Goal: Task Accomplishment & Management: Manage account settings

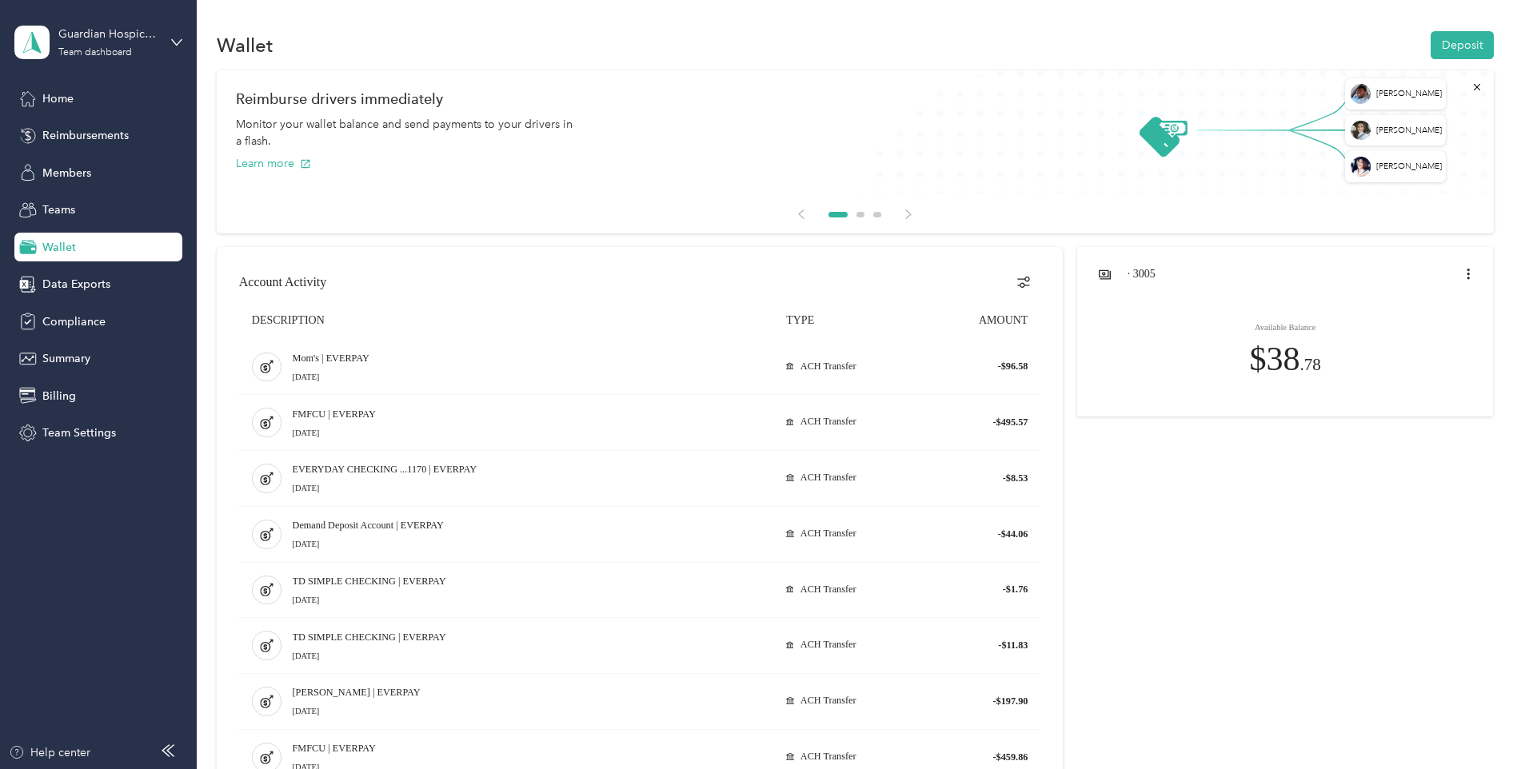
click at [75, 237] on div "Wallet" at bounding box center [98, 247] width 168 height 29
click at [98, 166] on div "Members" at bounding box center [98, 172] width 168 height 29
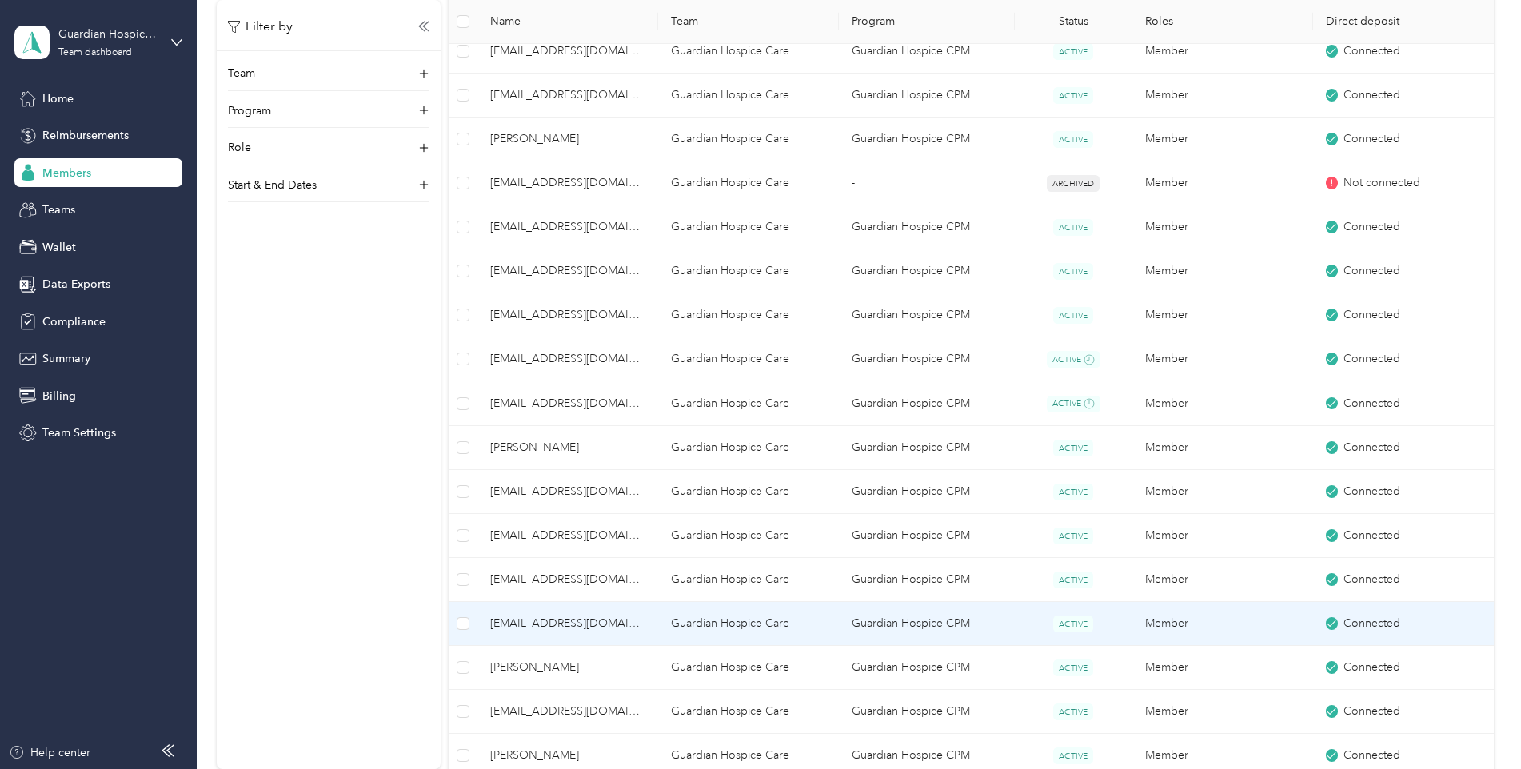
scroll to position [400, 0]
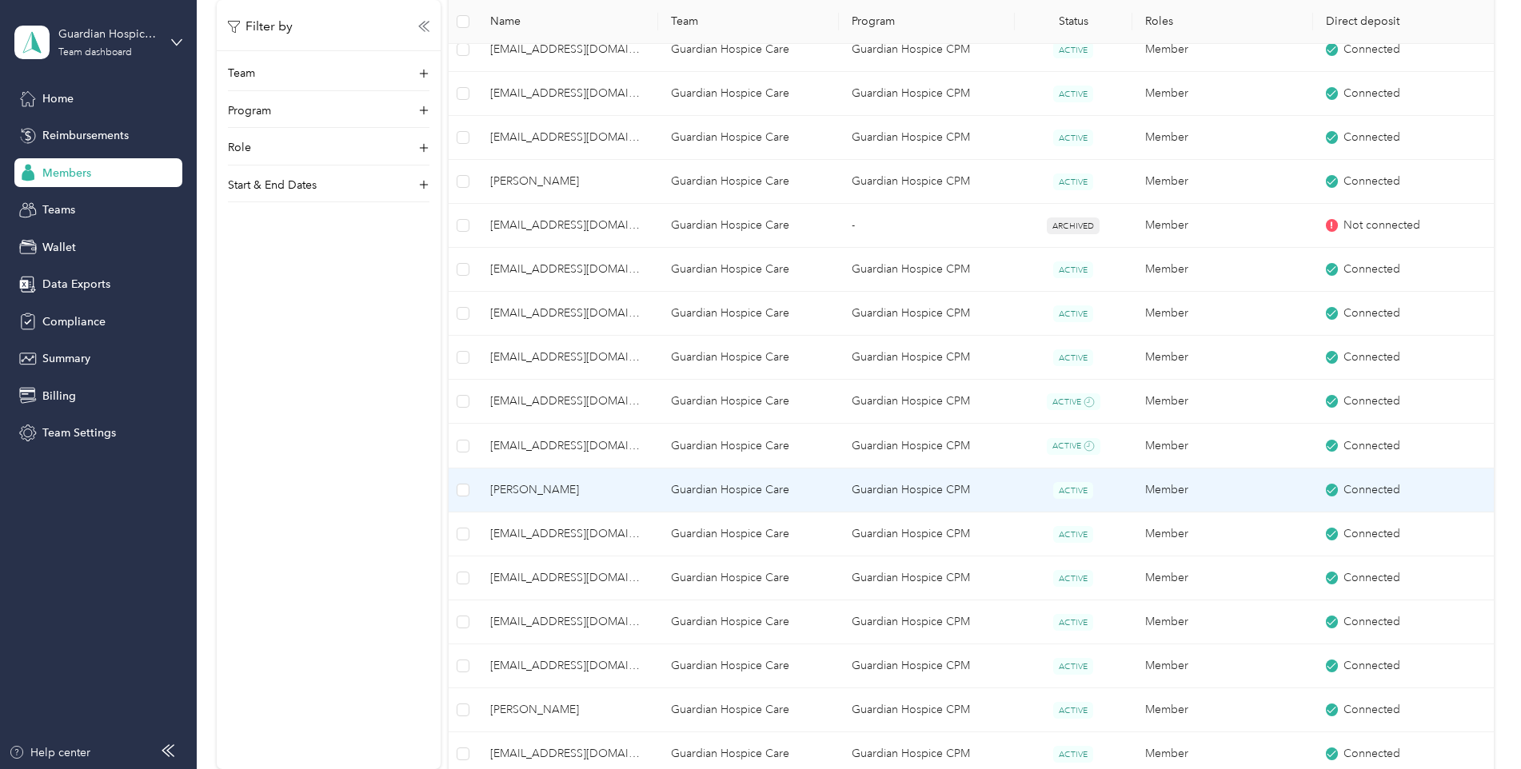
click at [536, 493] on span "[PERSON_NAME]" at bounding box center [567, 490] width 155 height 18
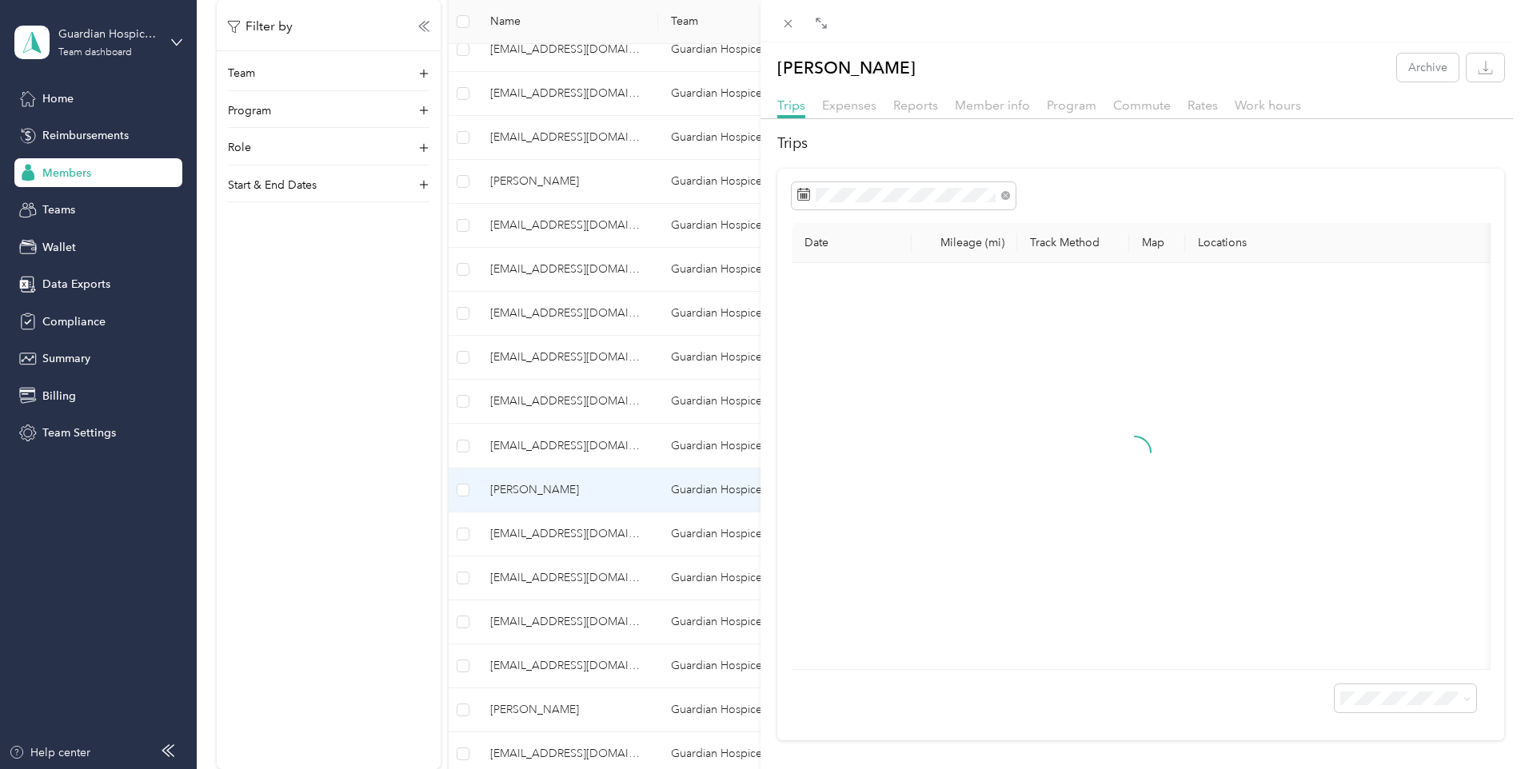
click at [907, 114] on div "Reports" at bounding box center [915, 106] width 45 height 20
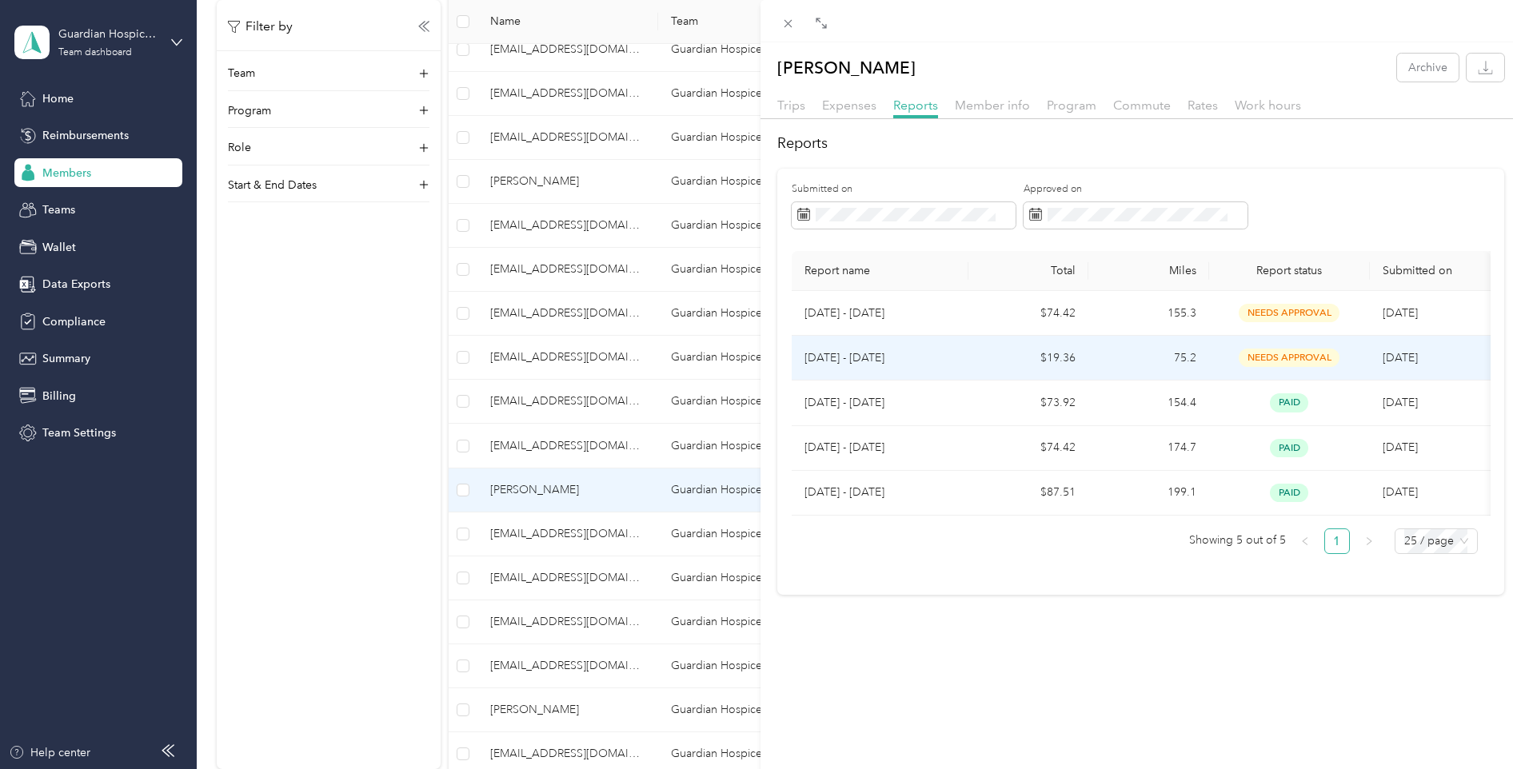
click at [868, 360] on p "[DATE] - [DATE]" at bounding box center [879, 358] width 151 height 18
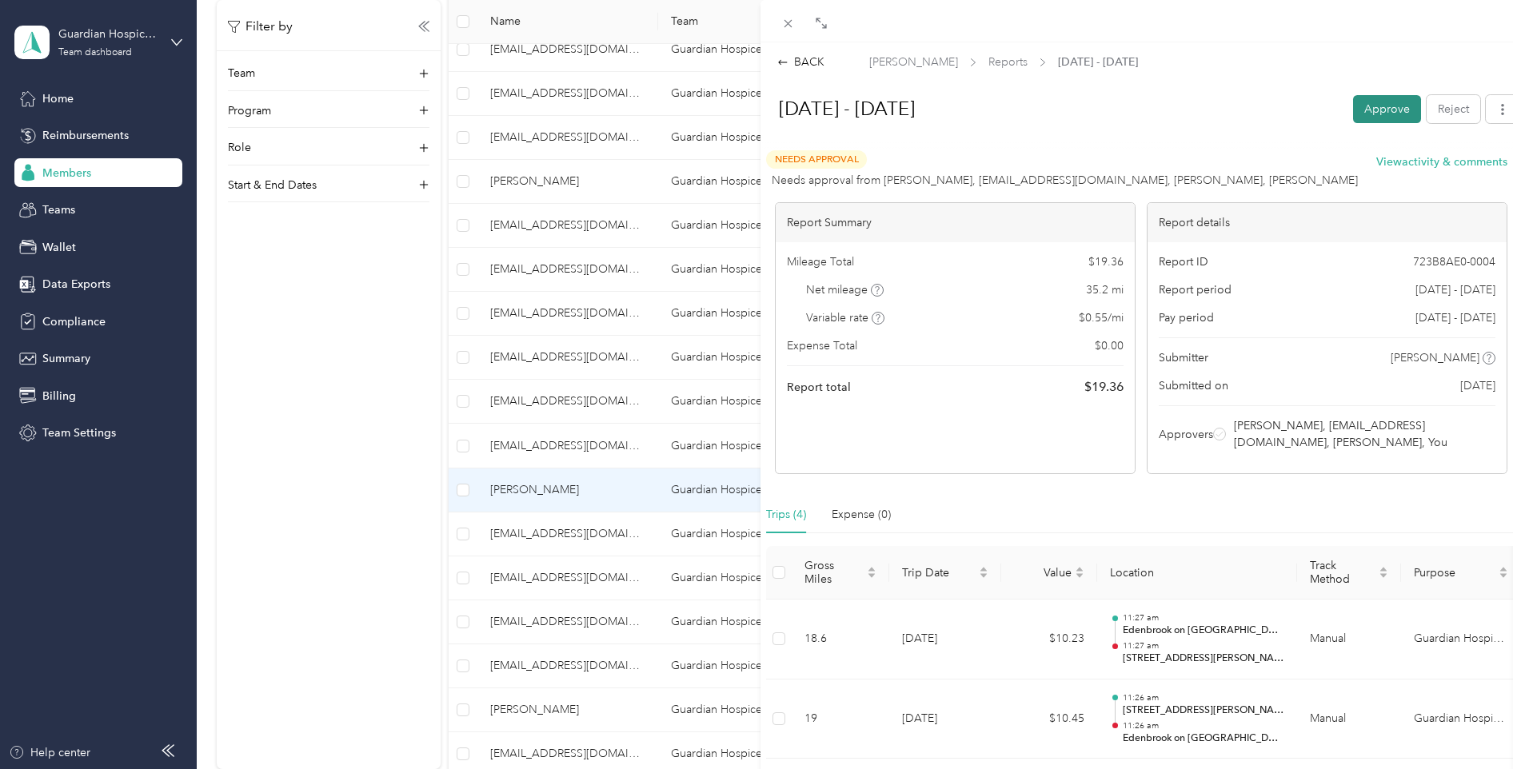
click at [1365, 106] on button "Approve" at bounding box center [1387, 109] width 68 height 28
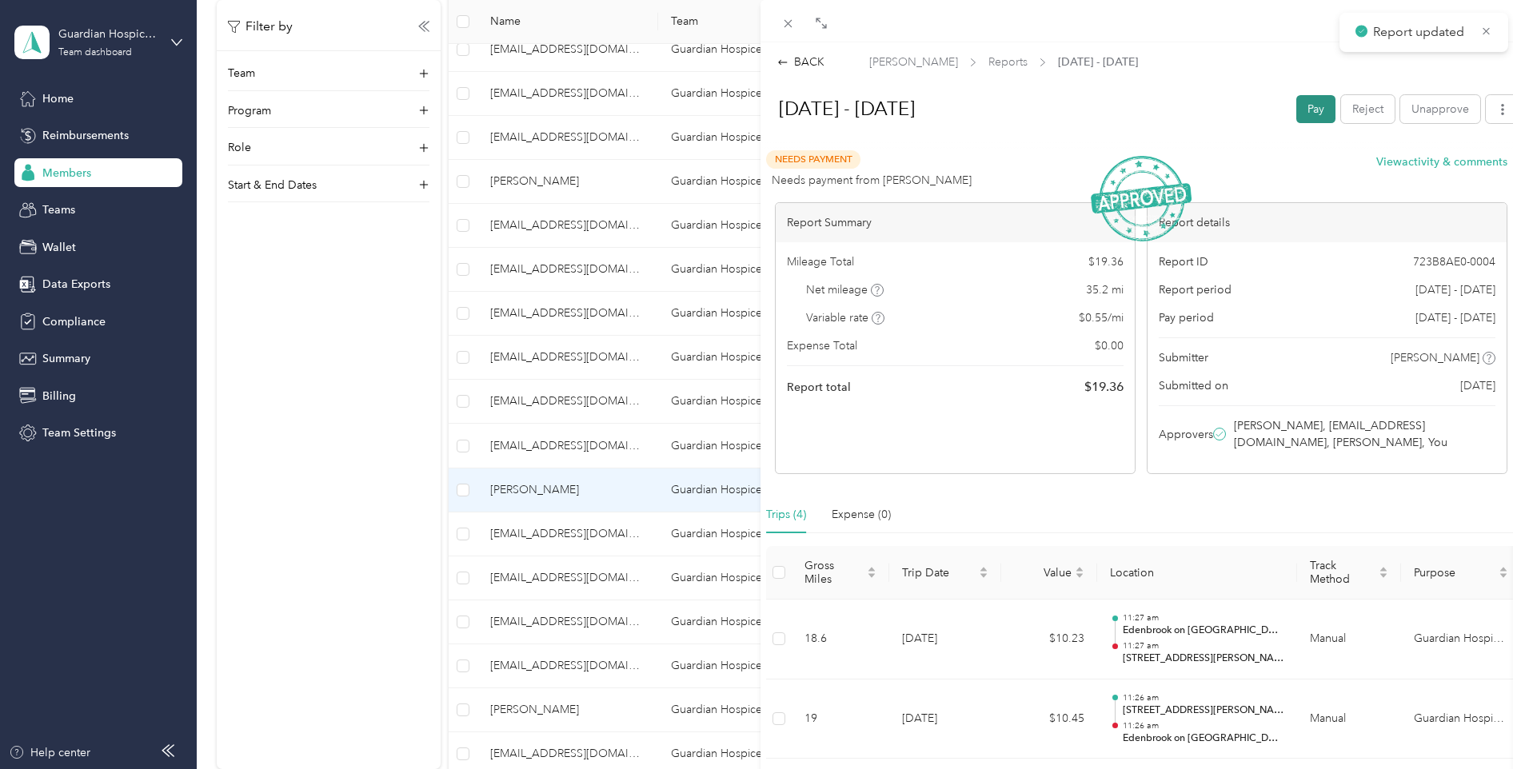
click at [1299, 110] on button "Pay" at bounding box center [1315, 109] width 39 height 28
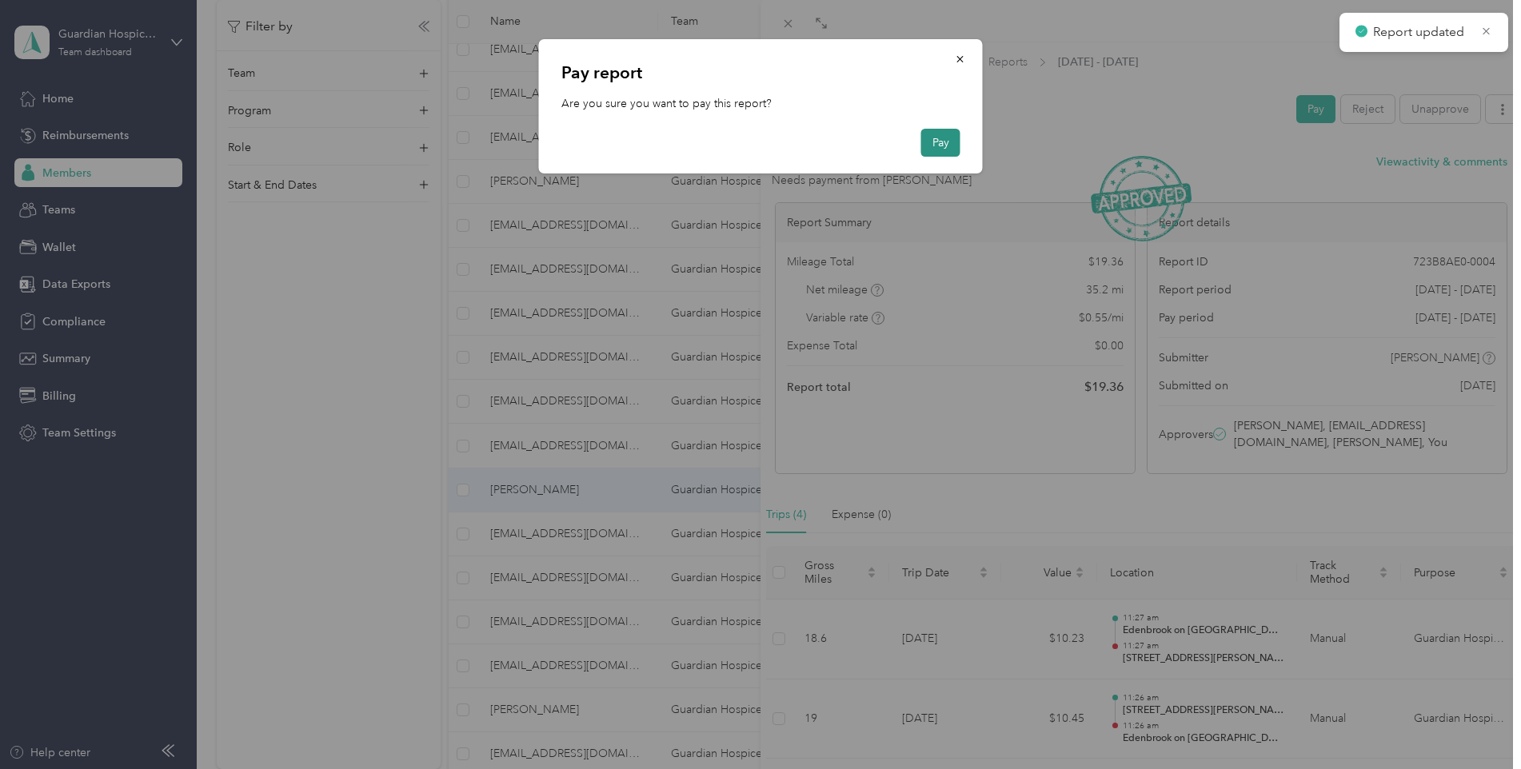
click at [959, 152] on button "Pay" at bounding box center [940, 143] width 39 height 28
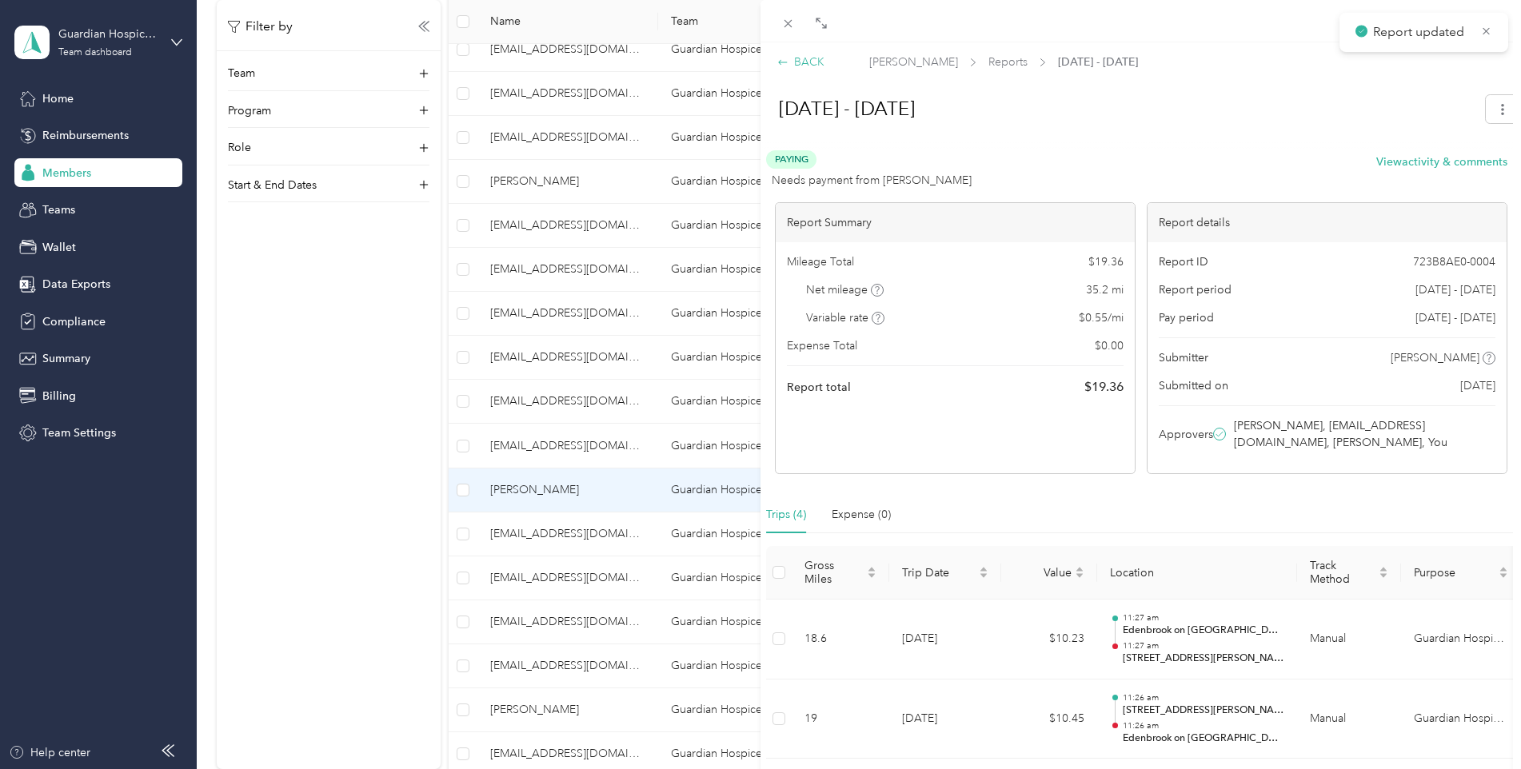
click at [788, 61] on icon at bounding box center [782, 62] width 11 height 11
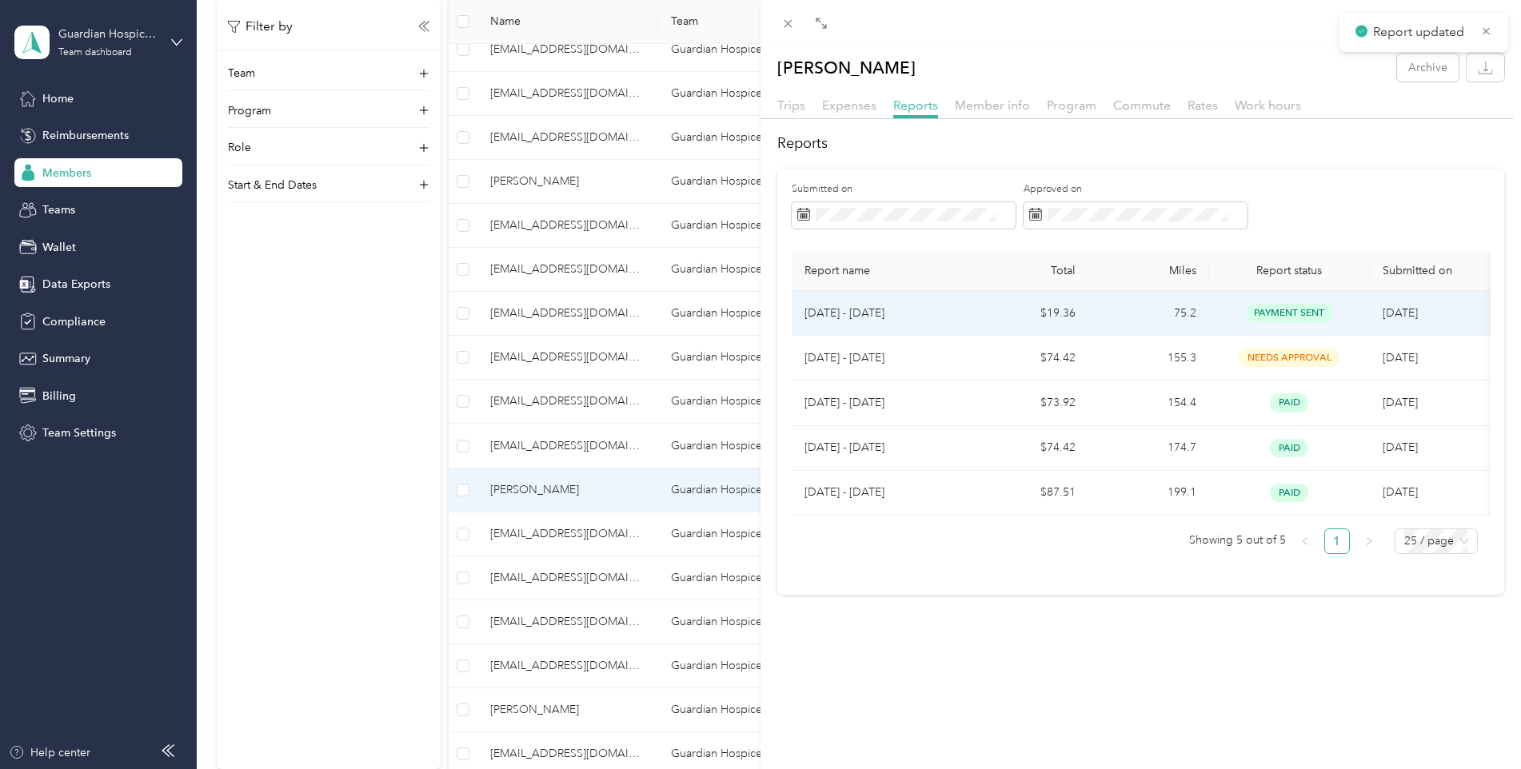
click at [1283, 304] on span "payment sent" at bounding box center [1289, 313] width 87 height 18
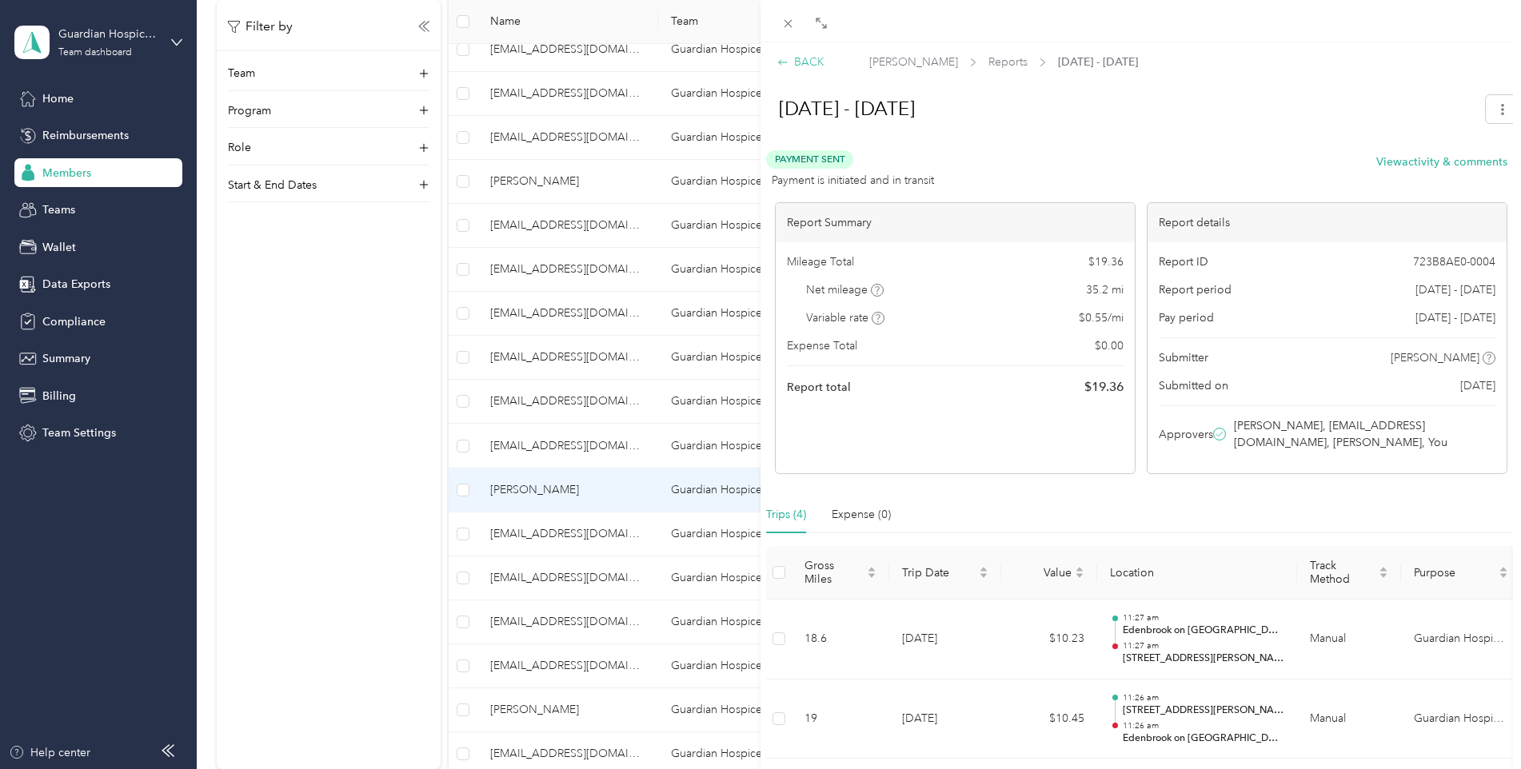
click at [796, 65] on div "BACK" at bounding box center [800, 62] width 47 height 17
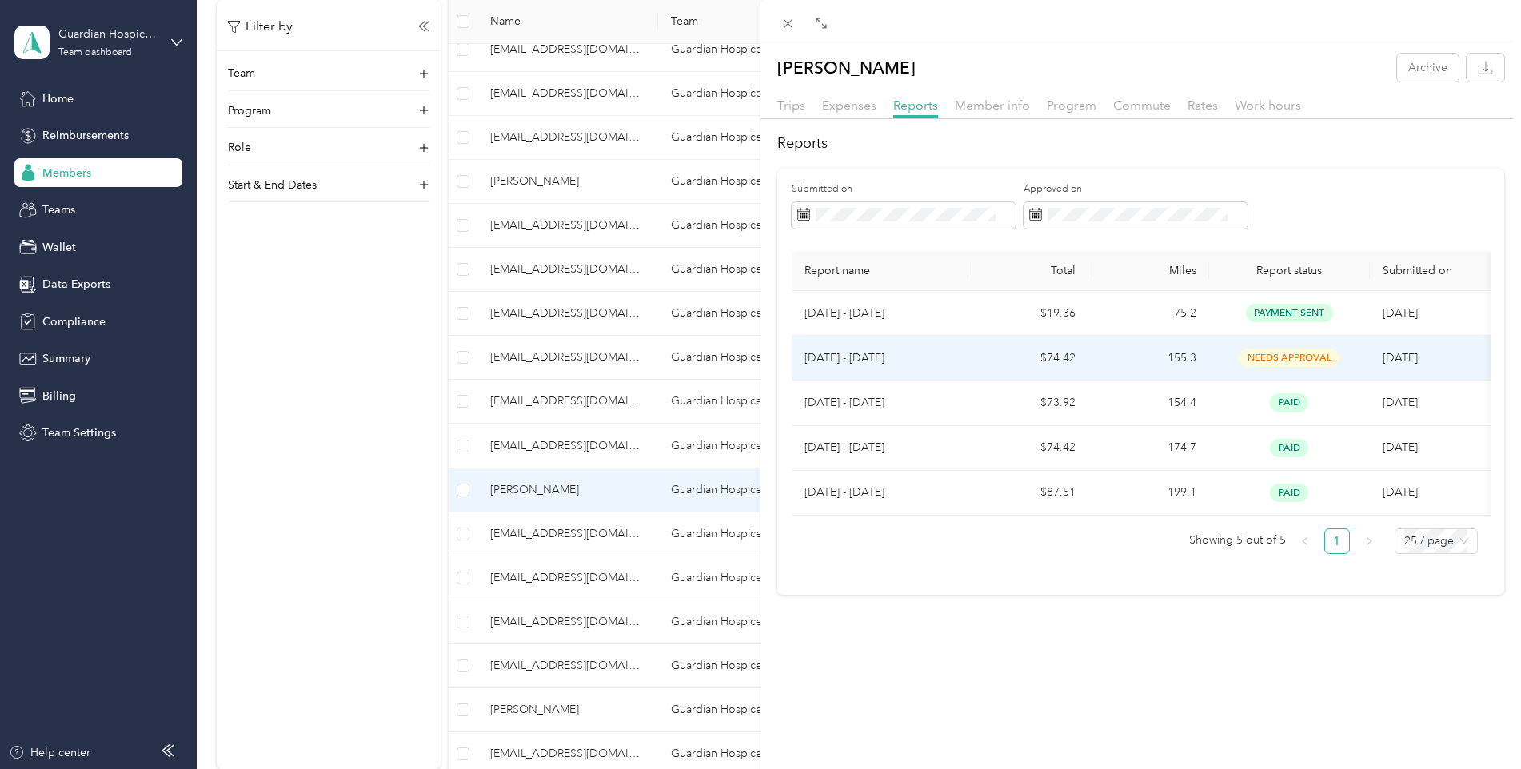
click at [1259, 352] on span "needs approval" at bounding box center [1289, 358] width 101 height 18
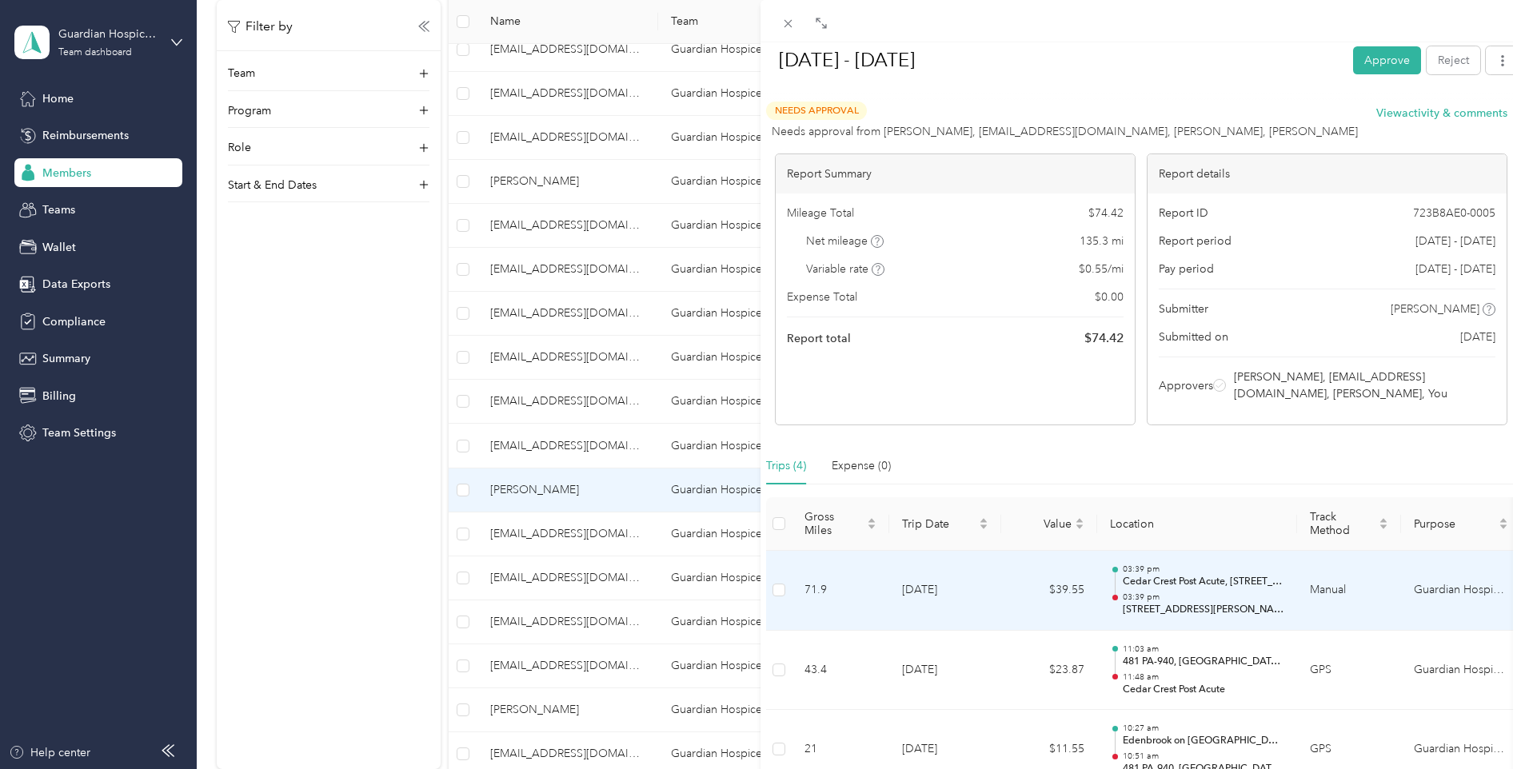
scroll to position [48, 0]
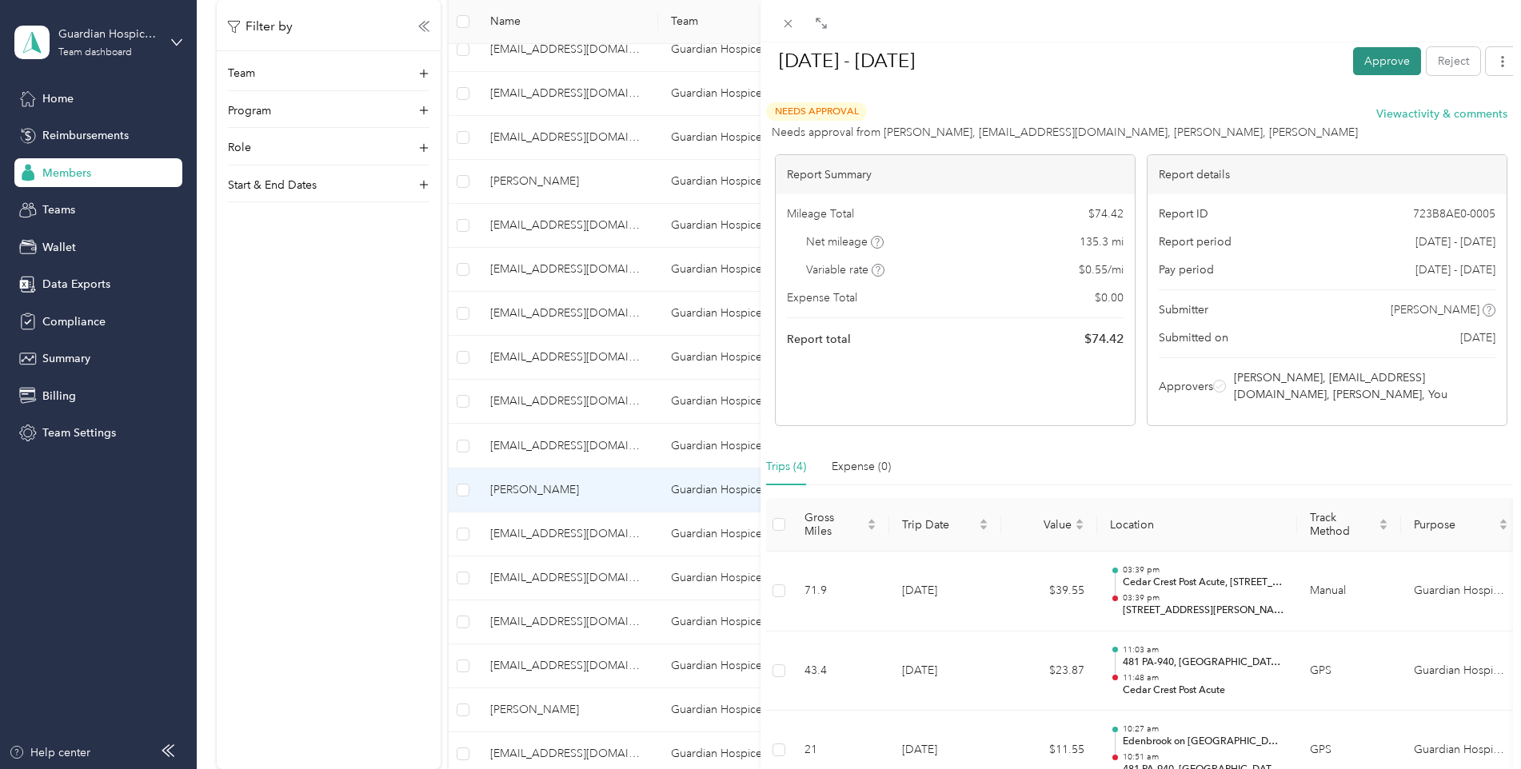
click at [1366, 69] on button "Approve" at bounding box center [1387, 61] width 68 height 28
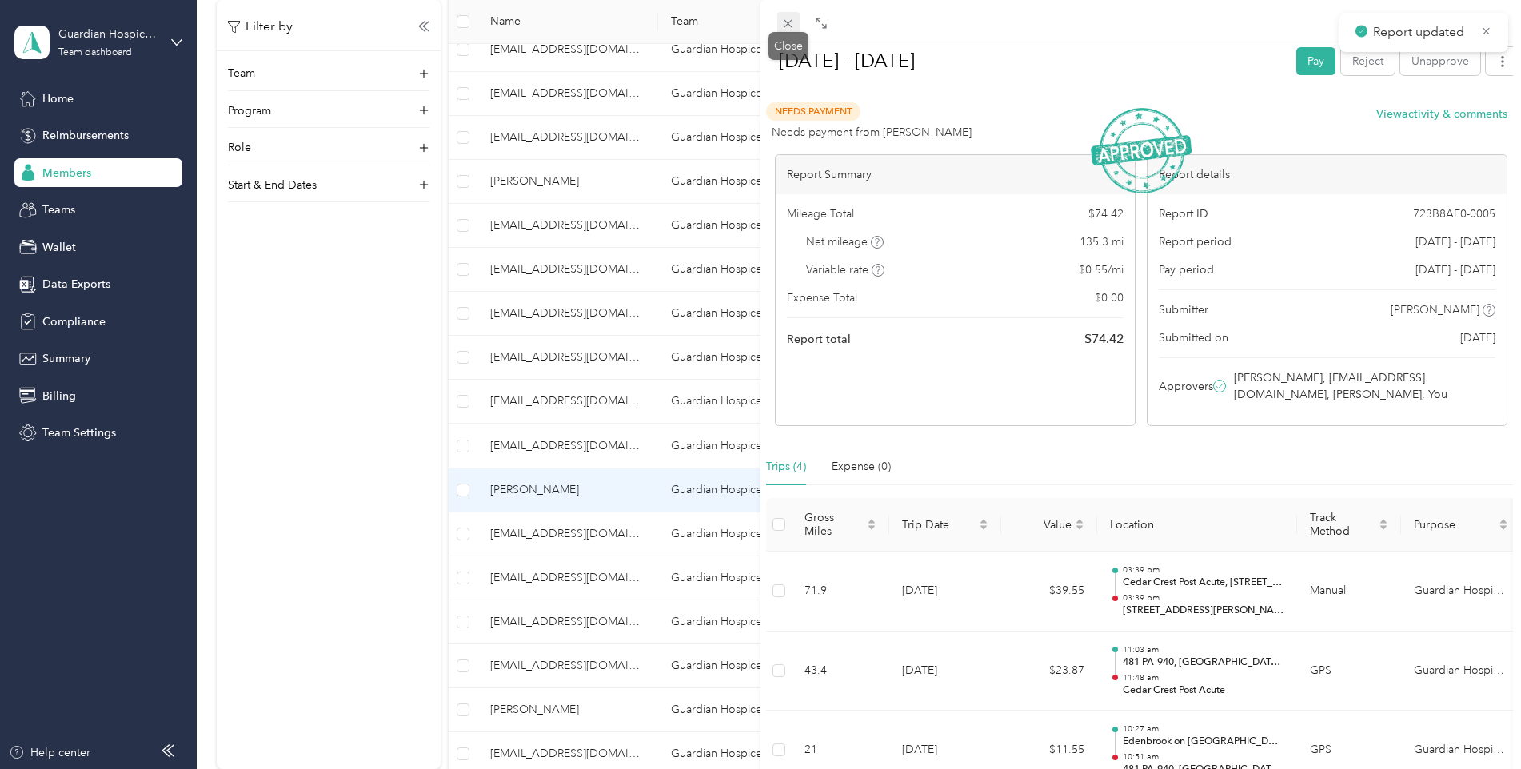
click at [791, 21] on icon at bounding box center [788, 24] width 8 height 8
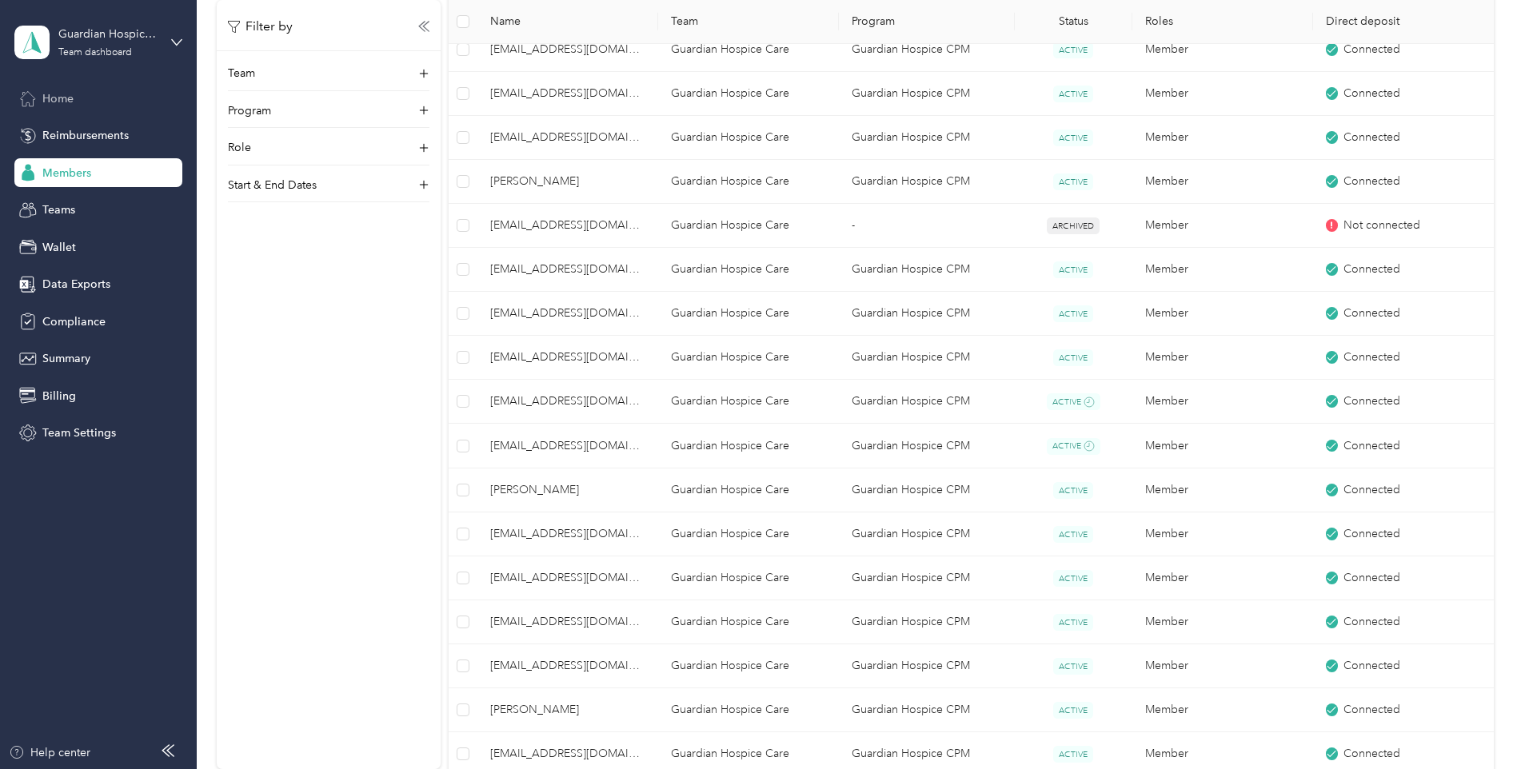
click at [70, 102] on span "Home" at bounding box center [57, 98] width 31 height 17
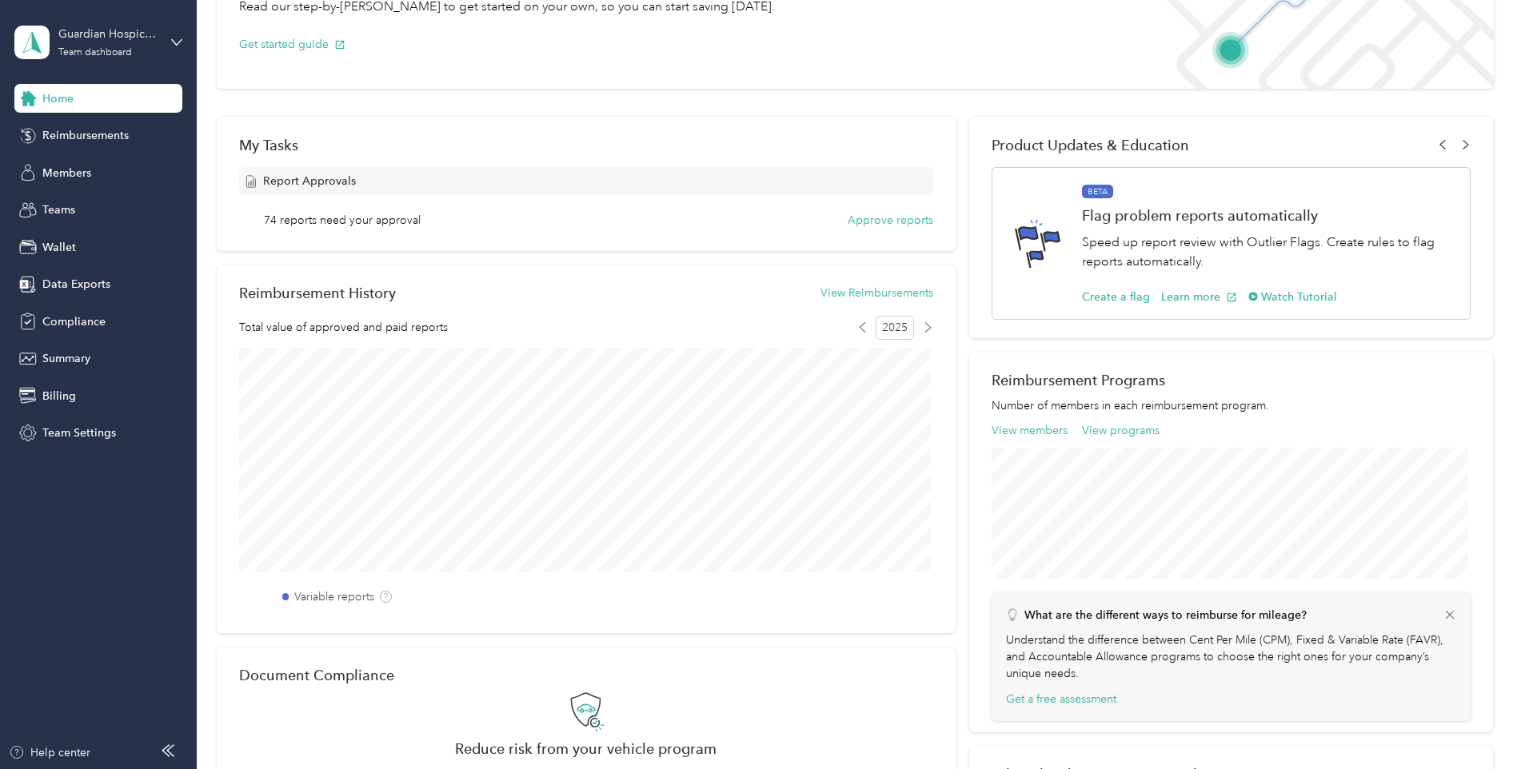
scroll to position [80, 0]
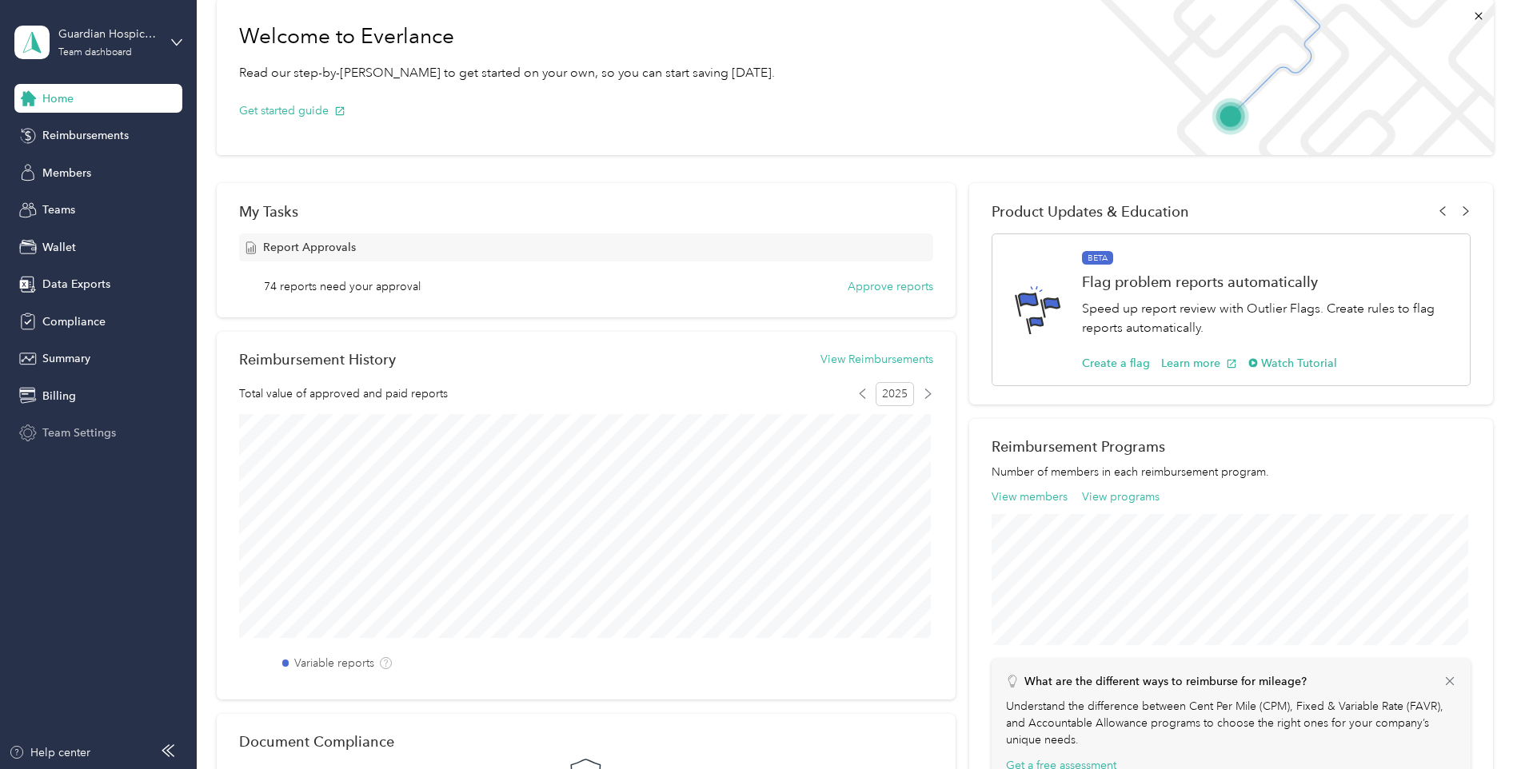
click at [106, 424] on div "Team Settings" at bounding box center [98, 433] width 168 height 29
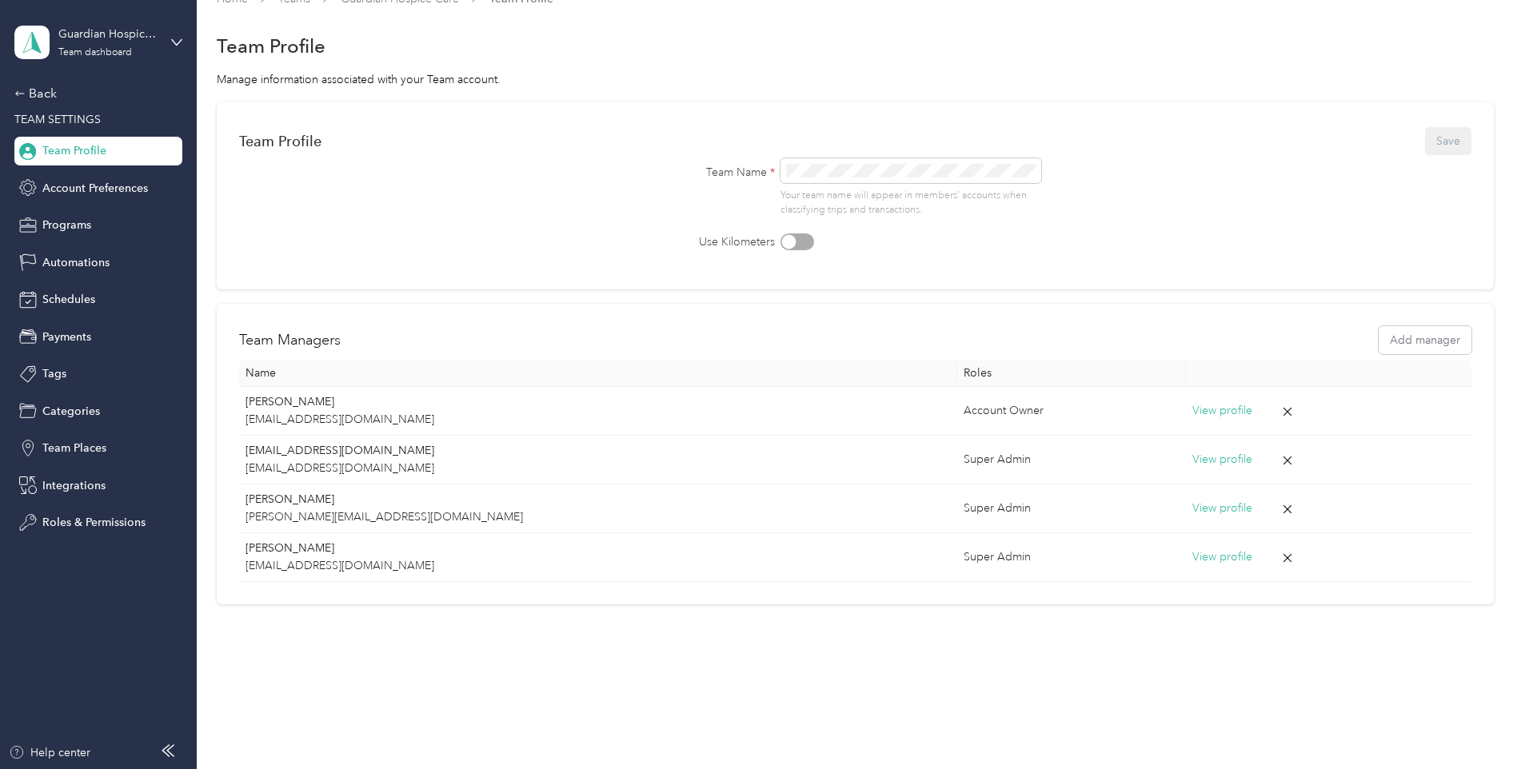
scroll to position [30, 0]
click at [123, 192] on span "Account Preferences" at bounding box center [95, 188] width 106 height 17
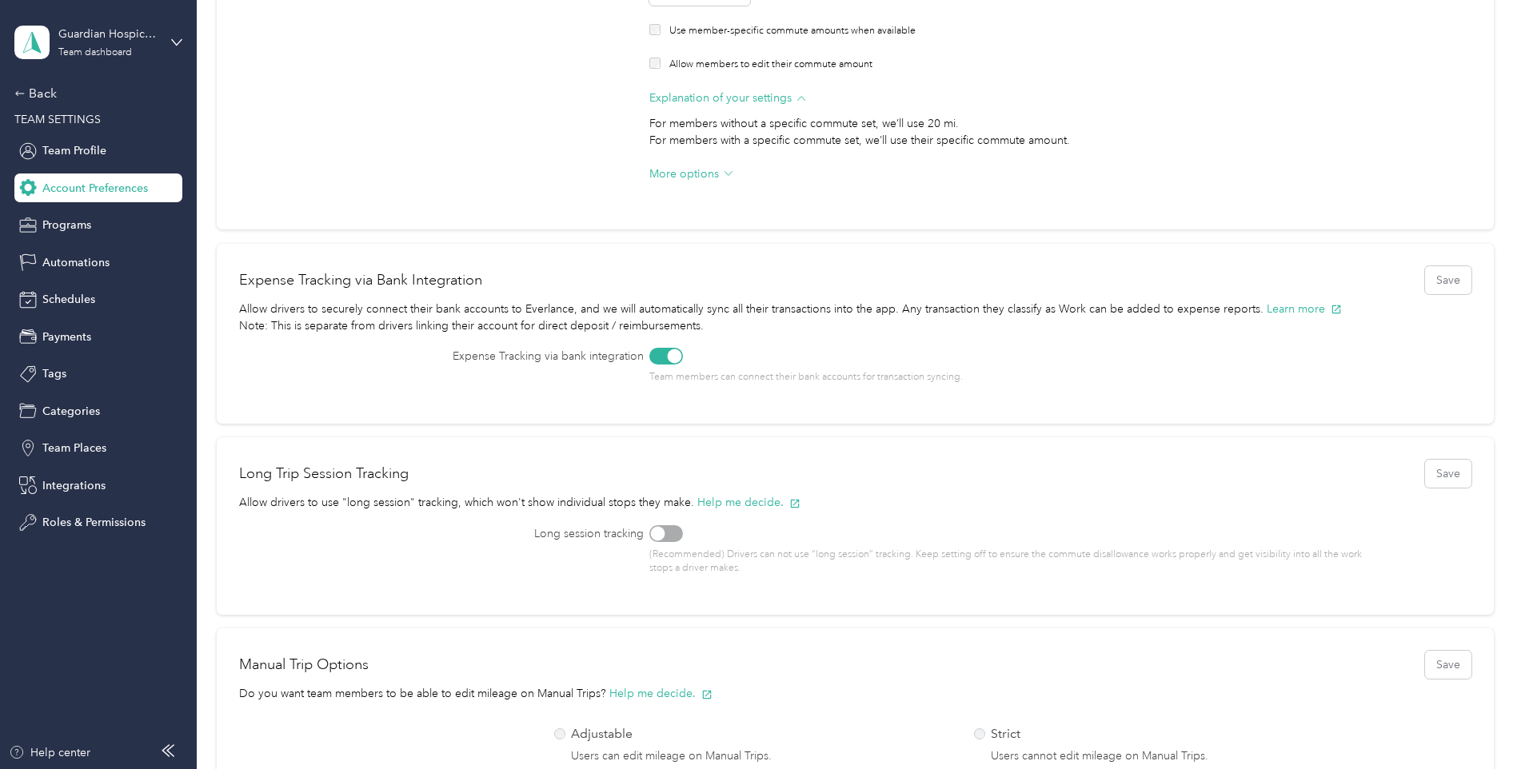
scroll to position [320, 0]
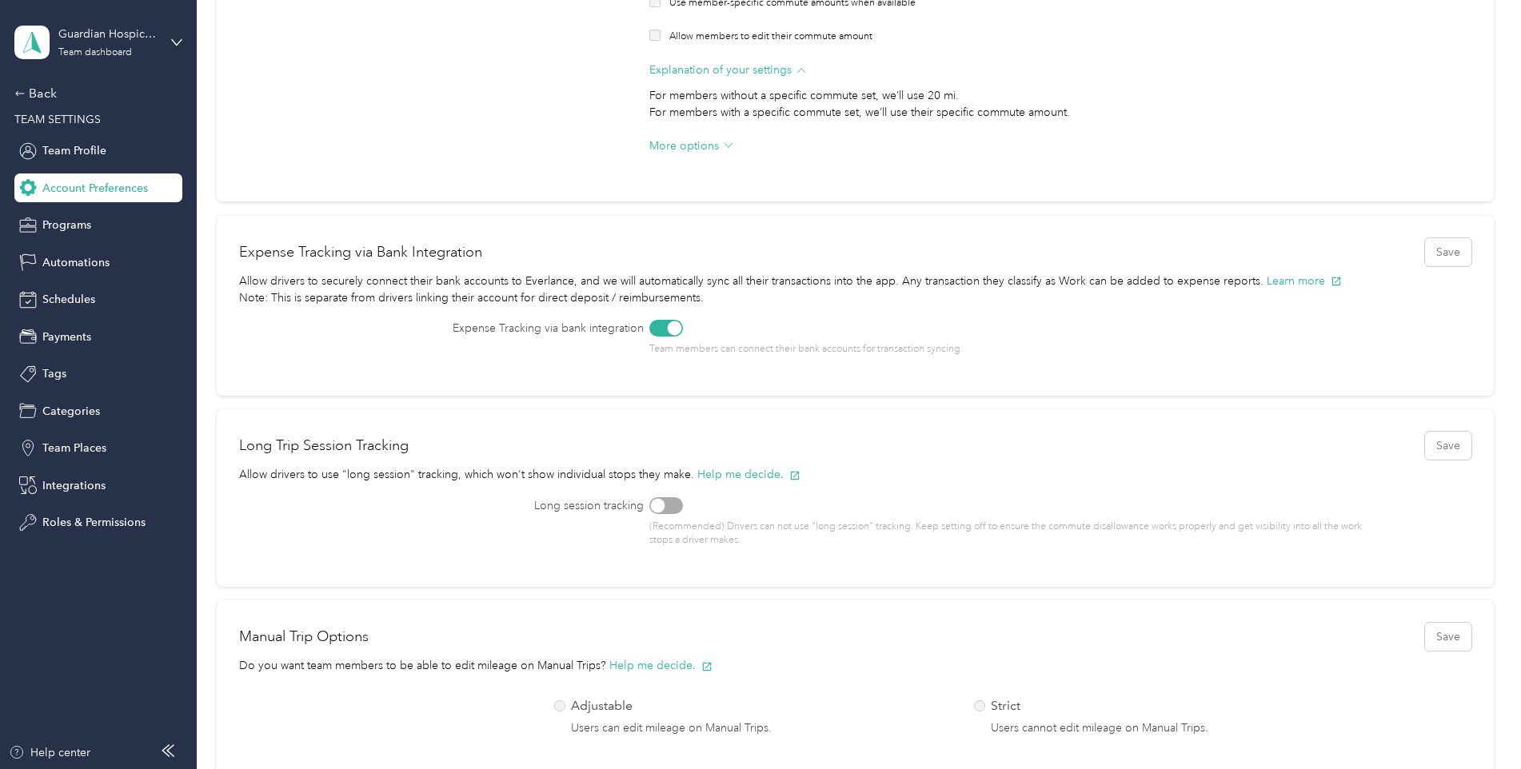
click at [661, 511] on div at bounding box center [658, 505] width 14 height 14
click at [1439, 436] on button "Save" at bounding box center [1448, 446] width 46 height 28
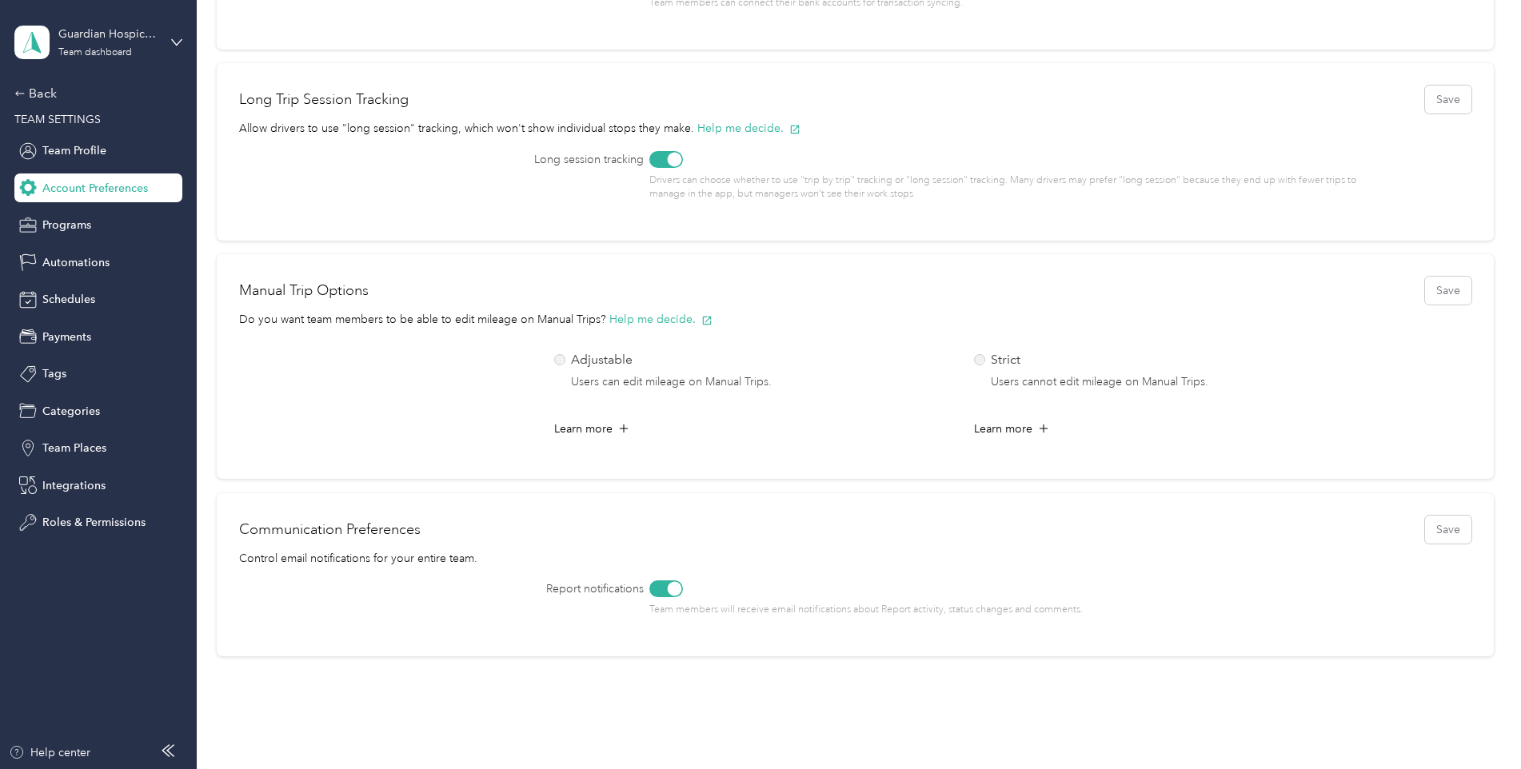
scroll to position [732, 0]
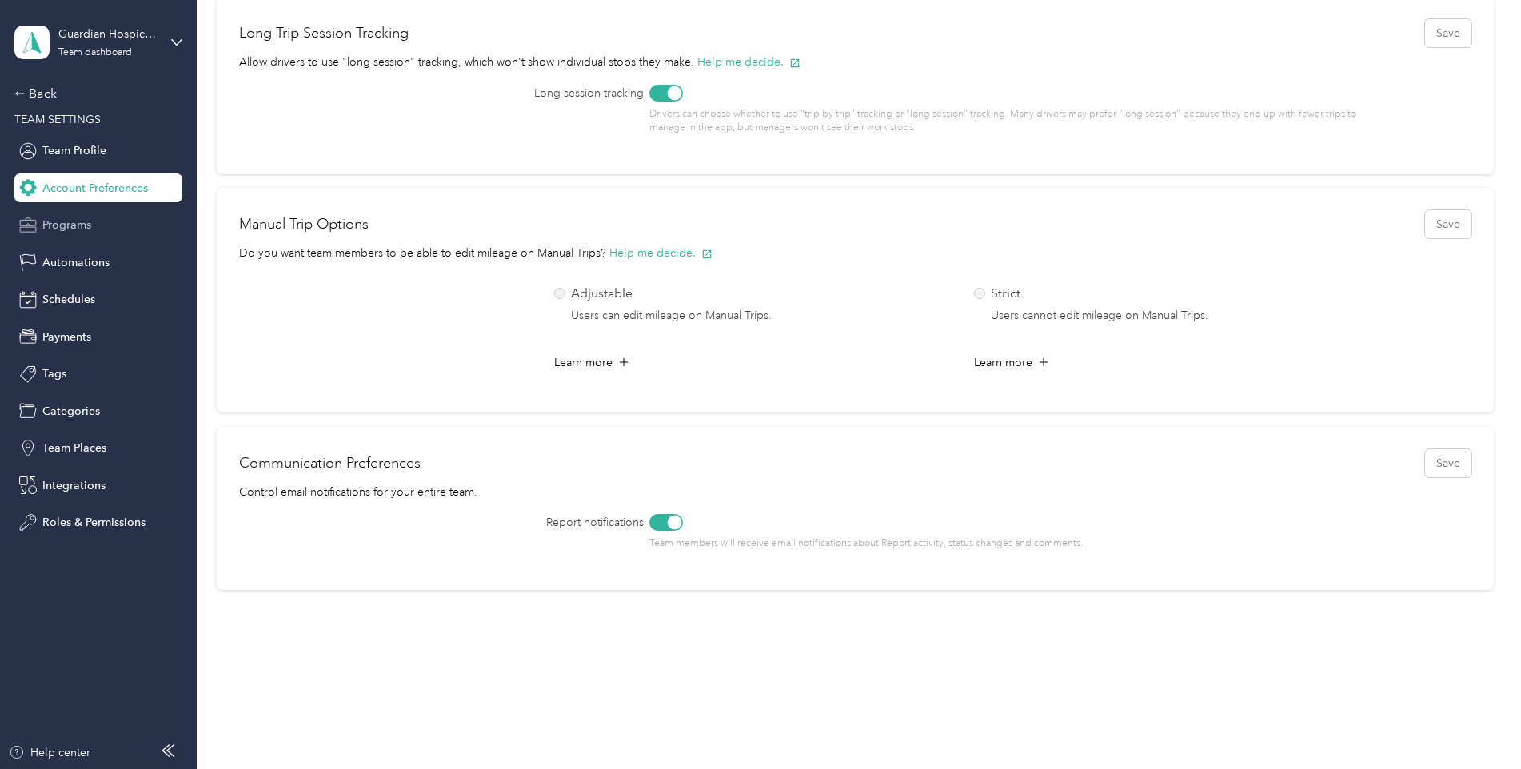
click at [126, 229] on div "Programs" at bounding box center [98, 225] width 168 height 29
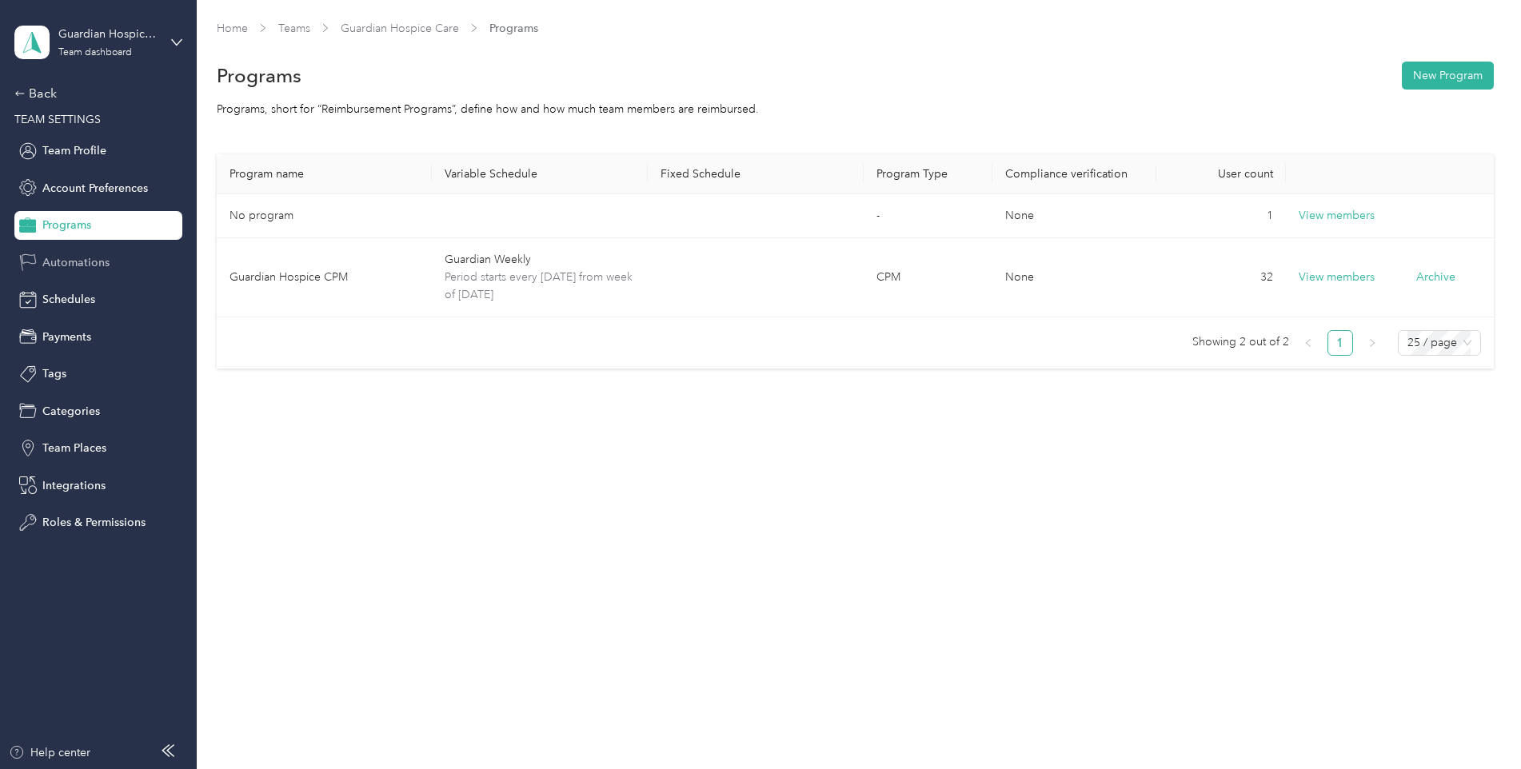
click at [101, 274] on div "Automations" at bounding box center [98, 262] width 168 height 29
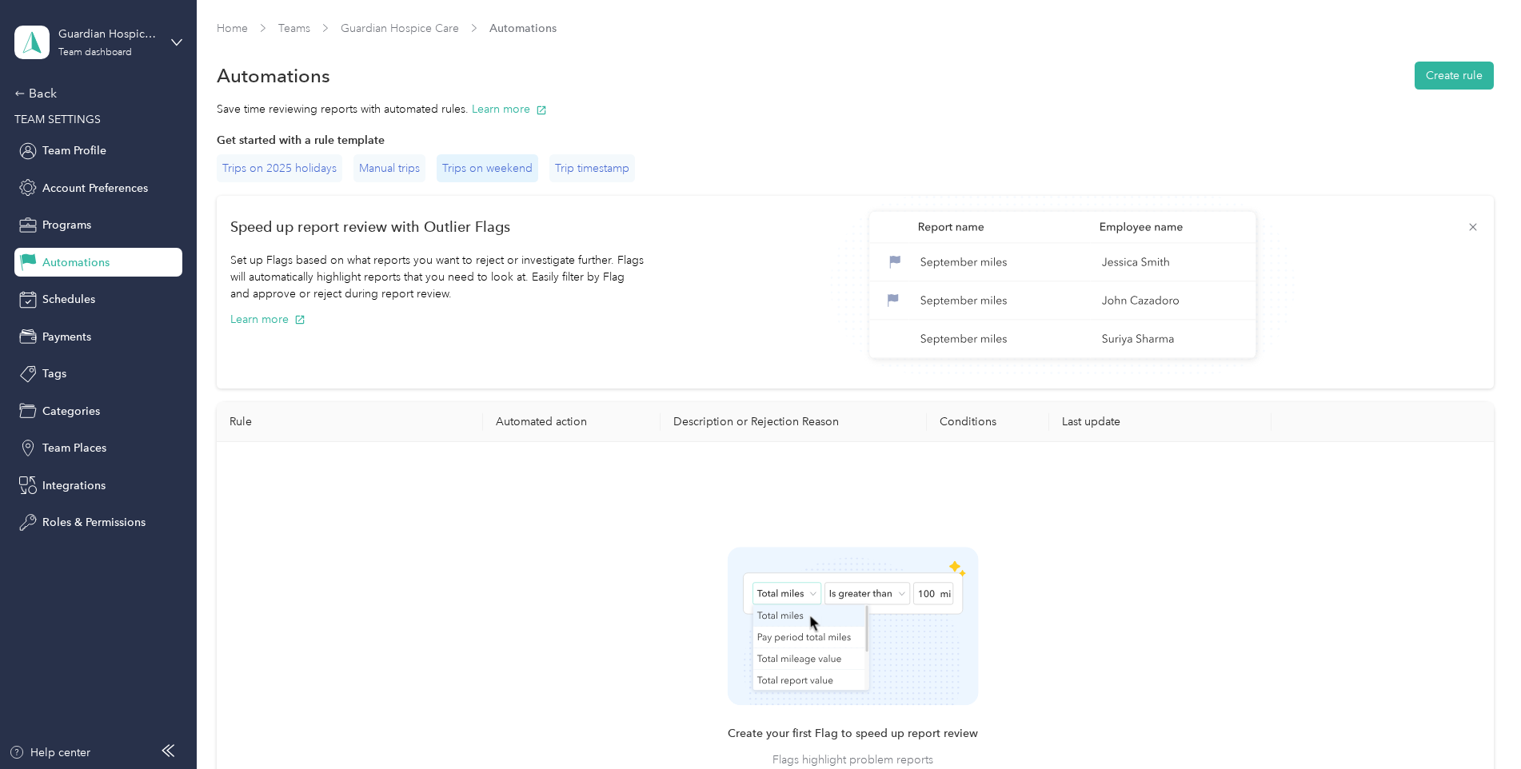
click at [527, 170] on div "Trips on weekend" at bounding box center [488, 168] width 102 height 28
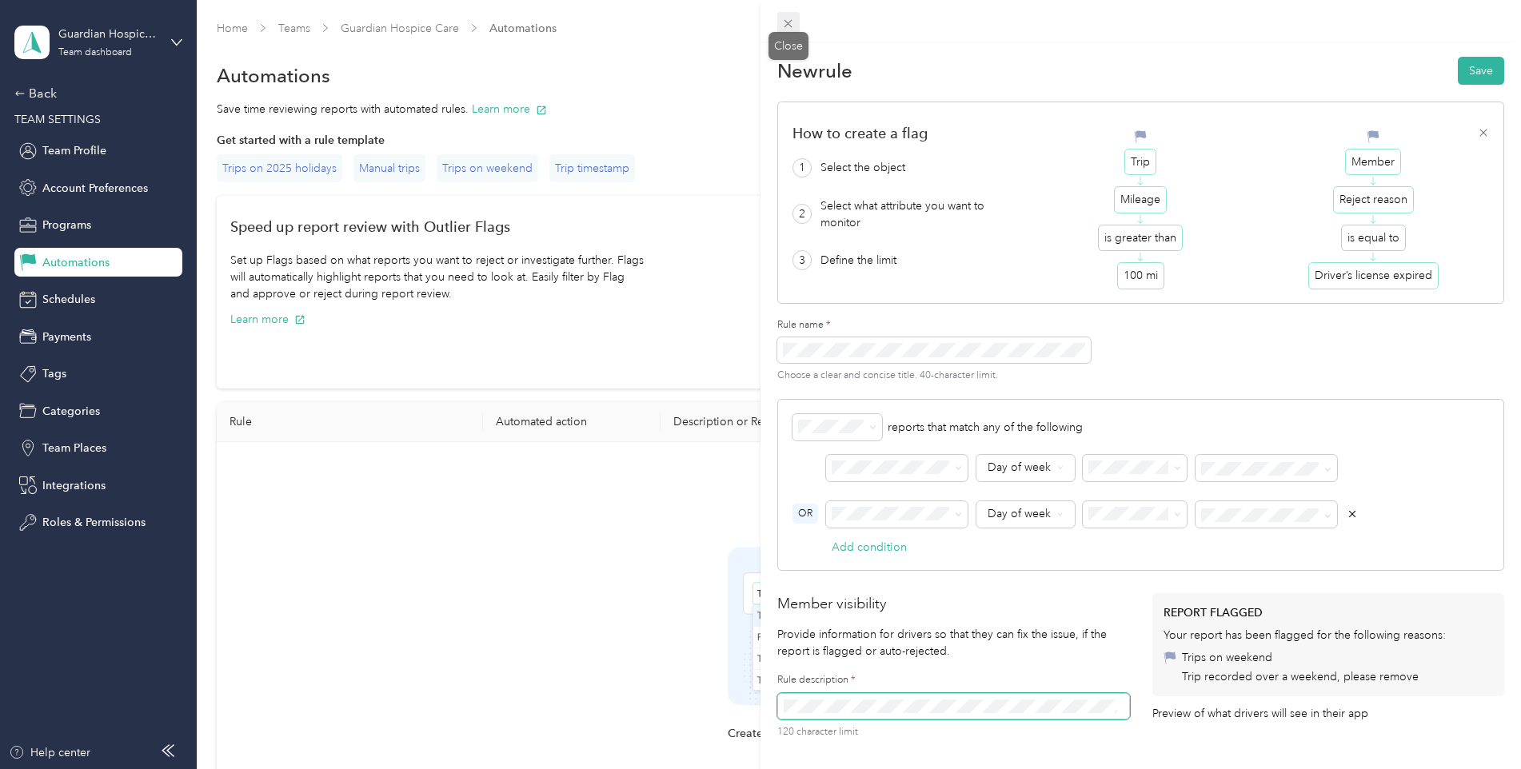
click at [790, 25] on icon at bounding box center [788, 24] width 8 height 8
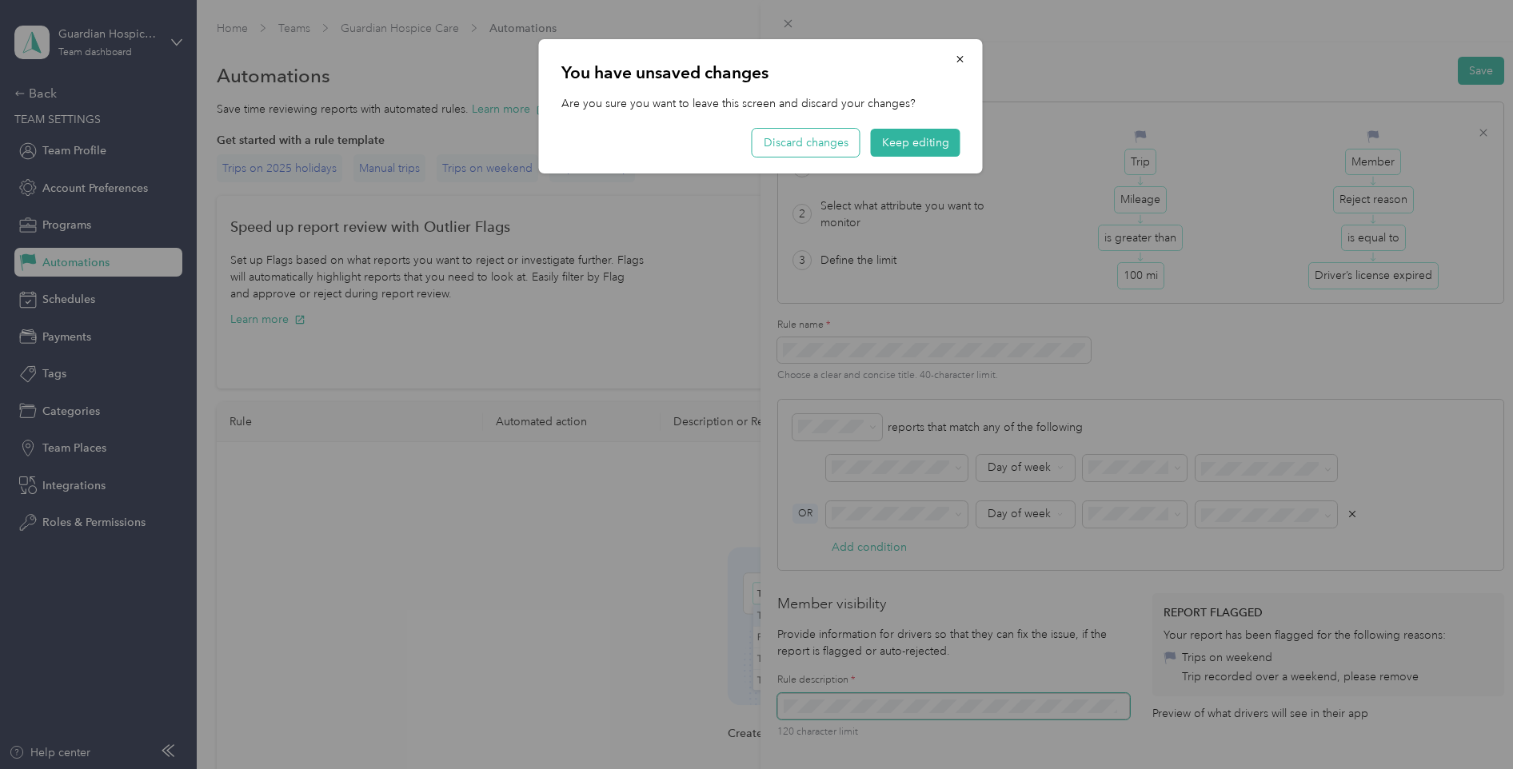
click at [792, 141] on button "Discard changes" at bounding box center [805, 143] width 107 height 28
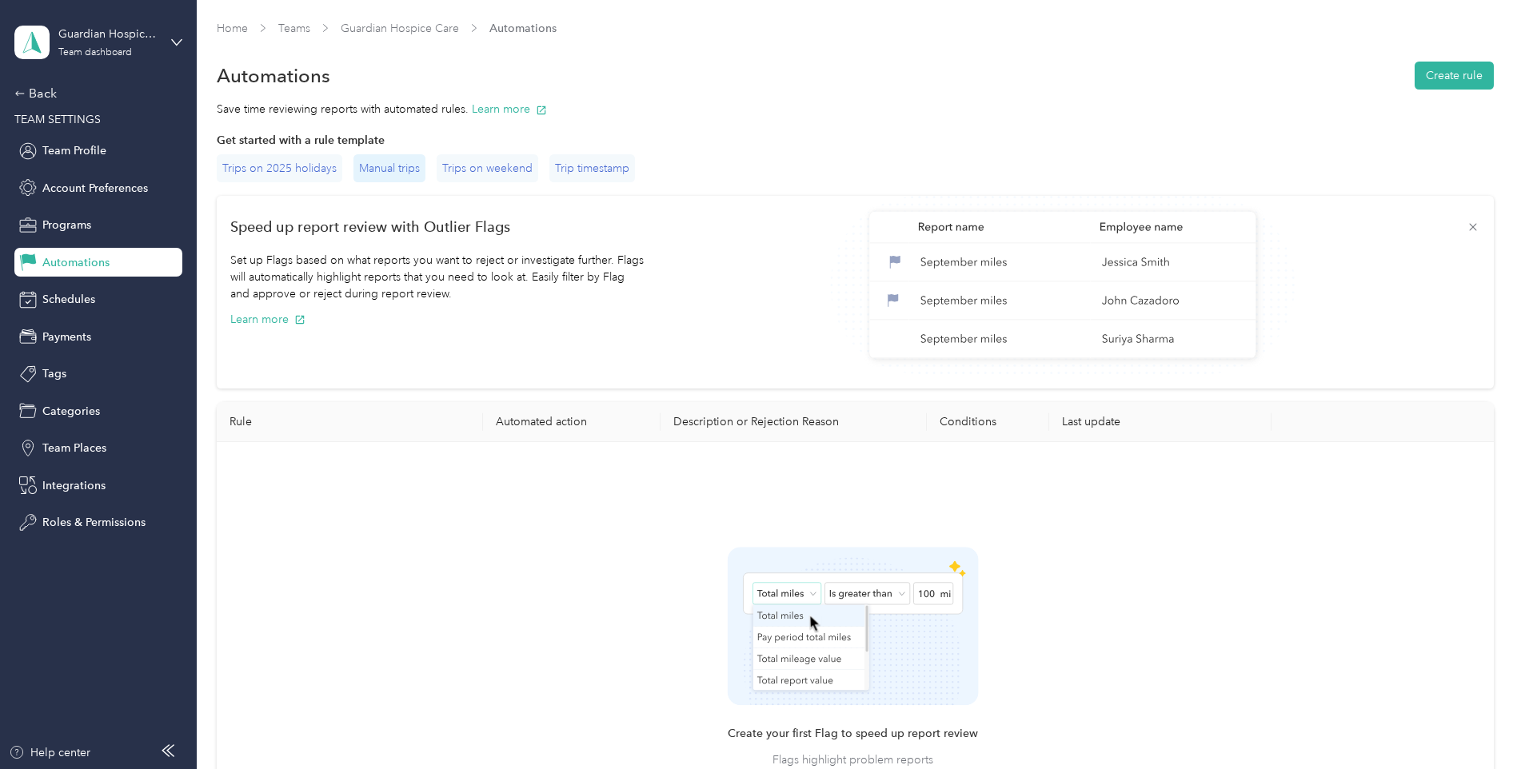
click at [377, 168] on div "Manual trips" at bounding box center [389, 168] width 72 height 28
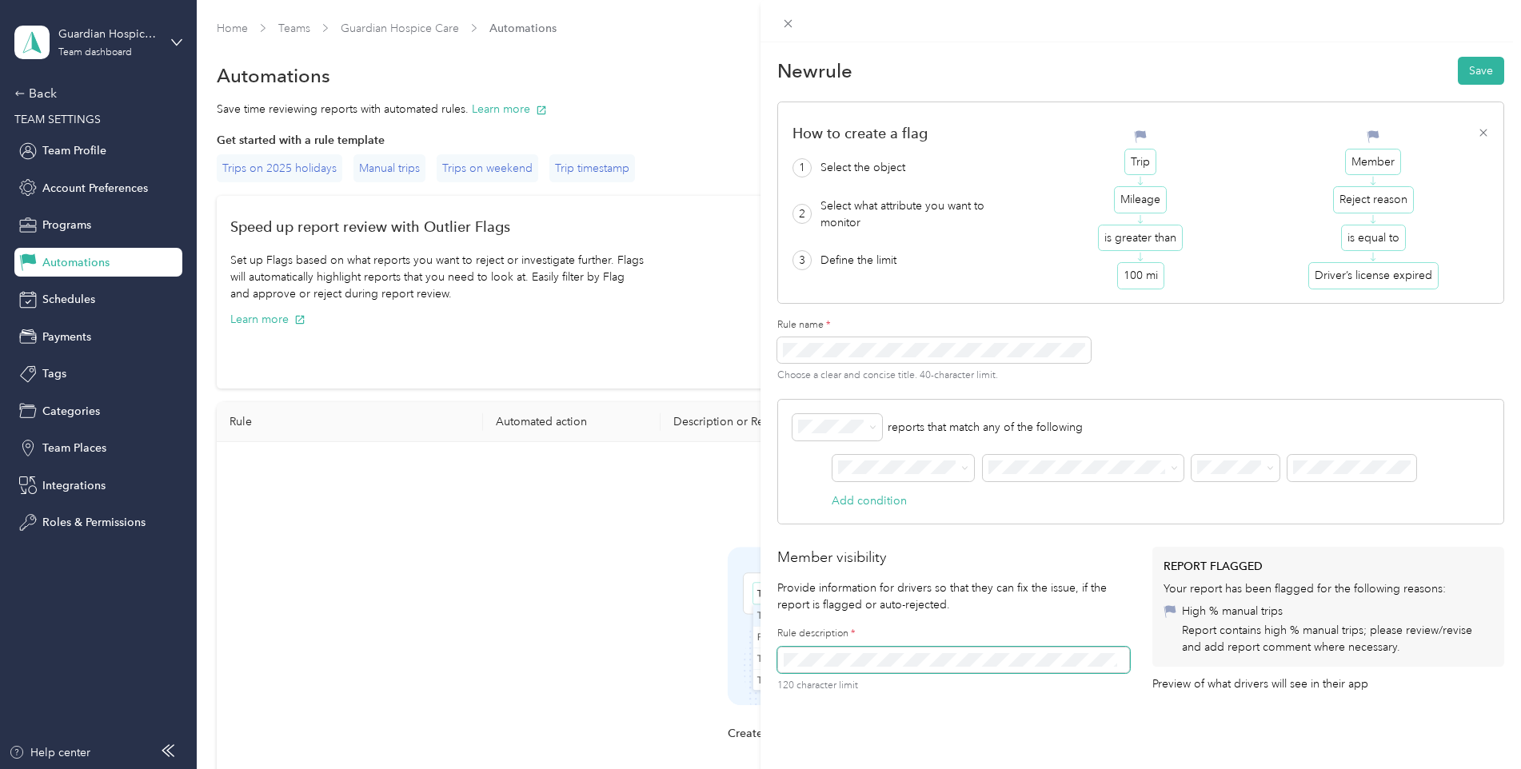
click at [1135, 165] on p "Trip" at bounding box center [1140, 162] width 32 height 27
click at [1136, 154] on p "Trip" at bounding box center [1140, 162] width 32 height 27
click at [1369, 154] on p "Member" at bounding box center [1373, 162] width 56 height 27
click at [1151, 160] on div "Trip Mileage is greater than 100 mi" at bounding box center [1140, 209] width 233 height 159
click at [1136, 164] on p "Trip" at bounding box center [1140, 162] width 32 height 27
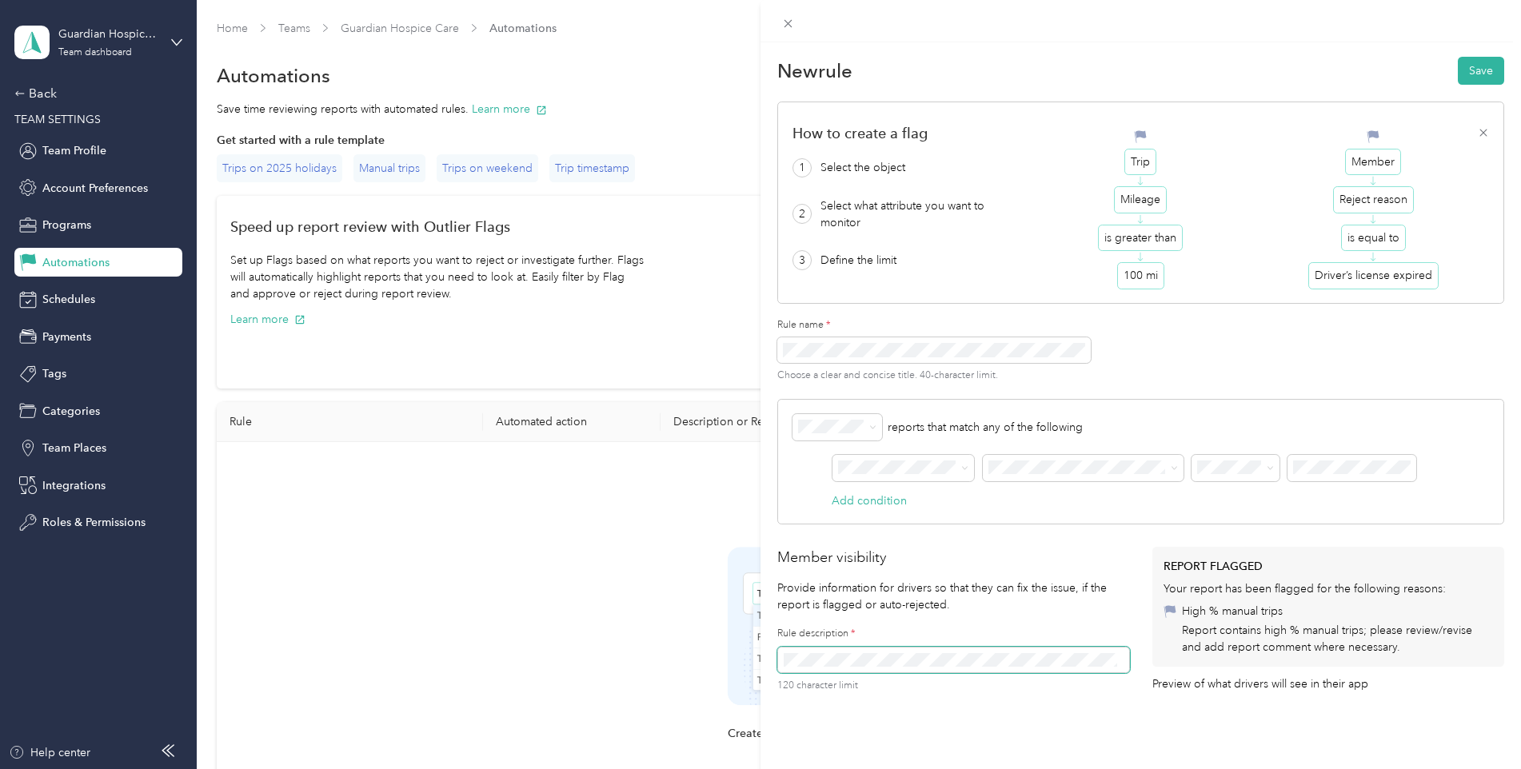
click at [1126, 206] on p "Mileage" at bounding box center [1140, 199] width 53 height 27
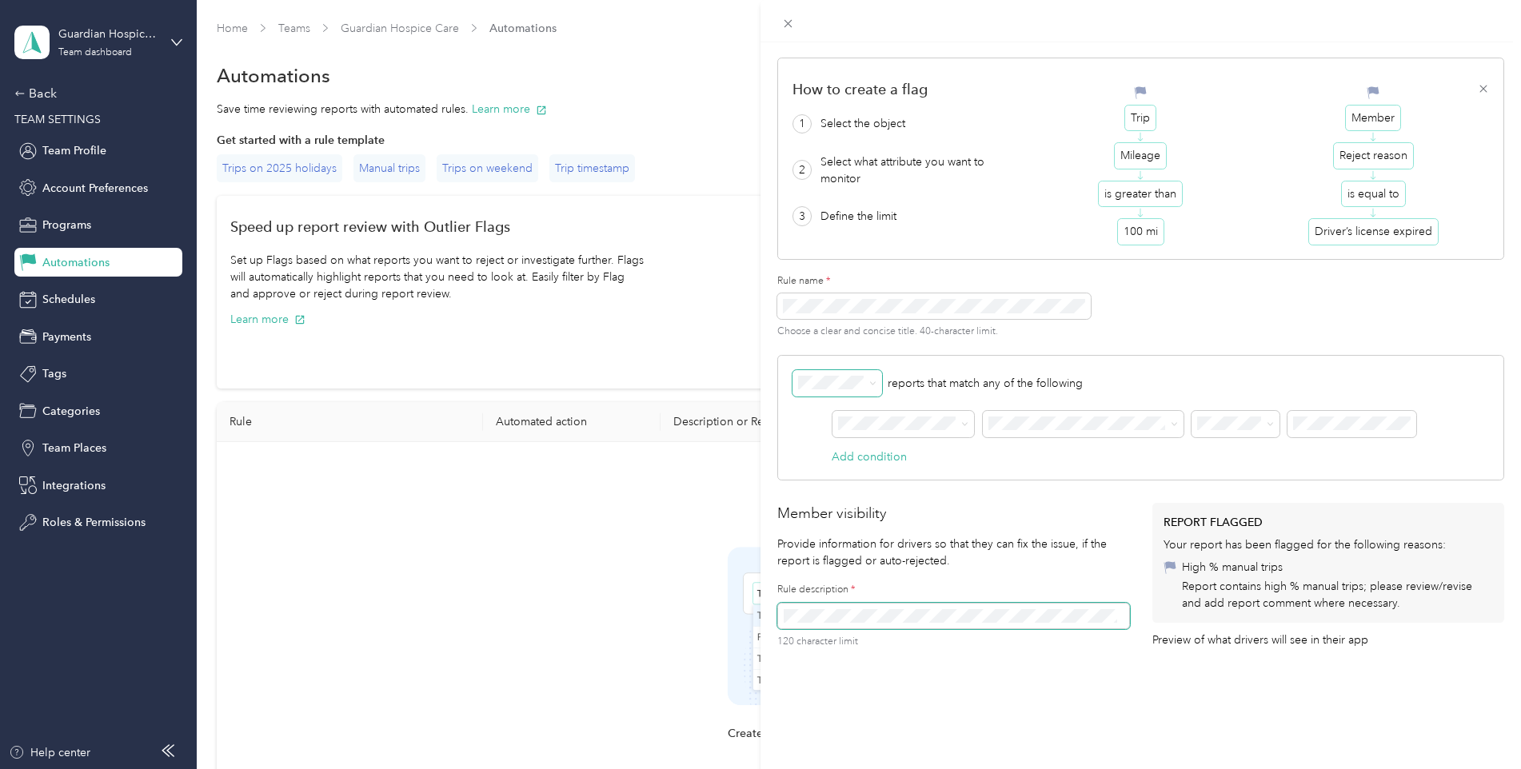
click at [874, 381] on icon at bounding box center [872, 382] width 5 height 3
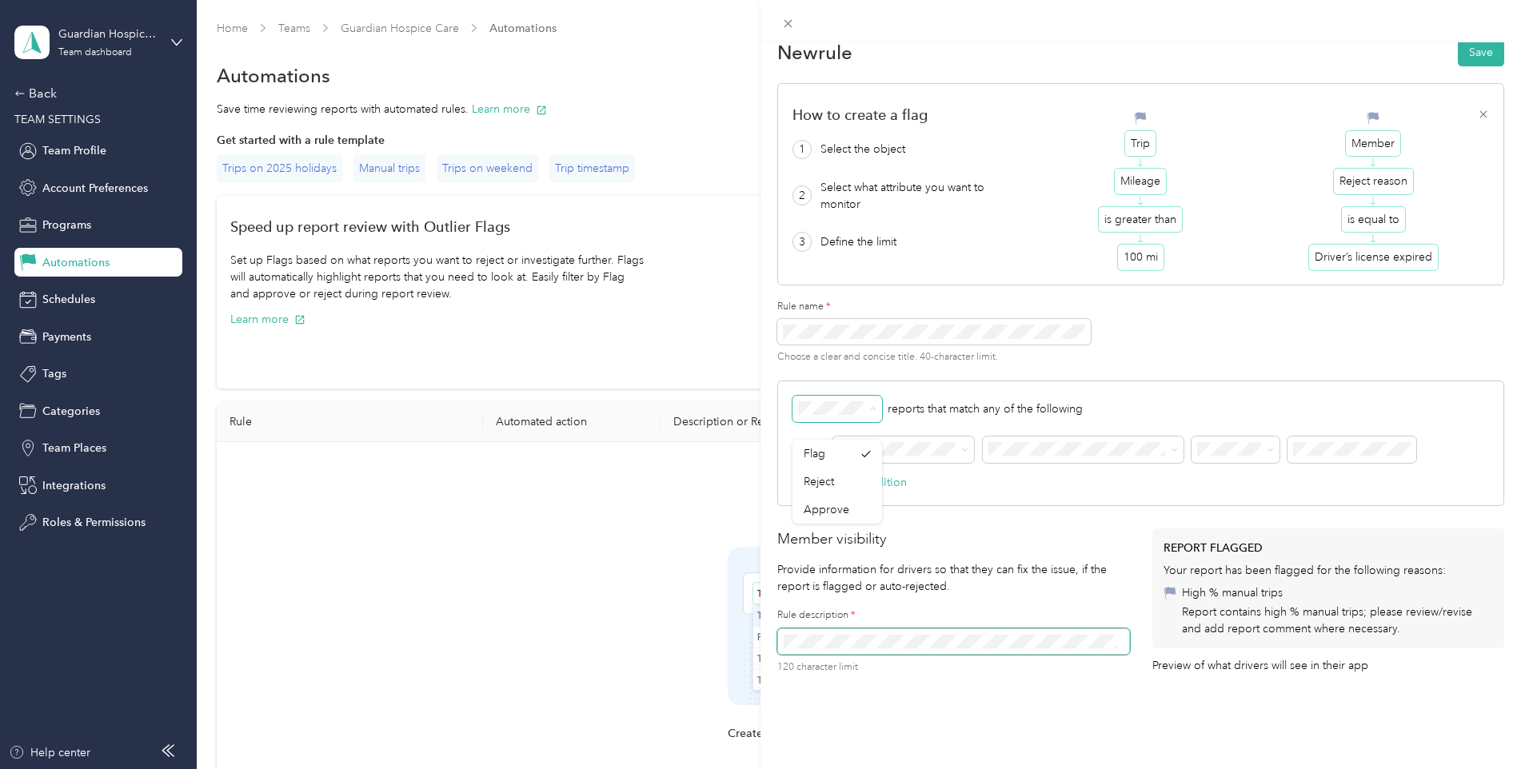
scroll to position [0, 0]
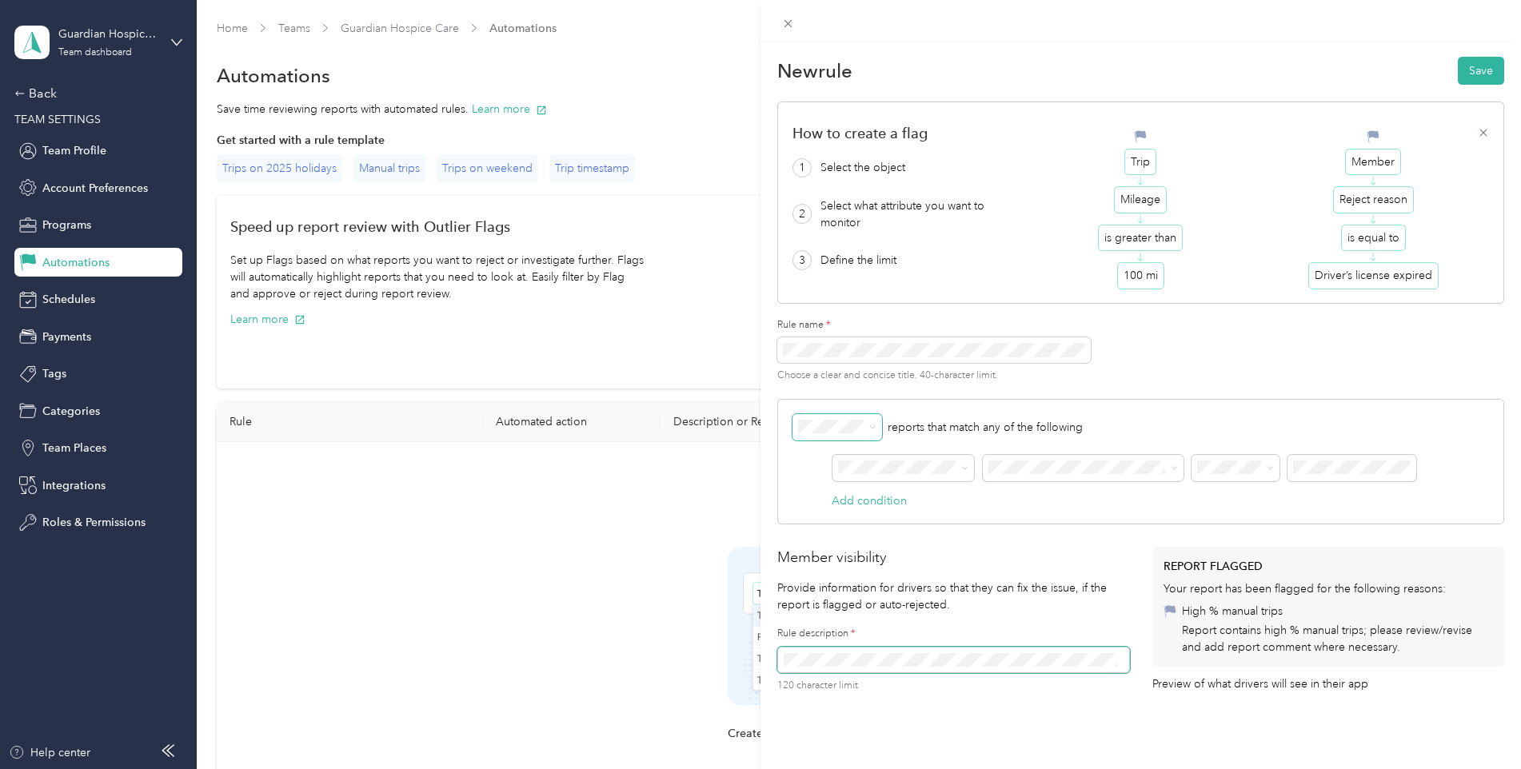
click at [1370, 170] on p "Member" at bounding box center [1373, 162] width 56 height 27
click at [1136, 161] on p "Trip" at bounding box center [1140, 162] width 32 height 27
drag, startPoint x: 1136, startPoint y: 161, endPoint x: 988, endPoint y: 226, distance: 161.8
click at [989, 213] on div "2 Select what attribute you want to monitor" at bounding box center [908, 215] width 233 height 34
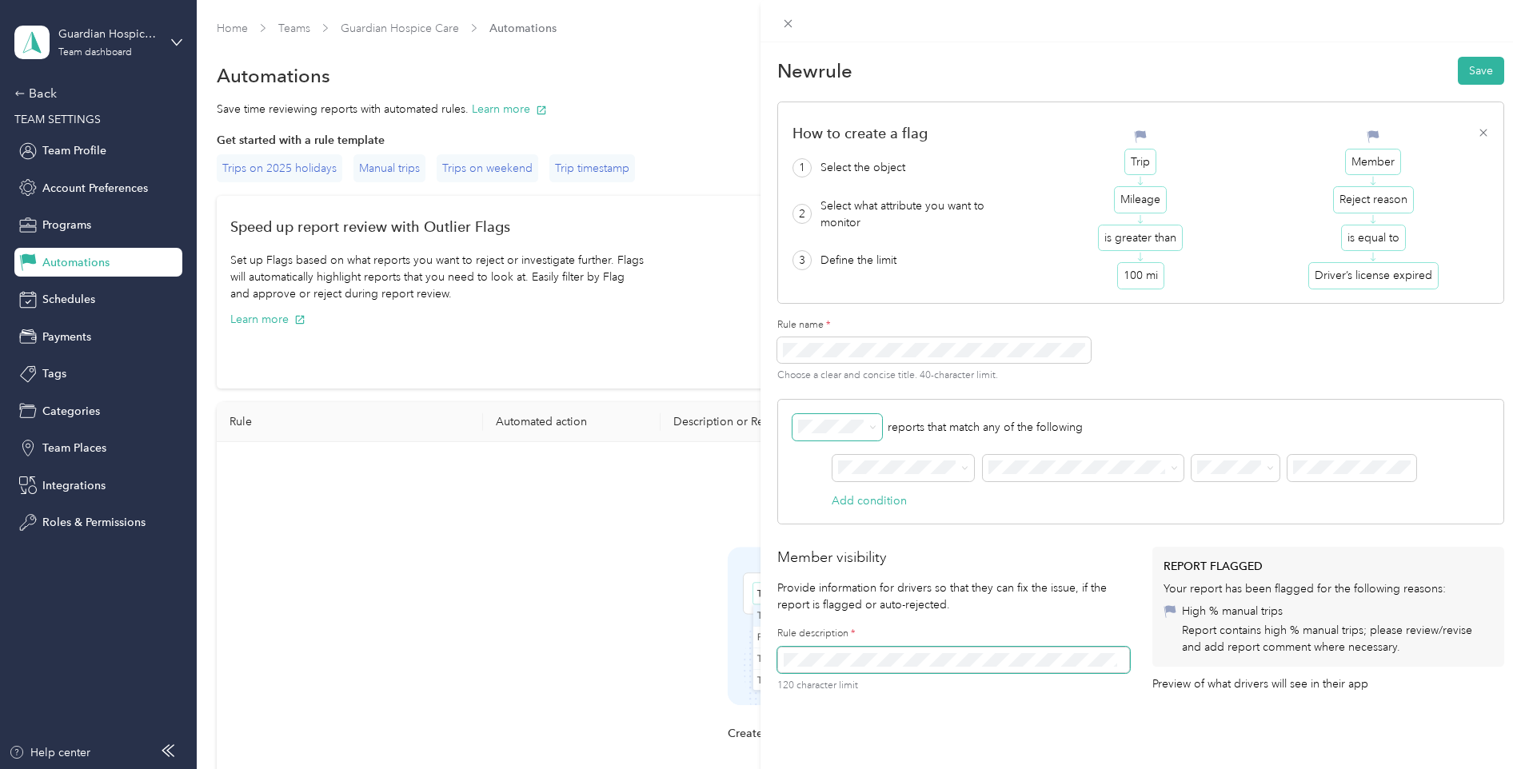
click at [870, 432] on span at bounding box center [872, 427] width 7 height 14
click at [875, 429] on icon at bounding box center [872, 427] width 7 height 7
click at [839, 479] on div "Reject" at bounding box center [837, 484] width 67 height 17
click at [964, 466] on icon at bounding box center [964, 468] width 7 height 7
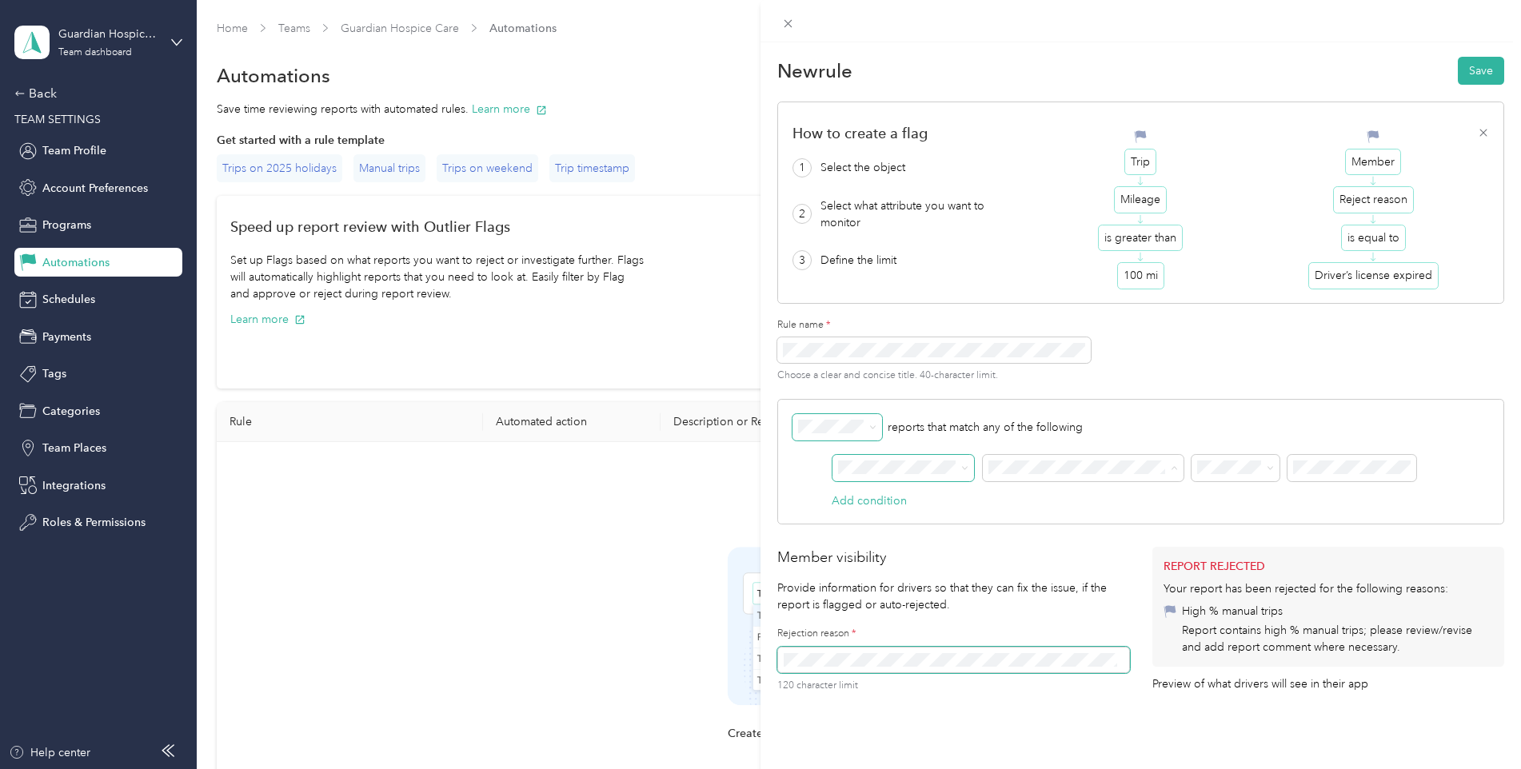
click at [868, 429] on span at bounding box center [870, 426] width 13 height 11
click at [874, 427] on icon at bounding box center [872, 427] width 7 height 7
click at [1172, 472] on span at bounding box center [1174, 468] width 7 height 14
click at [1167, 467] on span at bounding box center [1171, 467] width 13 height 11
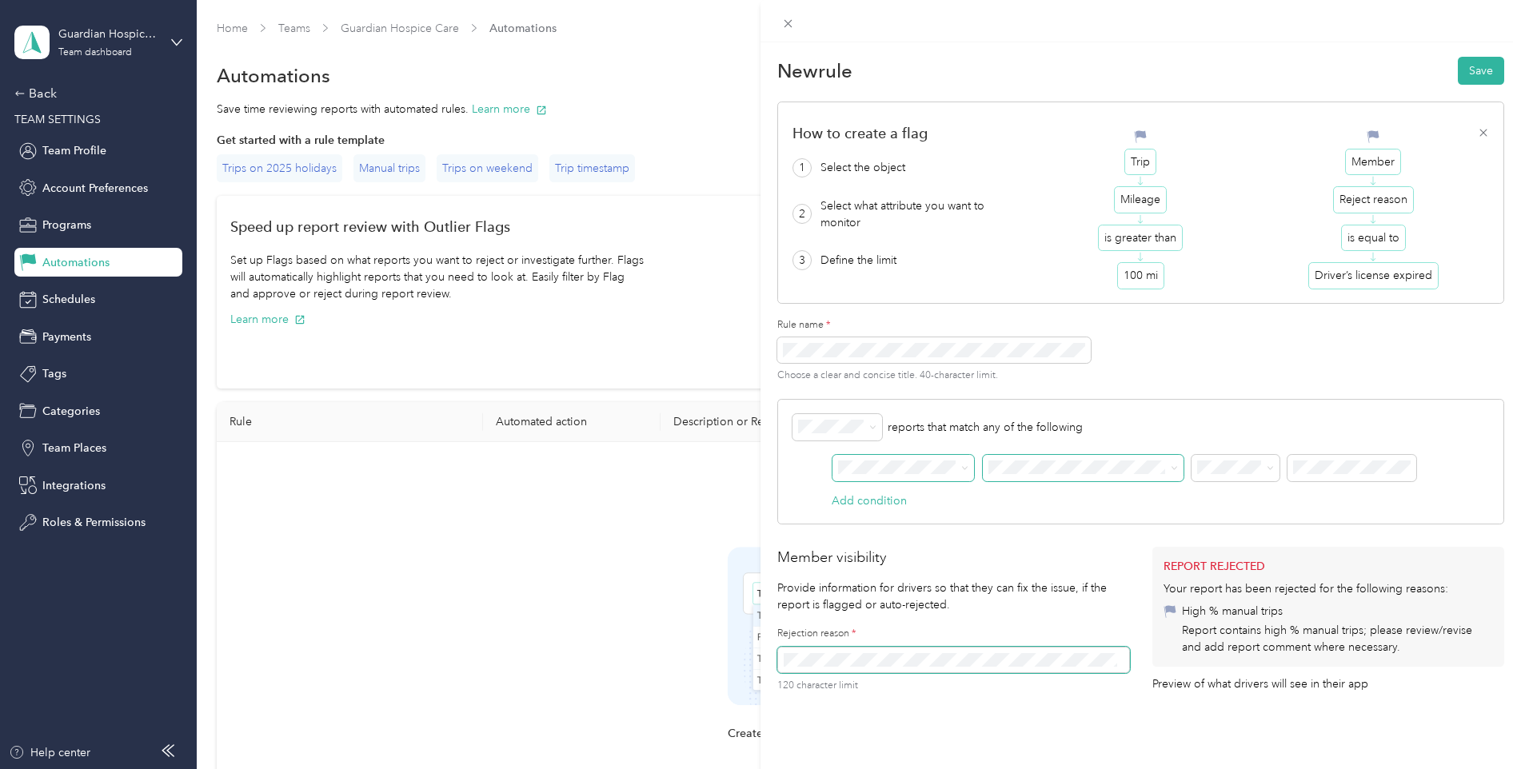
click at [1169, 467] on span at bounding box center [1171, 467] width 13 height 11
click at [1065, 505] on ol "Daily trip mileage Percent manually created trips Net miles Total amount Total …" at bounding box center [1100, 593] width 233 height 224
click at [1223, 412] on div "reports that match any of the following AND Add condition" at bounding box center [1140, 462] width 727 height 126
click at [688, 343] on div "New rule Save How to create a flag 1 Select the object 2 Select what attribute …" at bounding box center [760, 384] width 1521 height 769
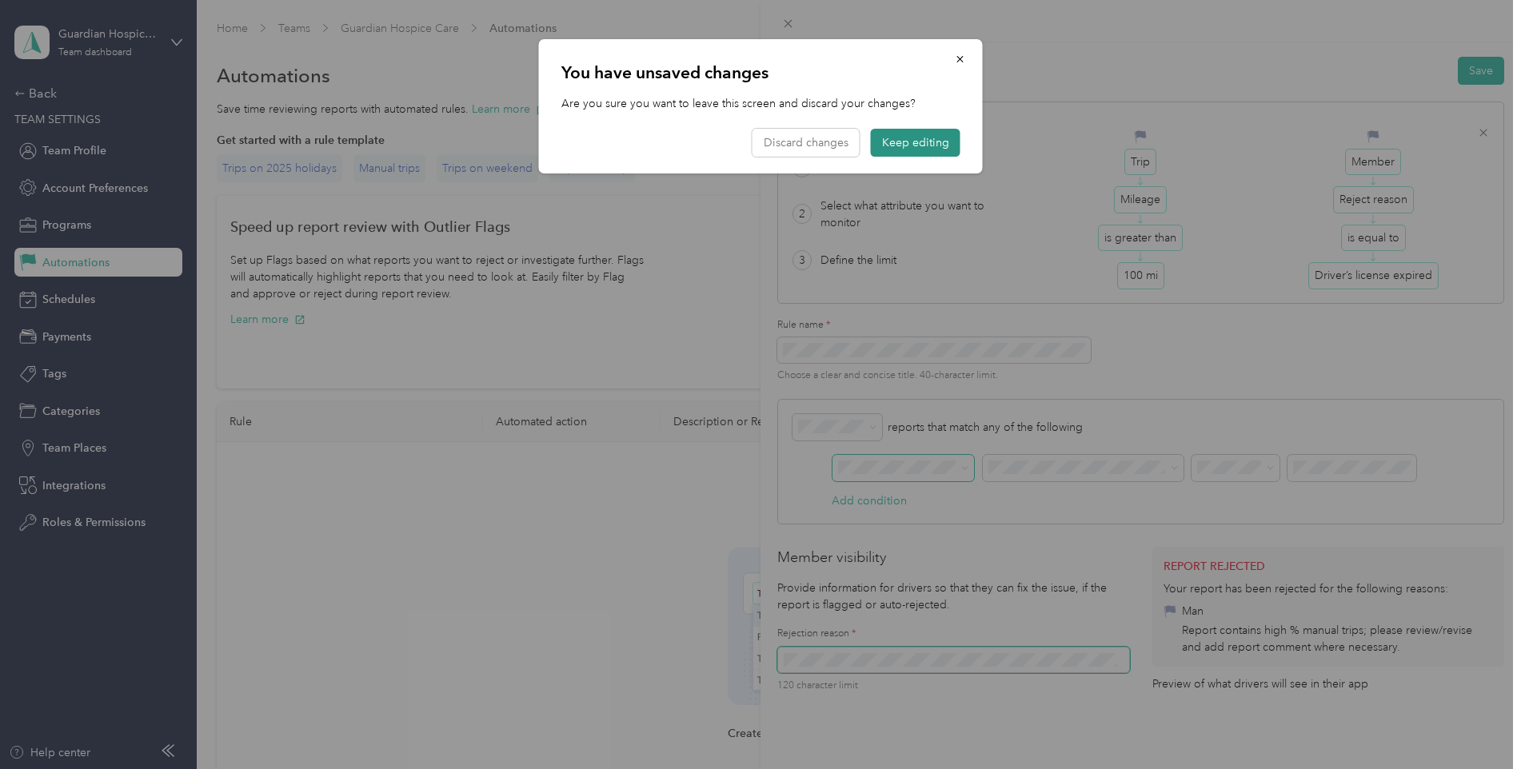
click at [903, 146] on button "Keep editing" at bounding box center [916, 143] width 90 height 28
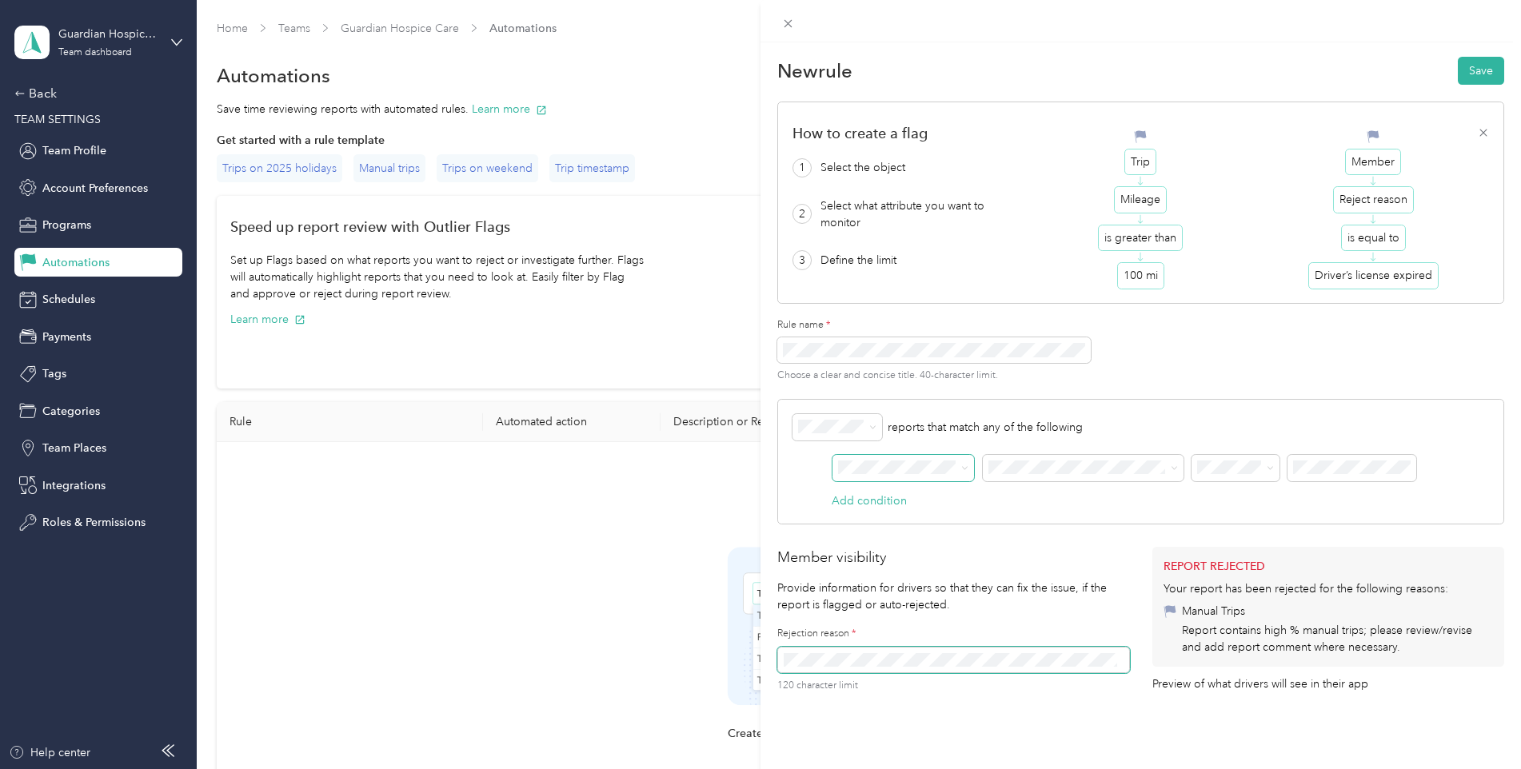
click at [1131, 365] on div "Choose a clear and concise title. 40-character limit." at bounding box center [1140, 362] width 727 height 50
click at [961, 462] on span at bounding box center [962, 467] width 13 height 11
click at [960, 471] on span at bounding box center [962, 467] width 13 height 11
click at [963, 467] on icon at bounding box center [964, 468] width 7 height 7
click at [1000, 490] on div "AND" at bounding box center [1140, 474] width 697 height 38
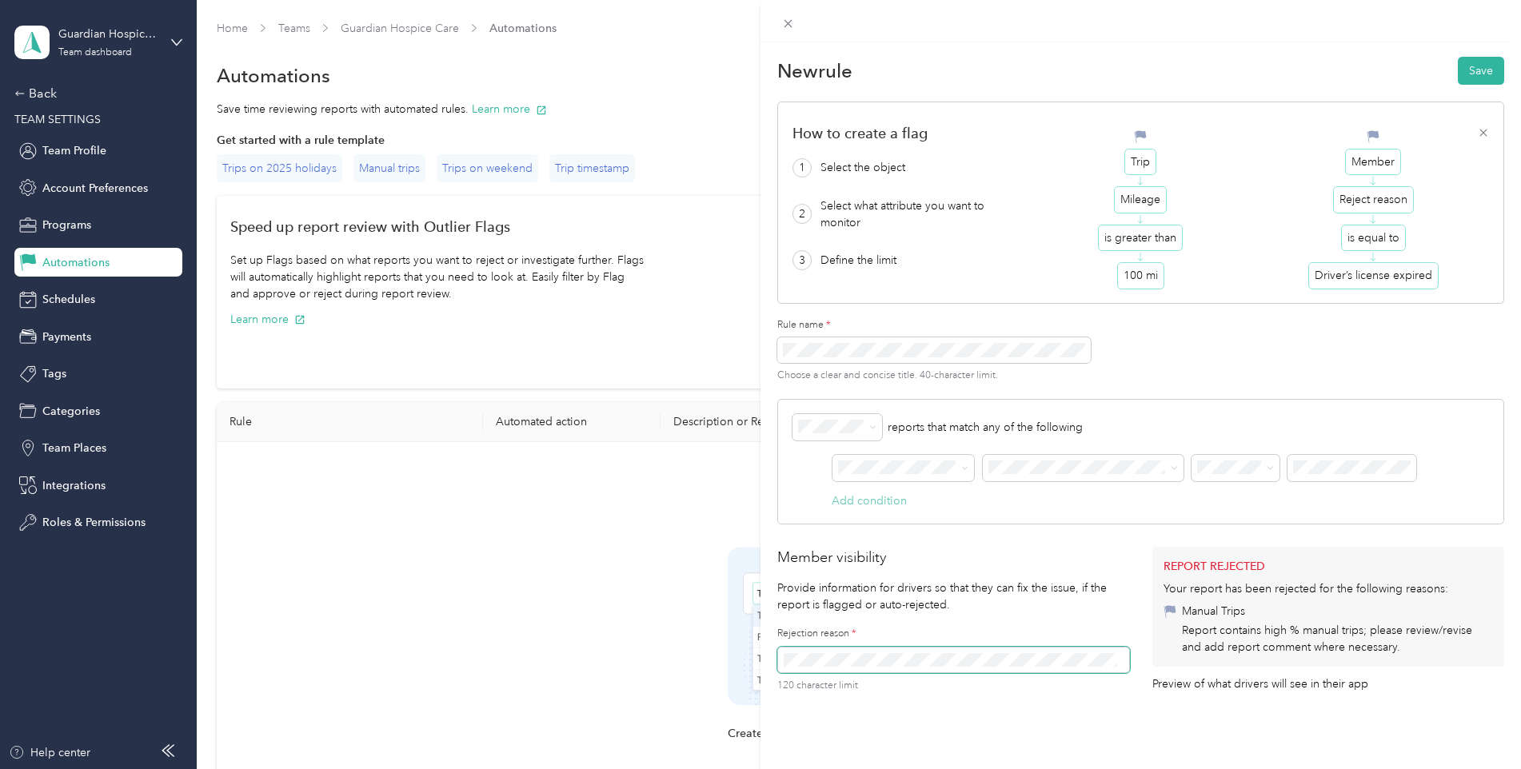
click at [874, 495] on button "Add condition" at bounding box center [869, 501] width 75 height 17
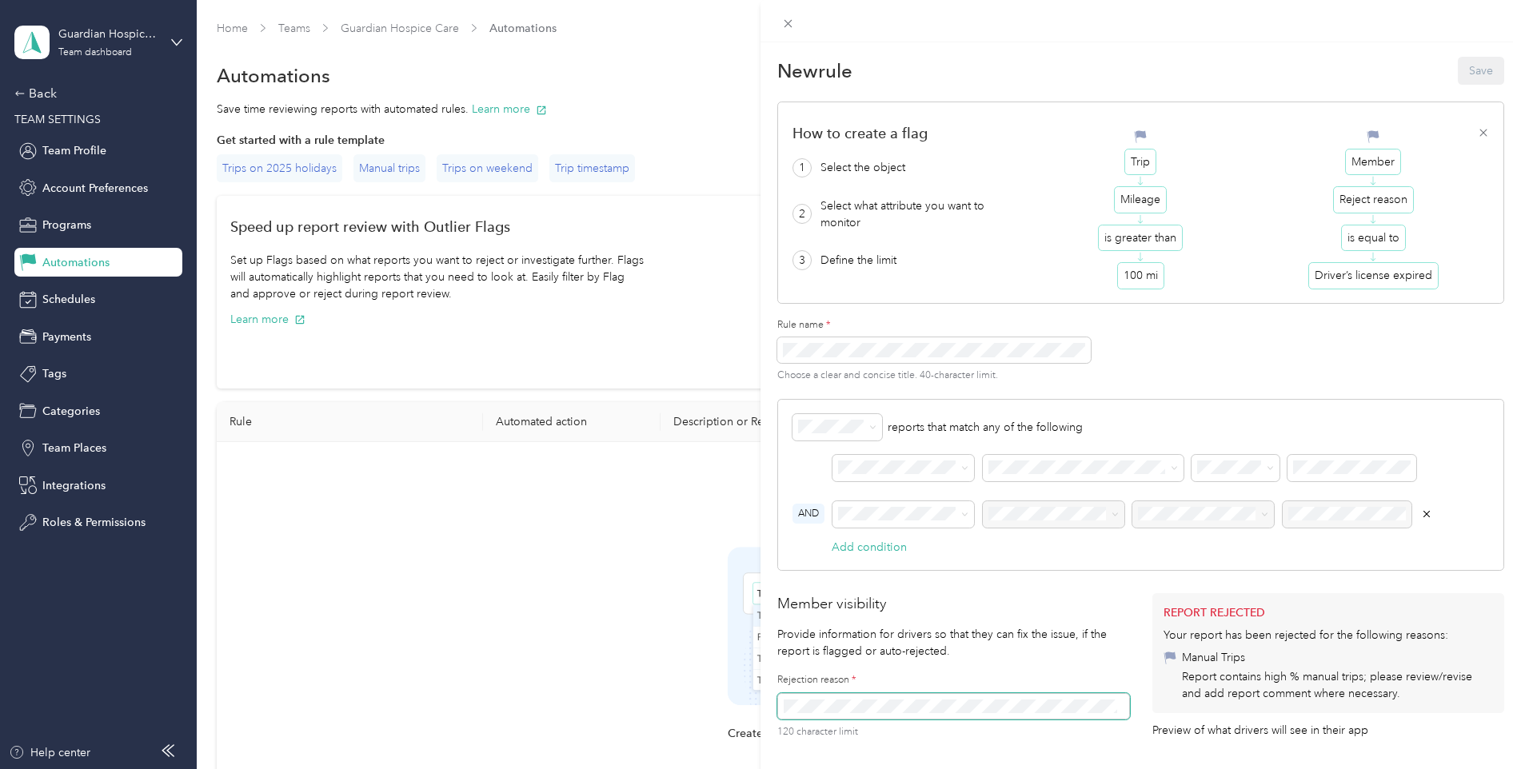
click at [1128, 521] on div at bounding box center [1134, 514] width 604 height 27
click at [858, 502] on span at bounding box center [903, 514] width 142 height 27
click at [898, 543] on div "Report" at bounding box center [903, 543] width 119 height 17
click at [1122, 520] on span at bounding box center [1054, 514] width 142 height 27
click at [1115, 519] on span at bounding box center [1114, 514] width 7 height 14
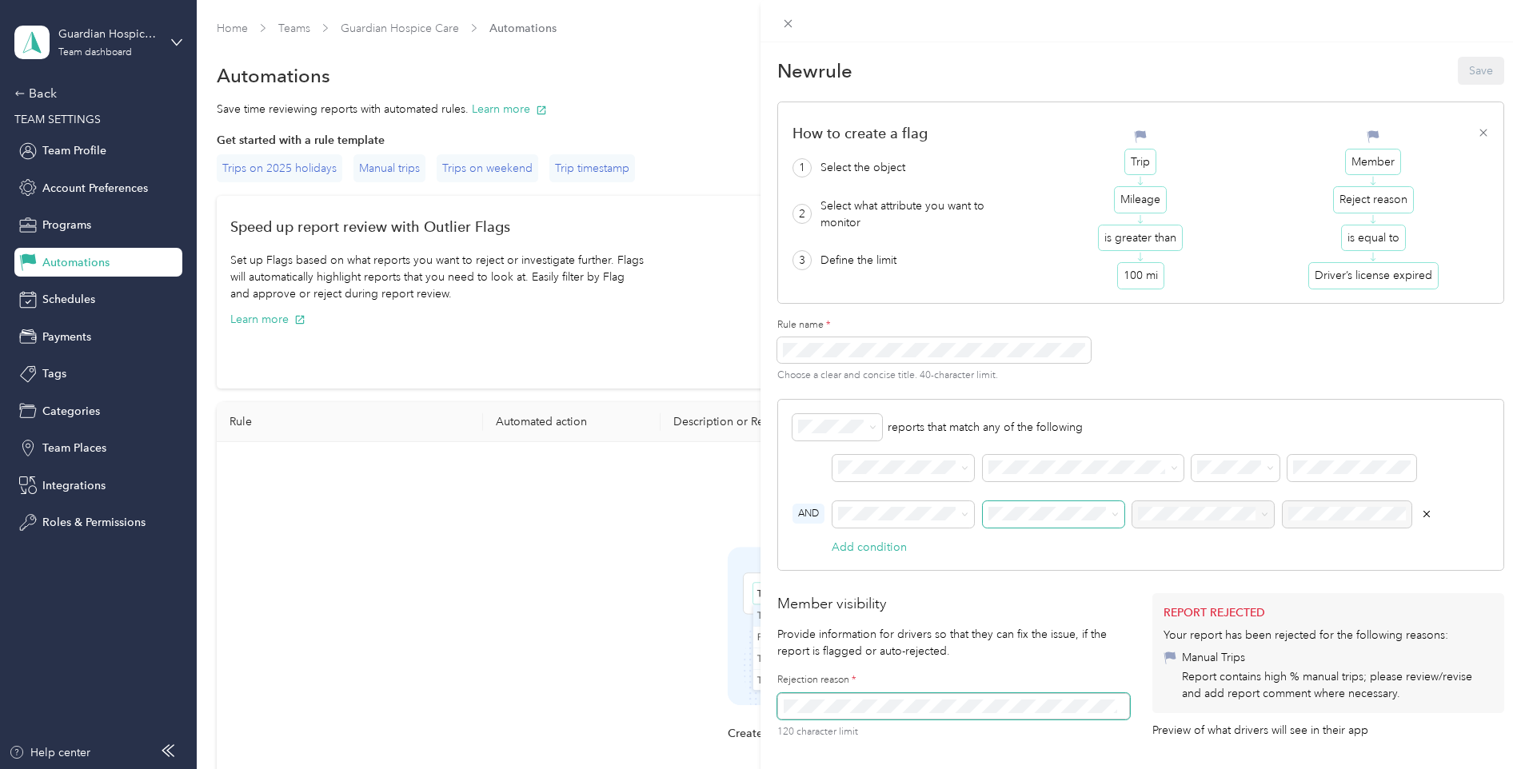
click at [1115, 513] on icon at bounding box center [1114, 514] width 7 height 7
click at [1431, 517] on icon "button" at bounding box center [1426, 514] width 11 height 11
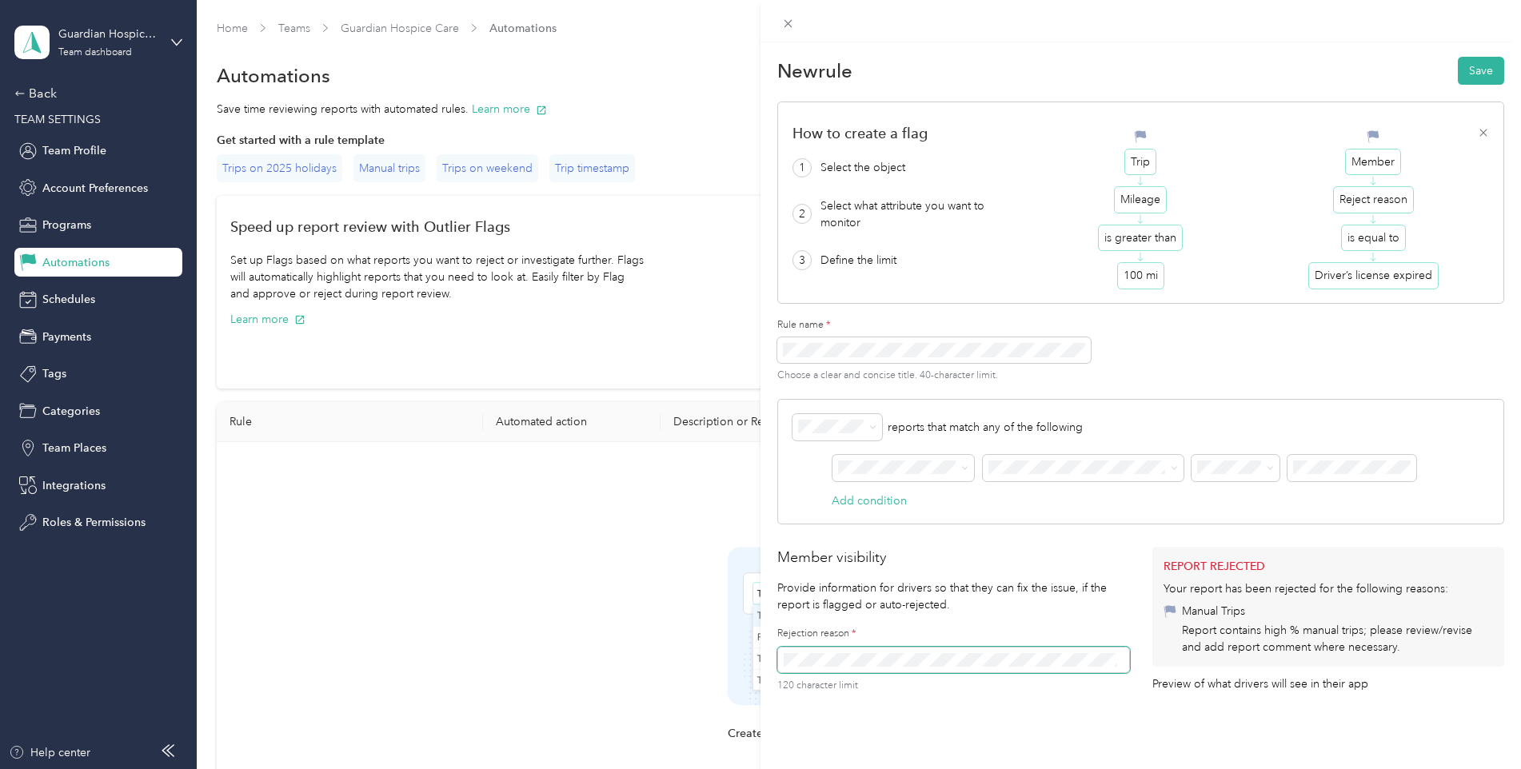
click at [966, 473] on span at bounding box center [964, 468] width 7 height 14
click at [967, 470] on icon at bounding box center [964, 468] width 7 height 7
click at [858, 547] on span "Trips" at bounding box center [856, 553] width 24 height 14
click at [1108, 469] on span at bounding box center [1112, 467] width 13 height 11
click at [1111, 468] on span at bounding box center [1112, 467] width 13 height 11
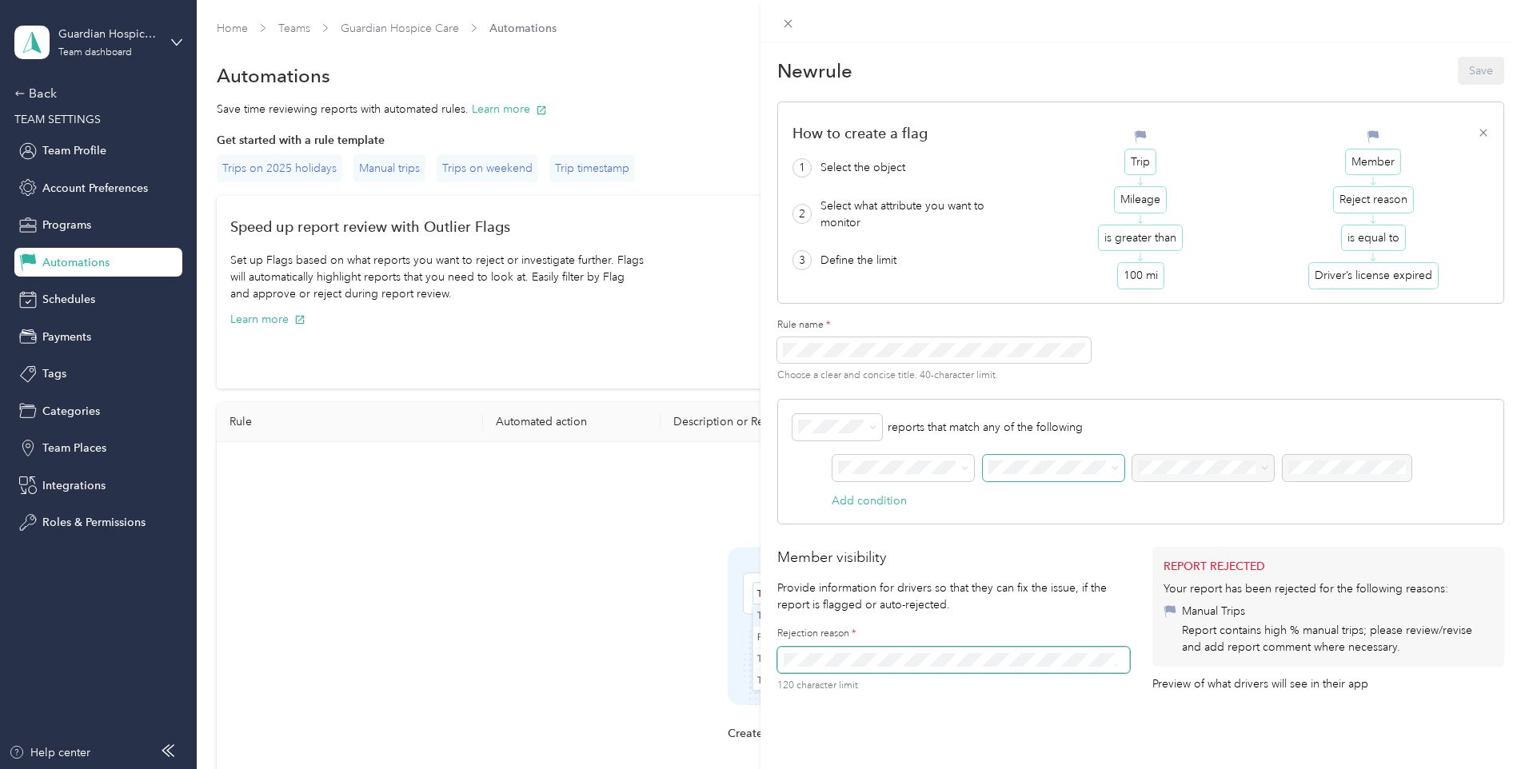
click at [1111, 468] on icon at bounding box center [1114, 468] width 7 height 7
click at [1030, 550] on span "Track method" at bounding box center [1039, 553] width 88 height 17
click at [1221, 467] on span at bounding box center [1225, 467] width 13 height 11
click at [1223, 468] on span at bounding box center [1225, 467] width 13 height 11
click at [1211, 486] on div "AND Track method" at bounding box center [1140, 474] width 697 height 38
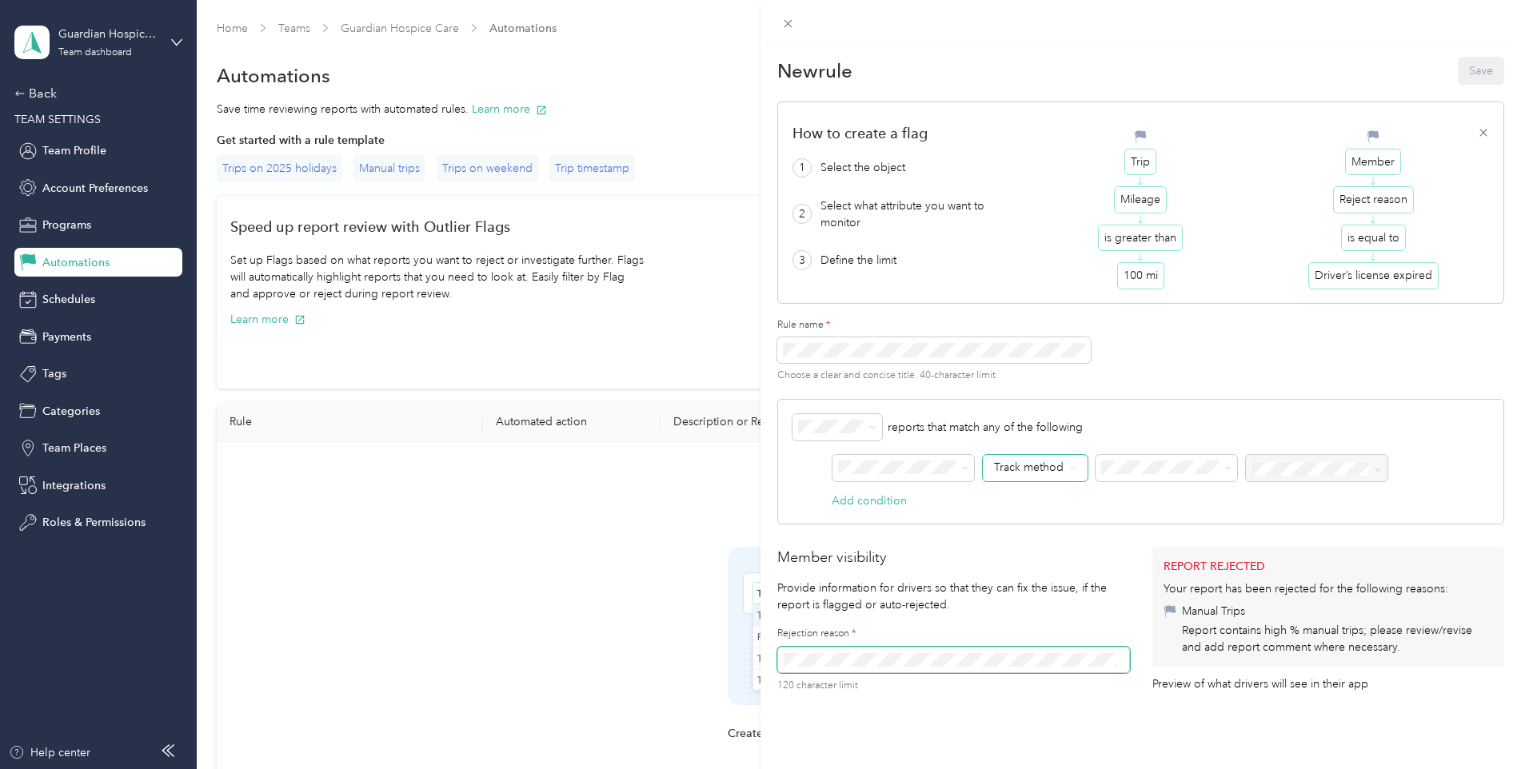
click at [1076, 473] on div "Track method" at bounding box center [1035, 468] width 105 height 27
click at [1040, 498] on span "Mileage" at bounding box center [1040, 497] width 90 height 17
click at [1198, 477] on span at bounding box center [1137, 468] width 142 height 27
click at [1197, 470] on icon at bounding box center [1198, 468] width 7 height 7
click at [1041, 467] on div "Mileage" at bounding box center [1020, 468] width 75 height 27
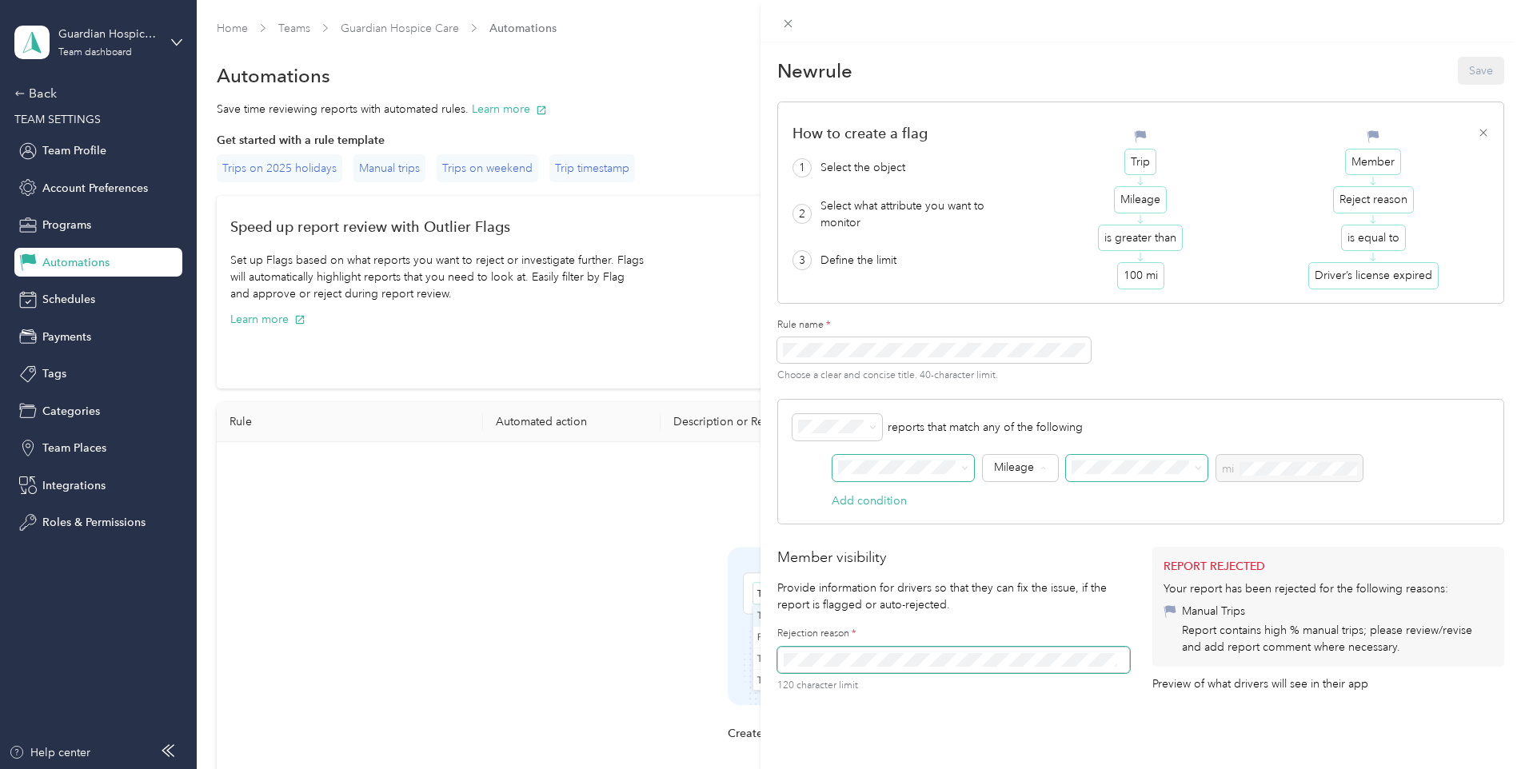
click at [972, 470] on span at bounding box center [903, 468] width 142 height 27
click at [968, 470] on icon at bounding box center [964, 468] width 7 height 7
click at [1040, 473] on div "Mileage" at bounding box center [1020, 468] width 75 height 27
click at [1024, 545] on span "Track method" at bounding box center [1039, 553] width 88 height 17
click at [1164, 474] on span at bounding box center [1166, 468] width 142 height 27
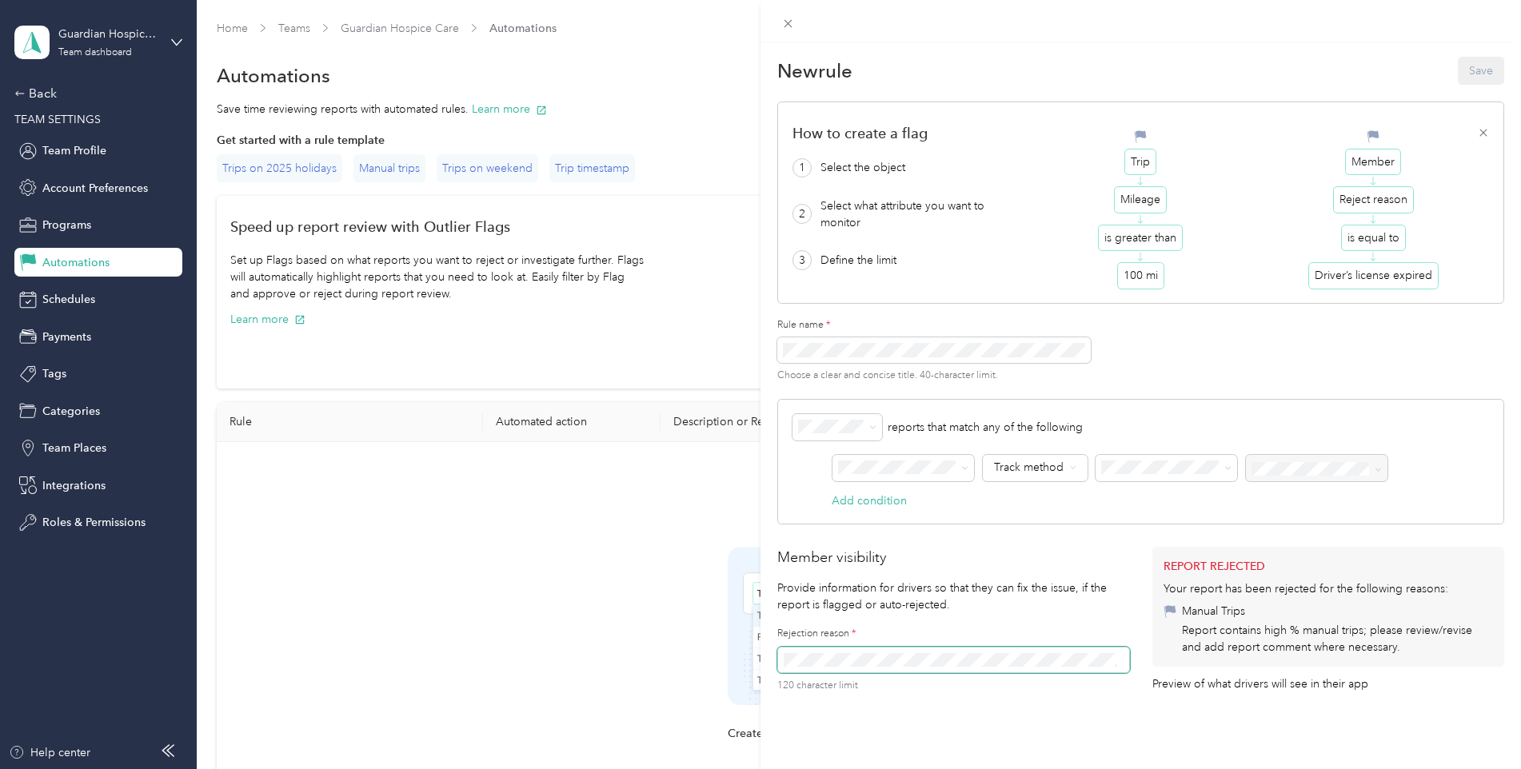
click at [1335, 473] on div at bounding box center [1317, 468] width 142 height 27
click at [1154, 503] on li "Equals" at bounding box center [1131, 497] width 73 height 28
click at [1248, 491] on span "Manual" at bounding box center [1237, 497] width 36 height 14
click at [466, 448] on div "New rule Save How to create a flag 1 Select the object 2 Select what attribute …" at bounding box center [760, 384] width 1521 height 769
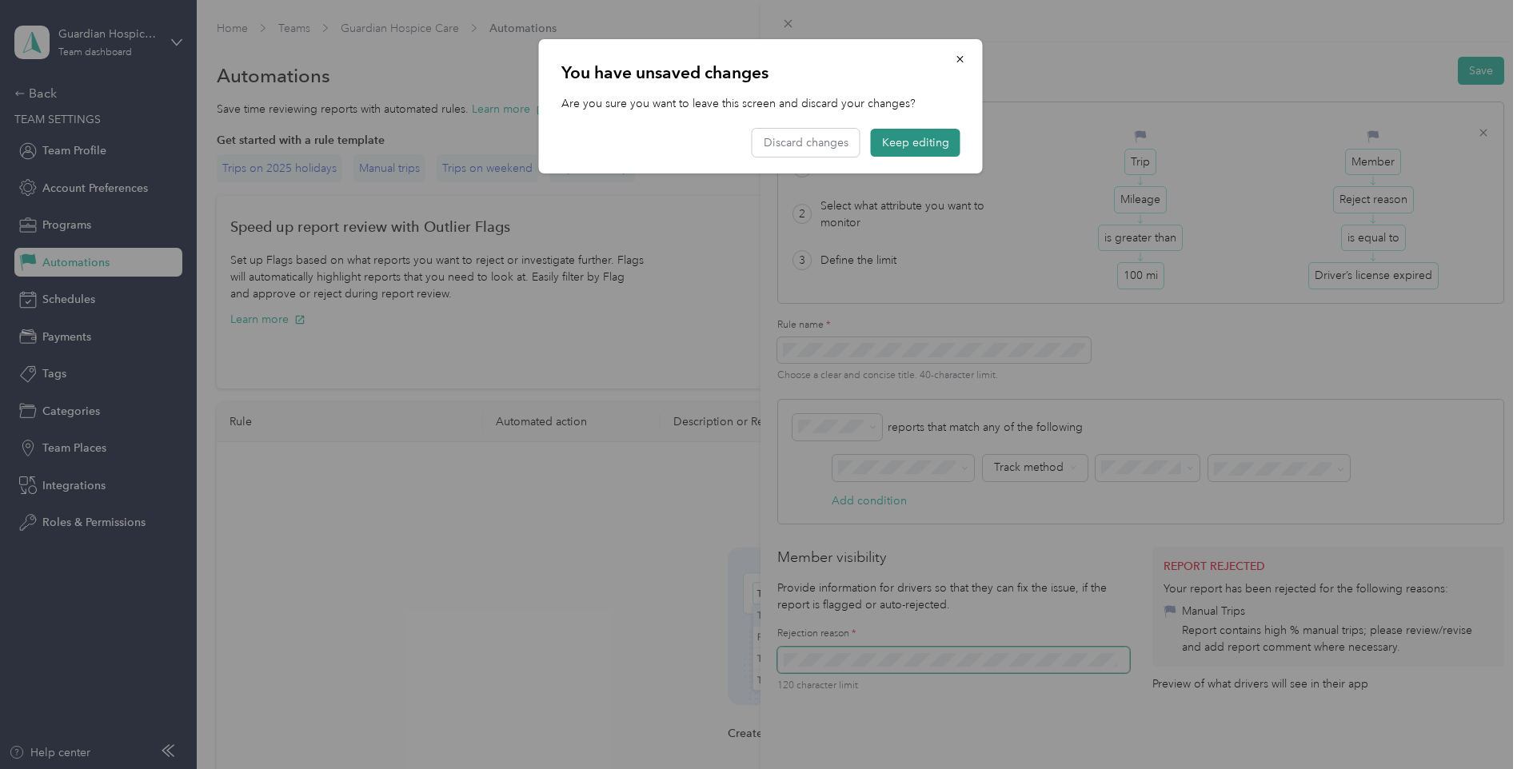
click at [909, 136] on button "Keep editing" at bounding box center [916, 143] width 90 height 28
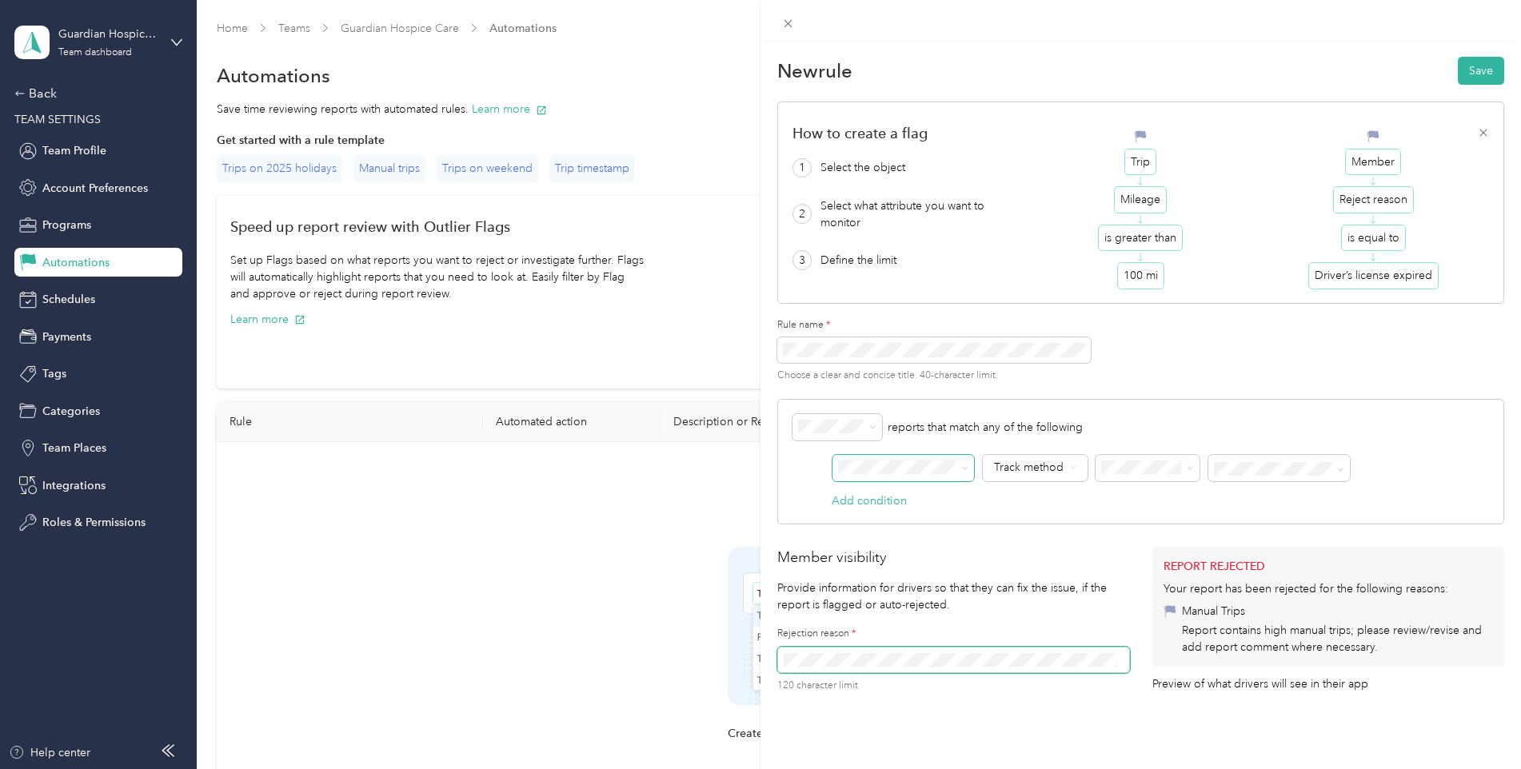
click at [960, 466] on span at bounding box center [962, 467] width 13 height 11
click at [963, 466] on icon at bounding box center [964, 468] width 7 height 7
click at [1077, 469] on div "Track method" at bounding box center [1035, 468] width 105 height 27
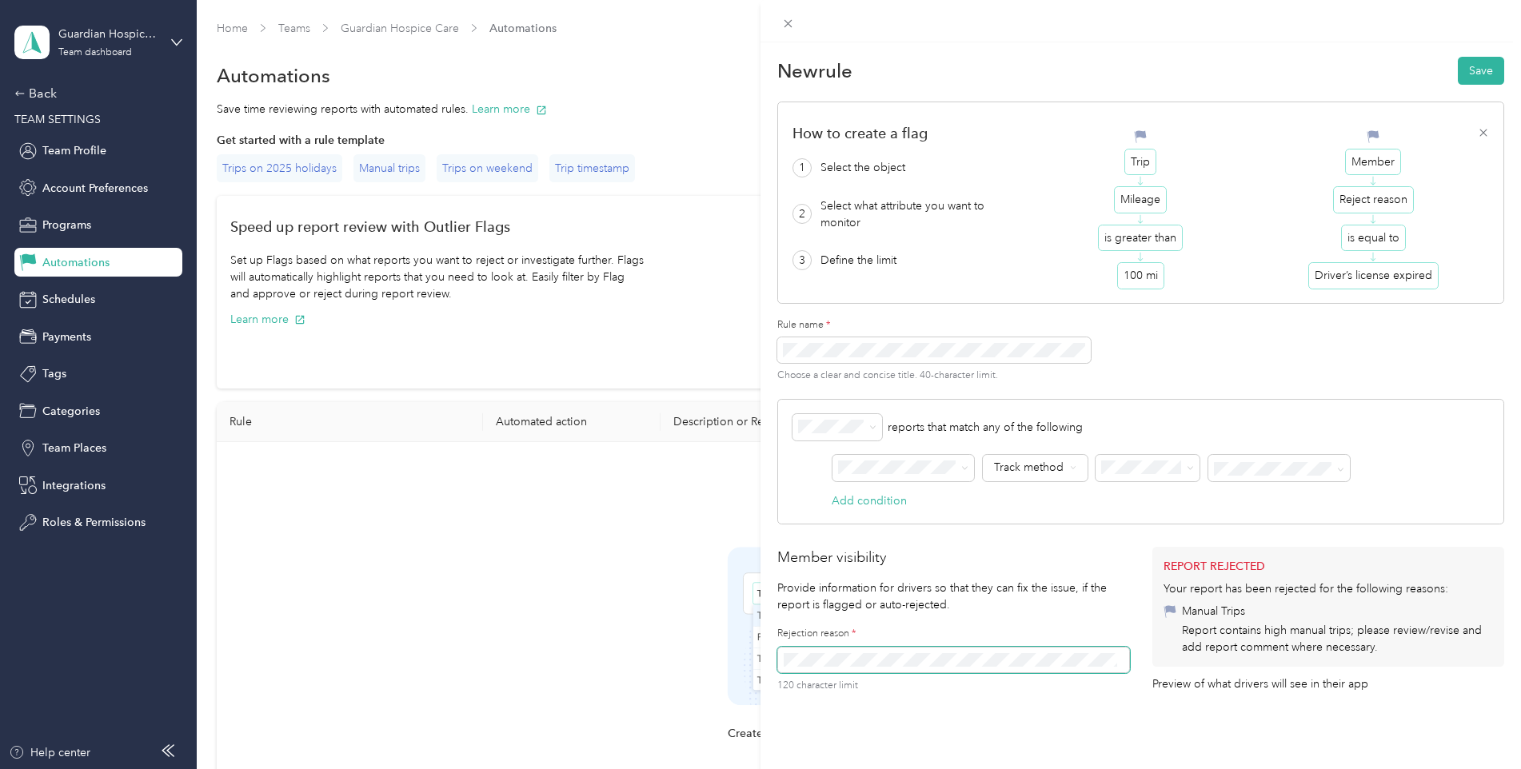
click at [1121, 497] on div "reports that match any of the following AND Track method Add condition" at bounding box center [1140, 462] width 727 height 126
click at [1469, 70] on button "Save" at bounding box center [1481, 71] width 46 height 28
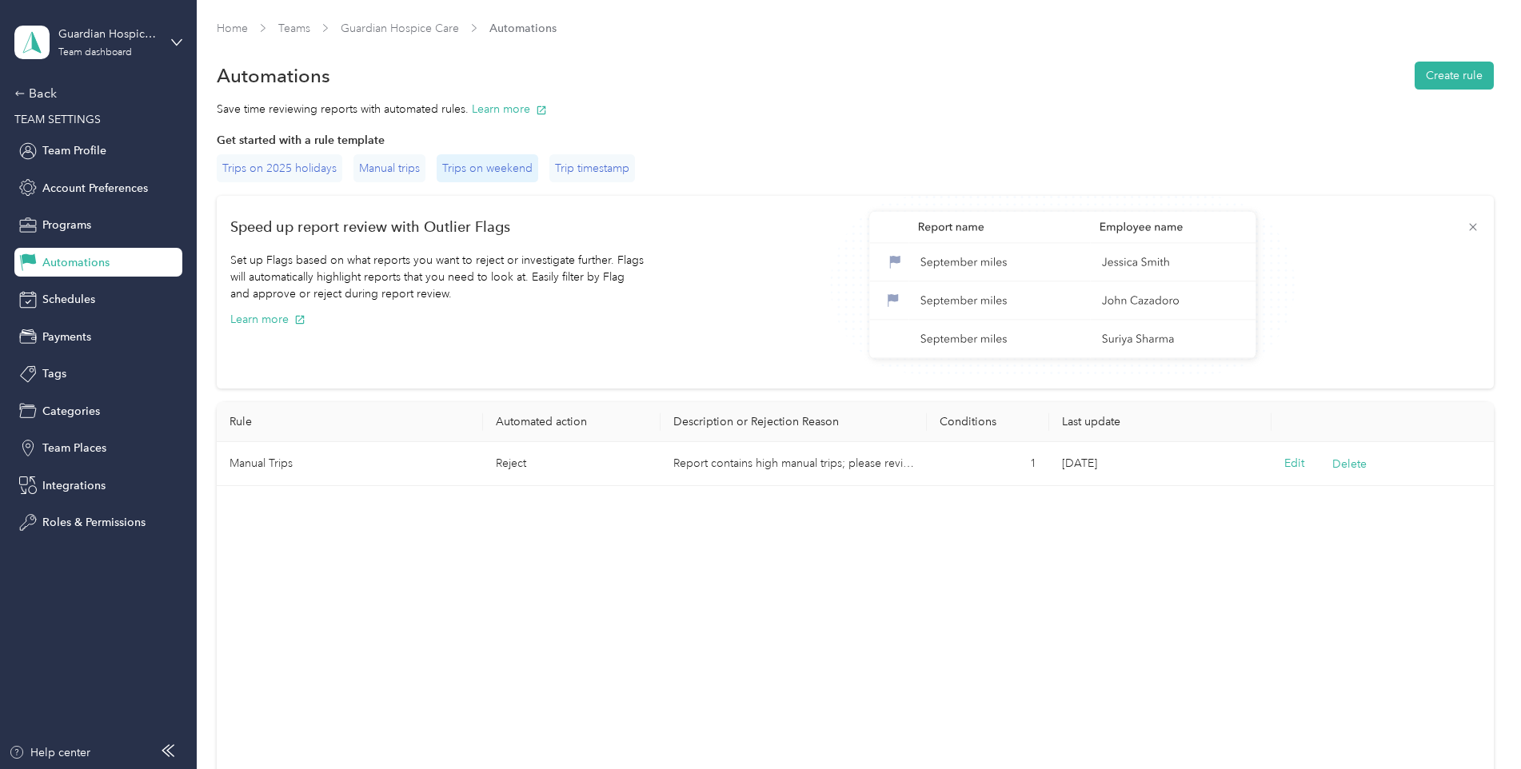
click at [494, 170] on div "Trips on weekend" at bounding box center [488, 168] width 102 height 28
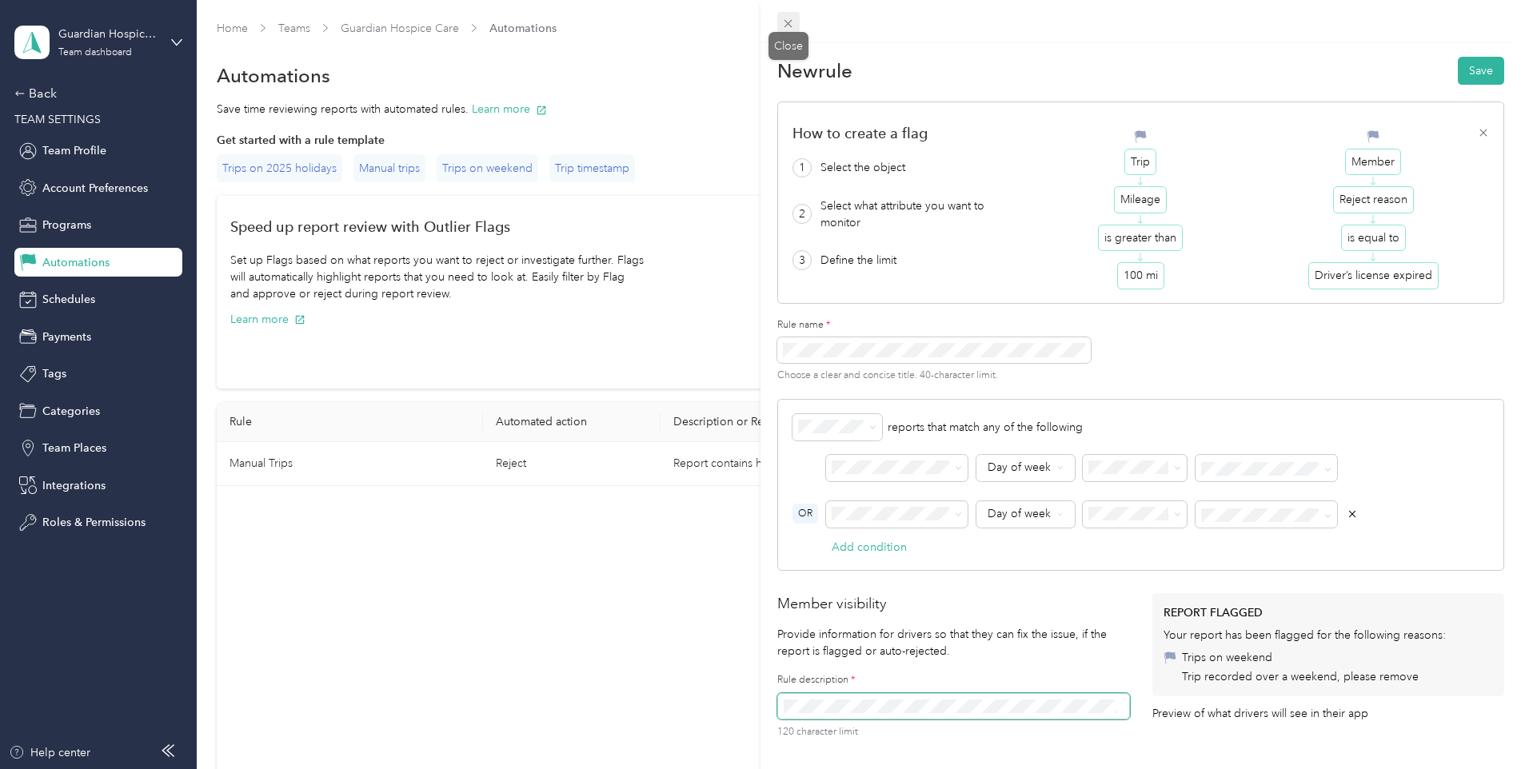
click at [796, 26] on span at bounding box center [788, 23] width 22 height 22
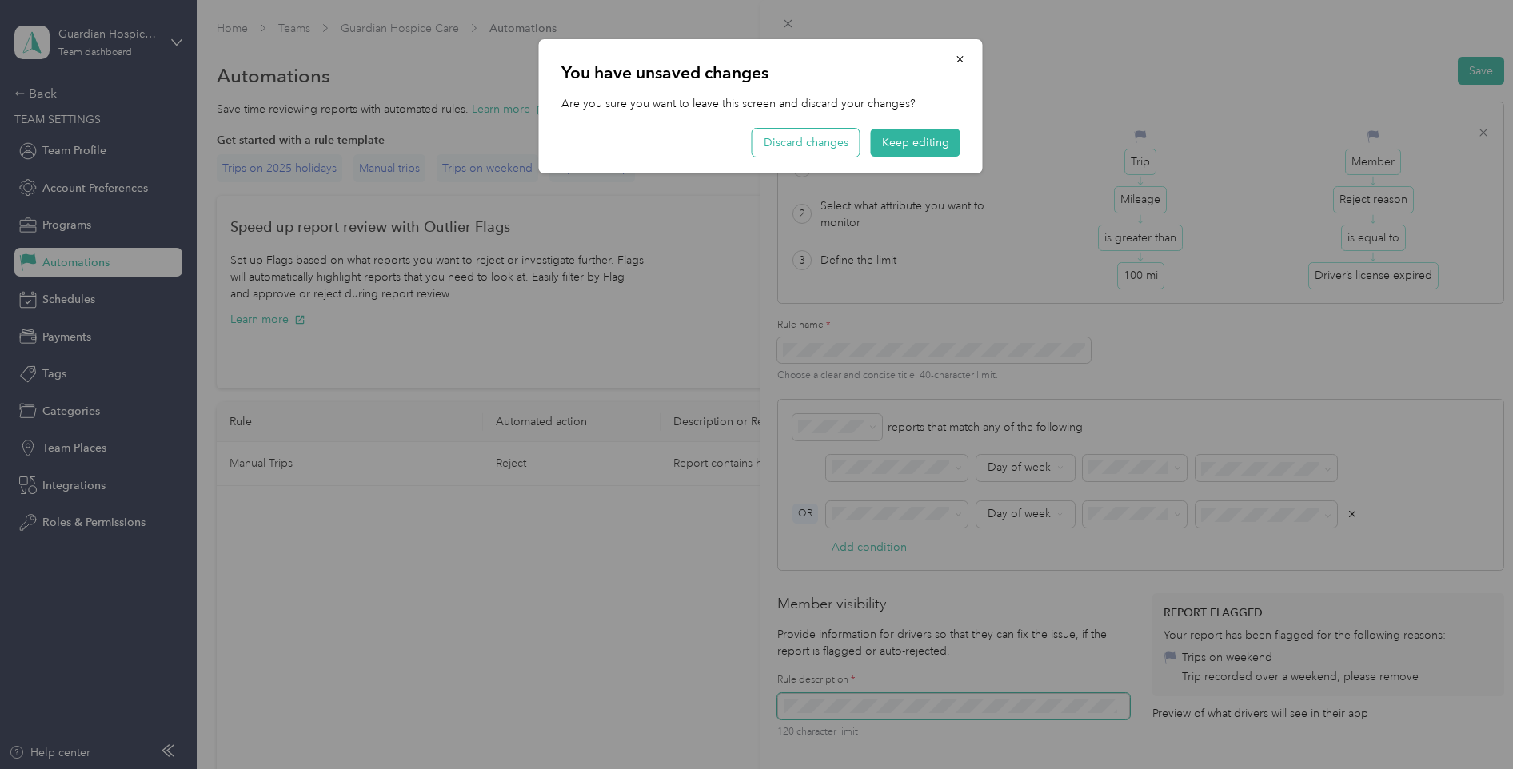
click at [836, 150] on button "Discard changes" at bounding box center [805, 143] width 107 height 28
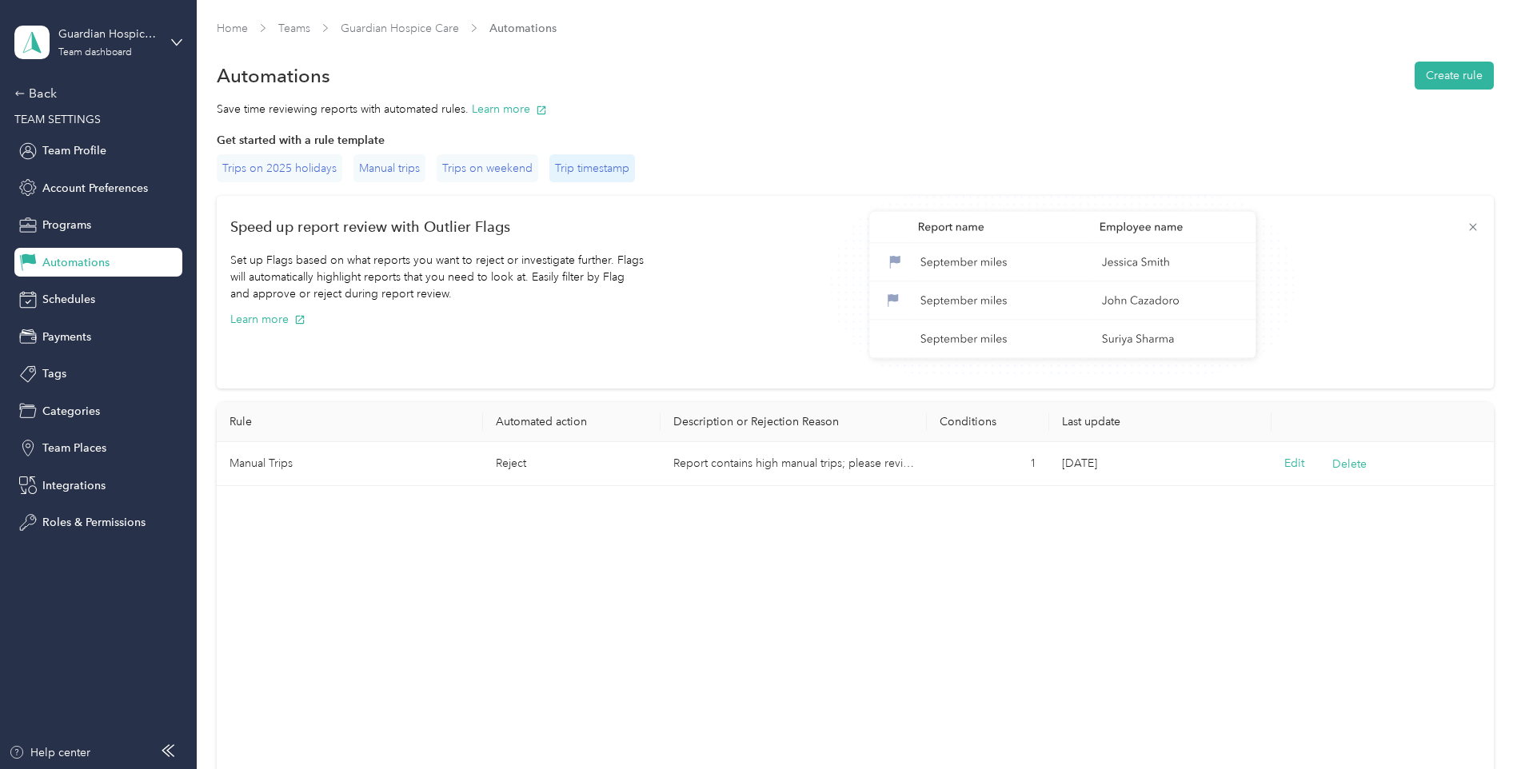
click at [577, 164] on div "Trip timestamp" at bounding box center [592, 168] width 86 height 28
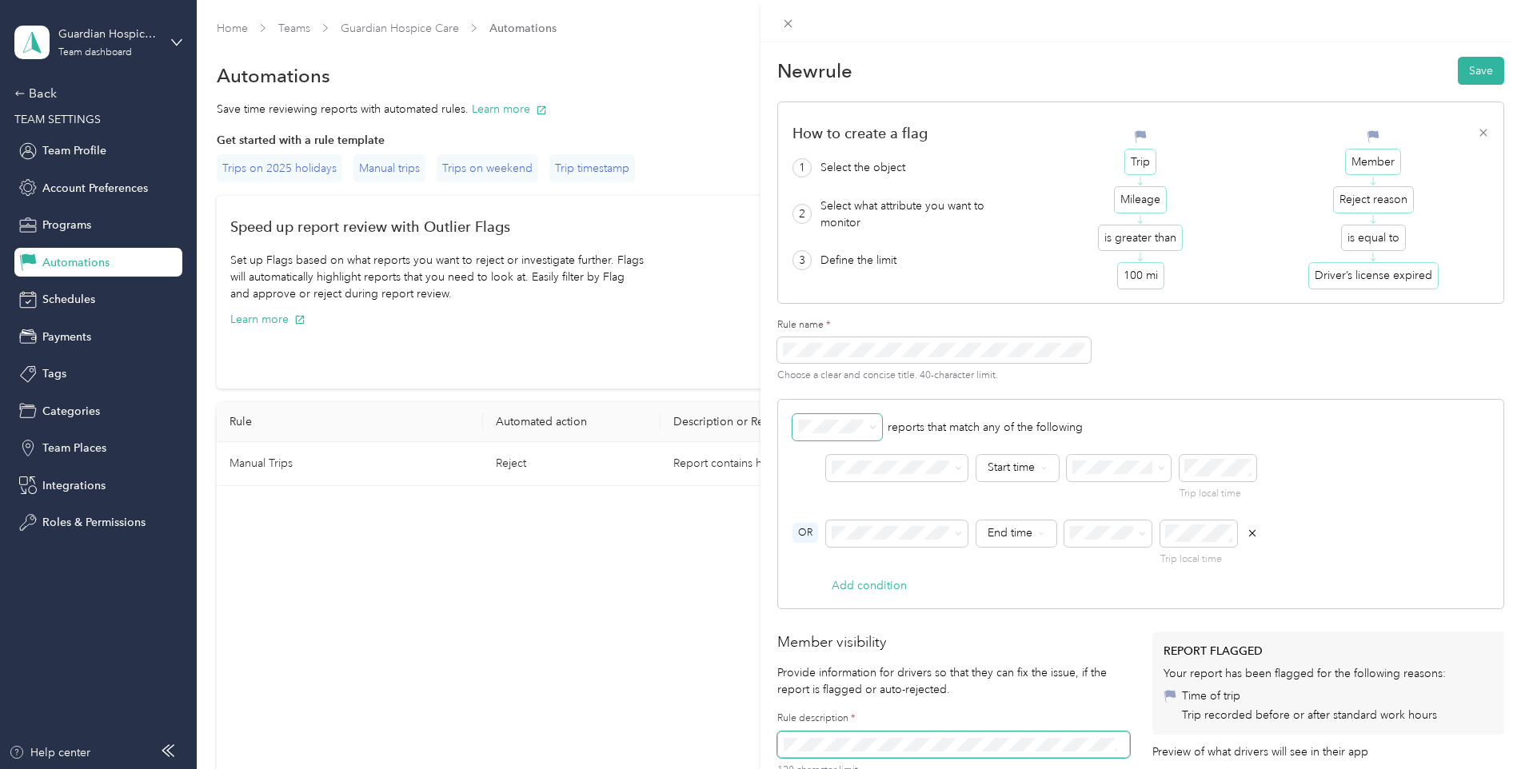
click at [875, 425] on icon at bounding box center [872, 427] width 7 height 7
click at [874, 425] on icon at bounding box center [872, 427] width 7 height 7
click at [960, 472] on span at bounding box center [958, 468] width 7 height 14
click at [792, 26] on icon at bounding box center [788, 24] width 14 height 14
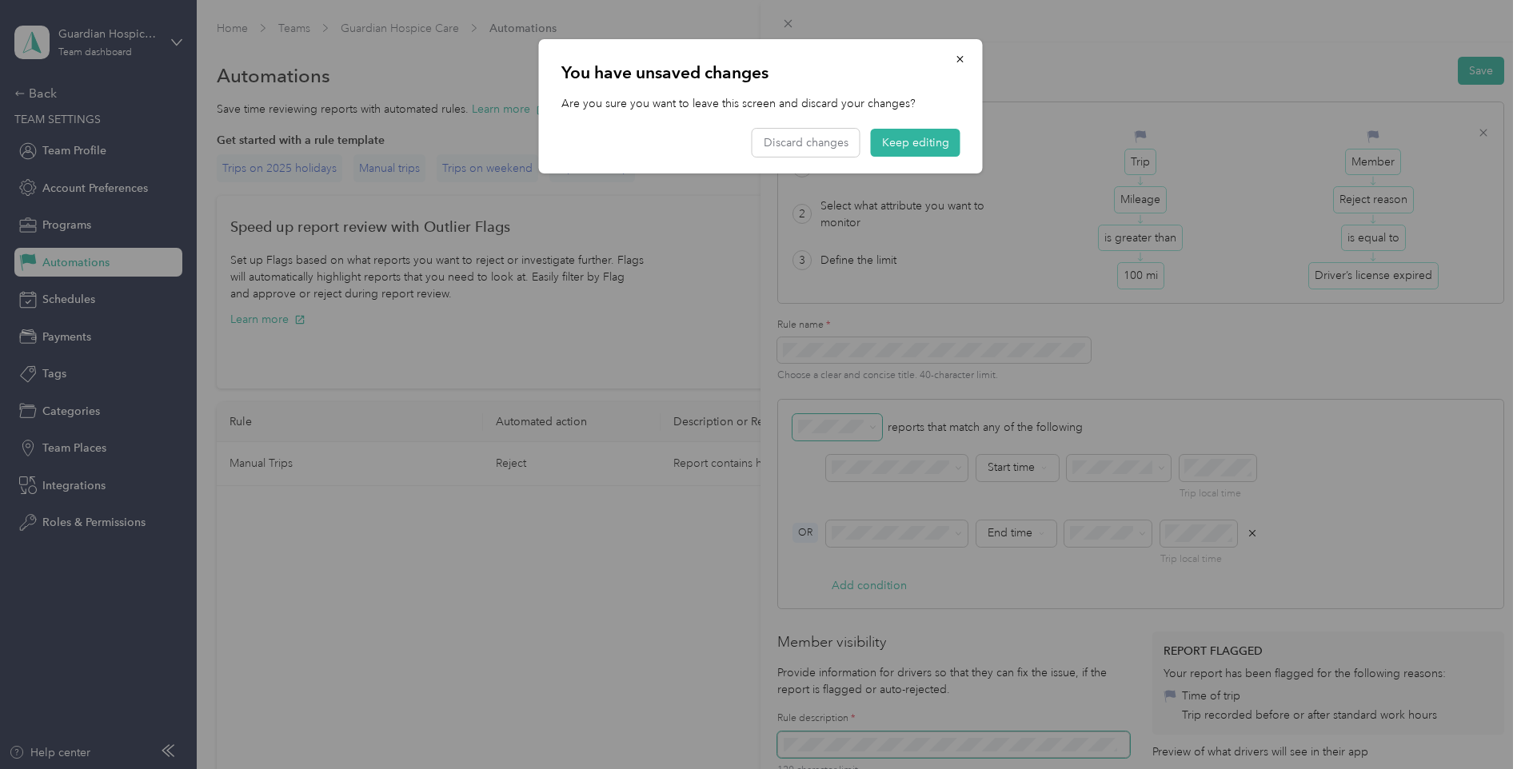
click at [846, 162] on div "You have unsaved changes Are you sure you want to leave this screen and discard…" at bounding box center [761, 106] width 444 height 134
click at [840, 157] on div "You have unsaved changes Are you sure you want to leave this screen and discard…" at bounding box center [761, 106] width 444 height 134
click at [831, 149] on button "Discard changes" at bounding box center [805, 143] width 107 height 28
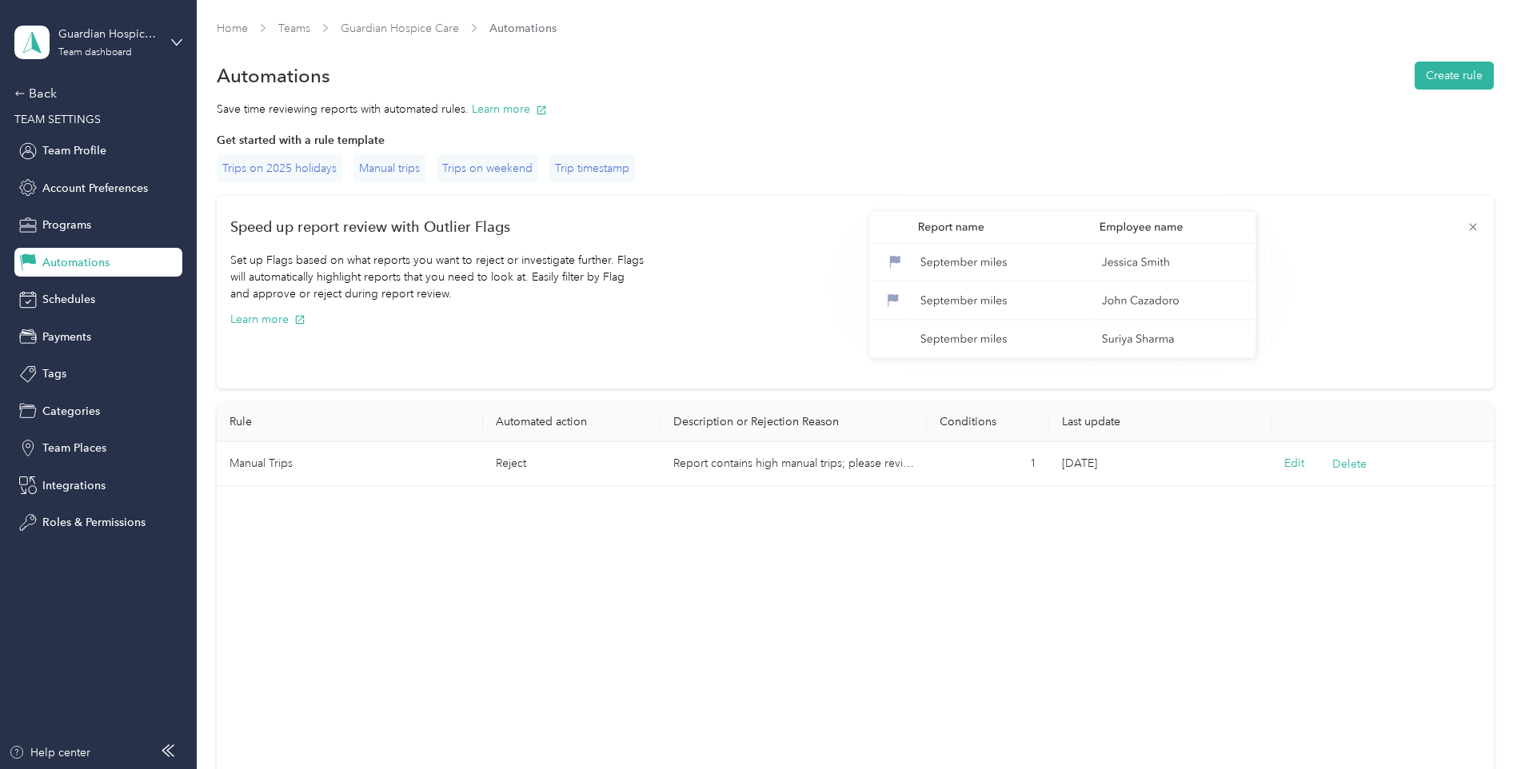
click at [967, 629] on div "Rule Automated action Description or Rejection Reason Conditions Last update Ma…" at bounding box center [855, 671] width 1277 height 538
click at [80, 182] on span "Account Preferences" at bounding box center [95, 188] width 106 height 17
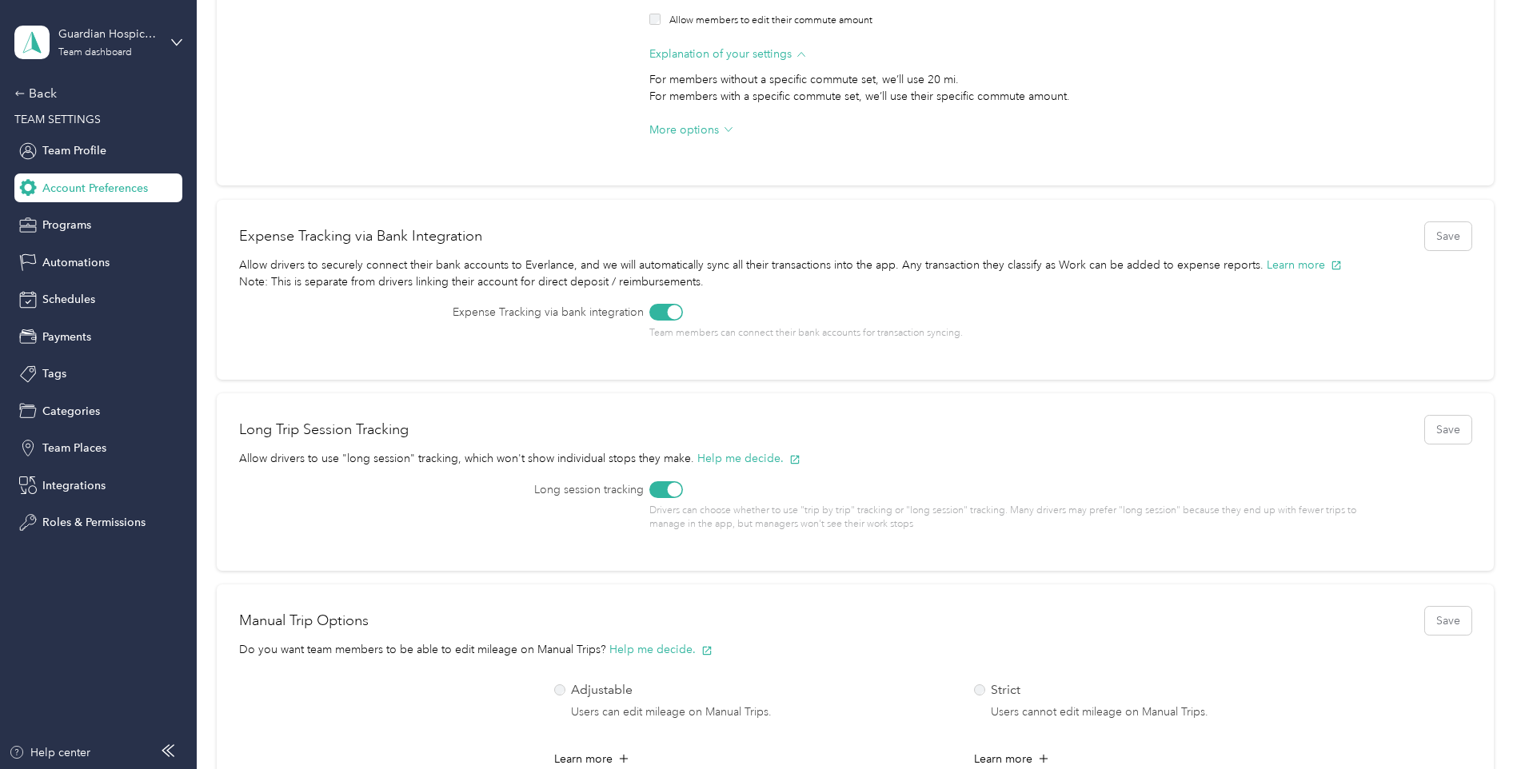
scroll to position [333, 0]
click at [66, 226] on span "Programs" at bounding box center [66, 225] width 49 height 17
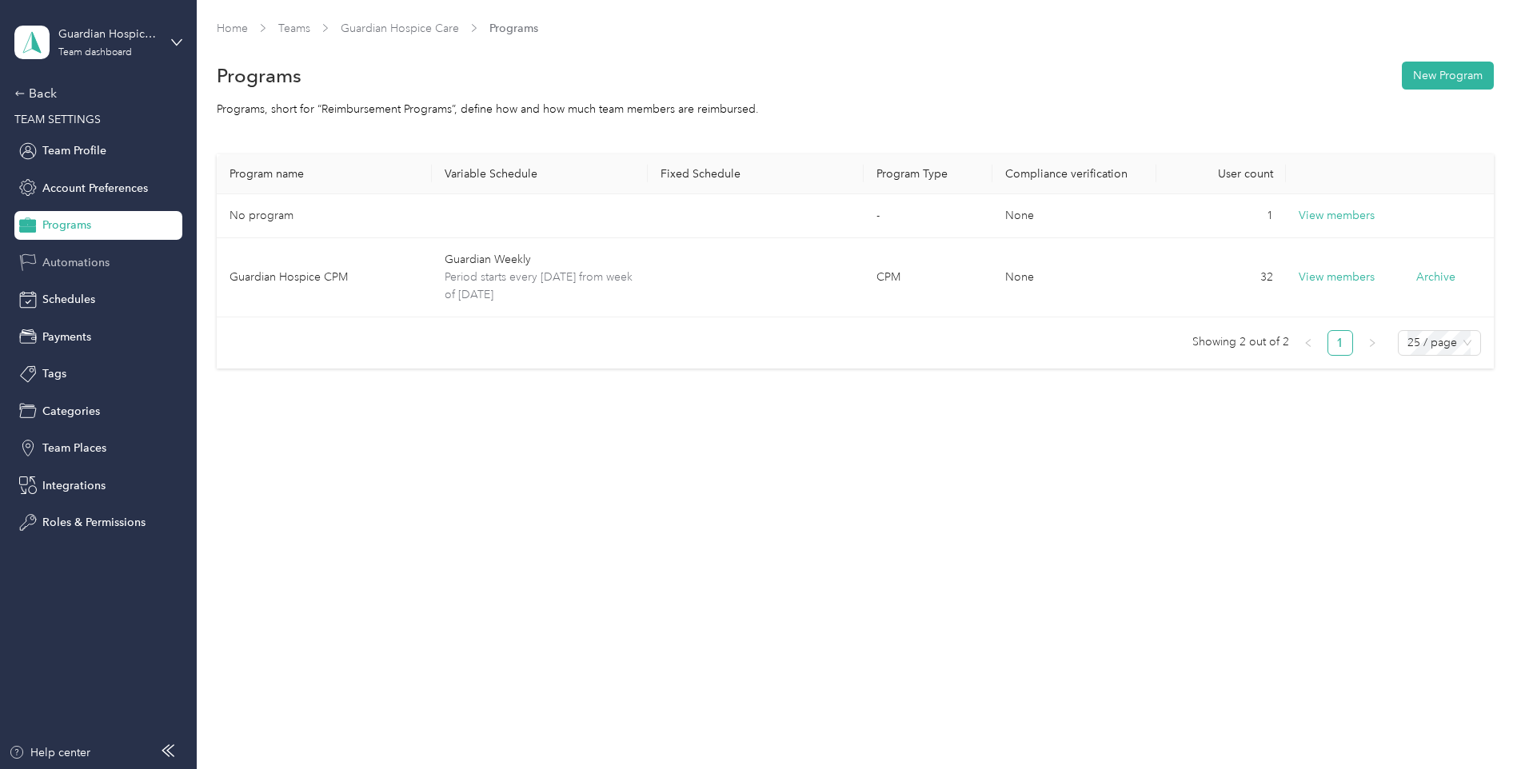
click at [54, 261] on span "Automations" at bounding box center [75, 262] width 67 height 17
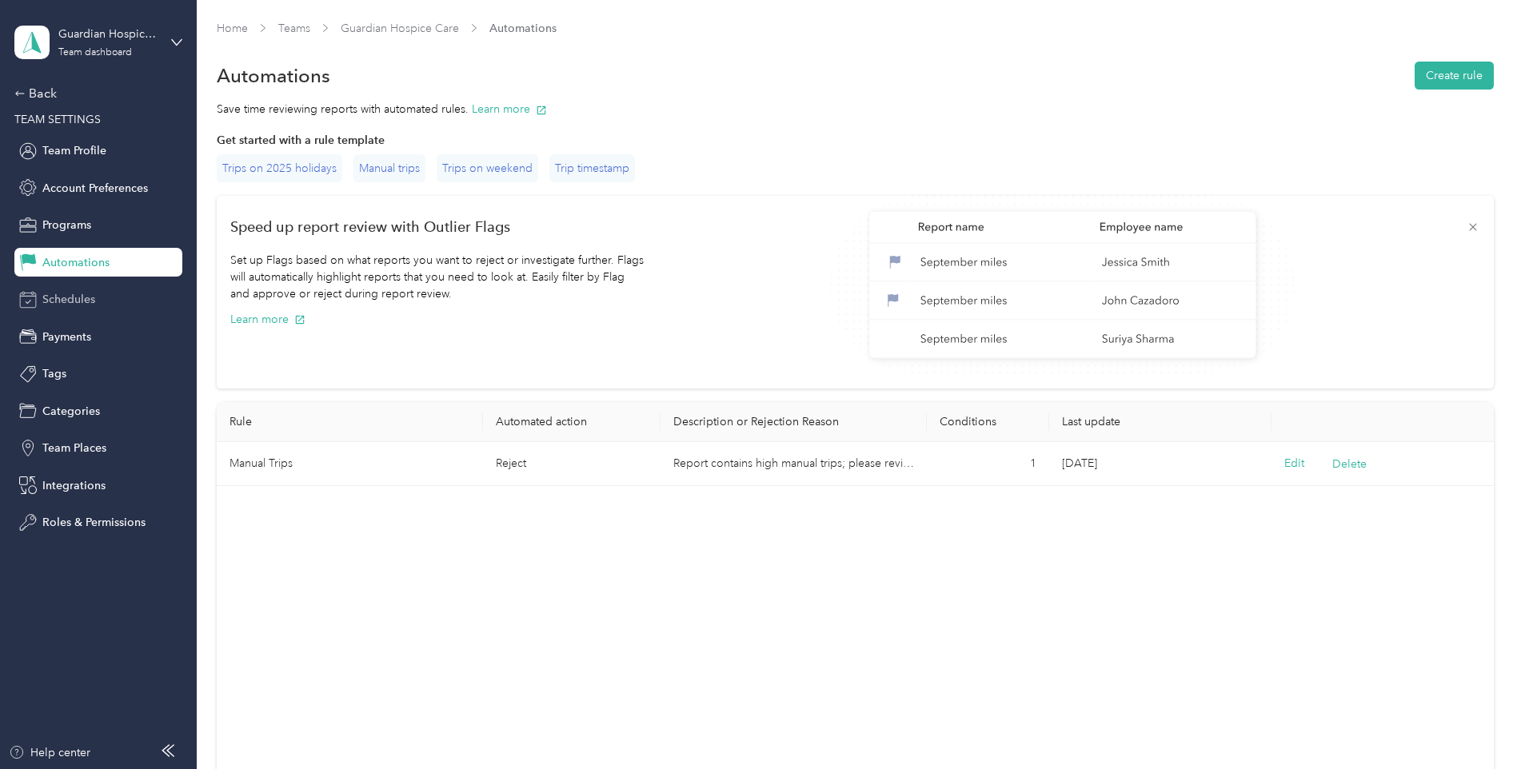
click at [54, 293] on span "Schedules" at bounding box center [68, 299] width 53 height 17
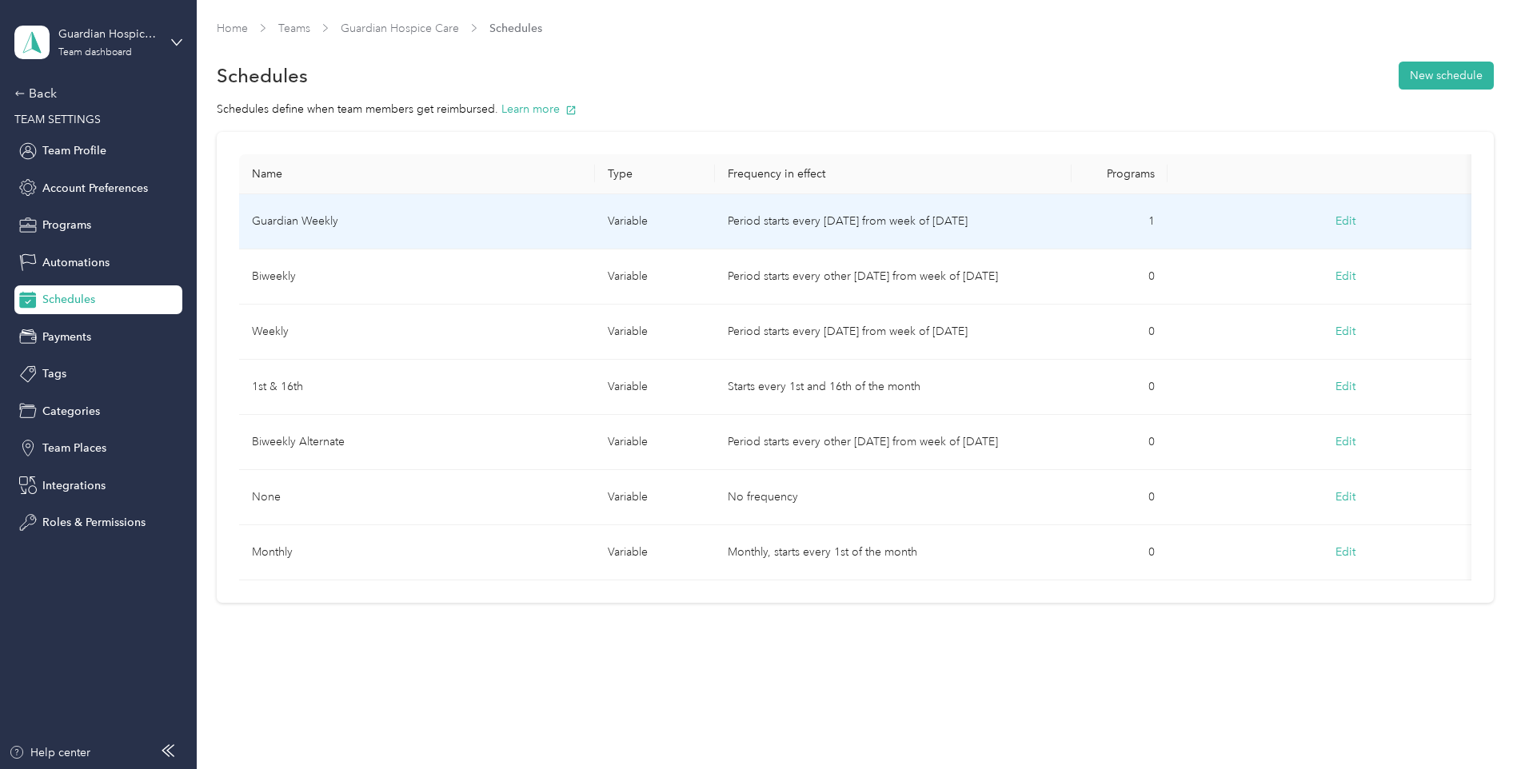
click at [1359, 224] on button "Edit" at bounding box center [1345, 221] width 42 height 29
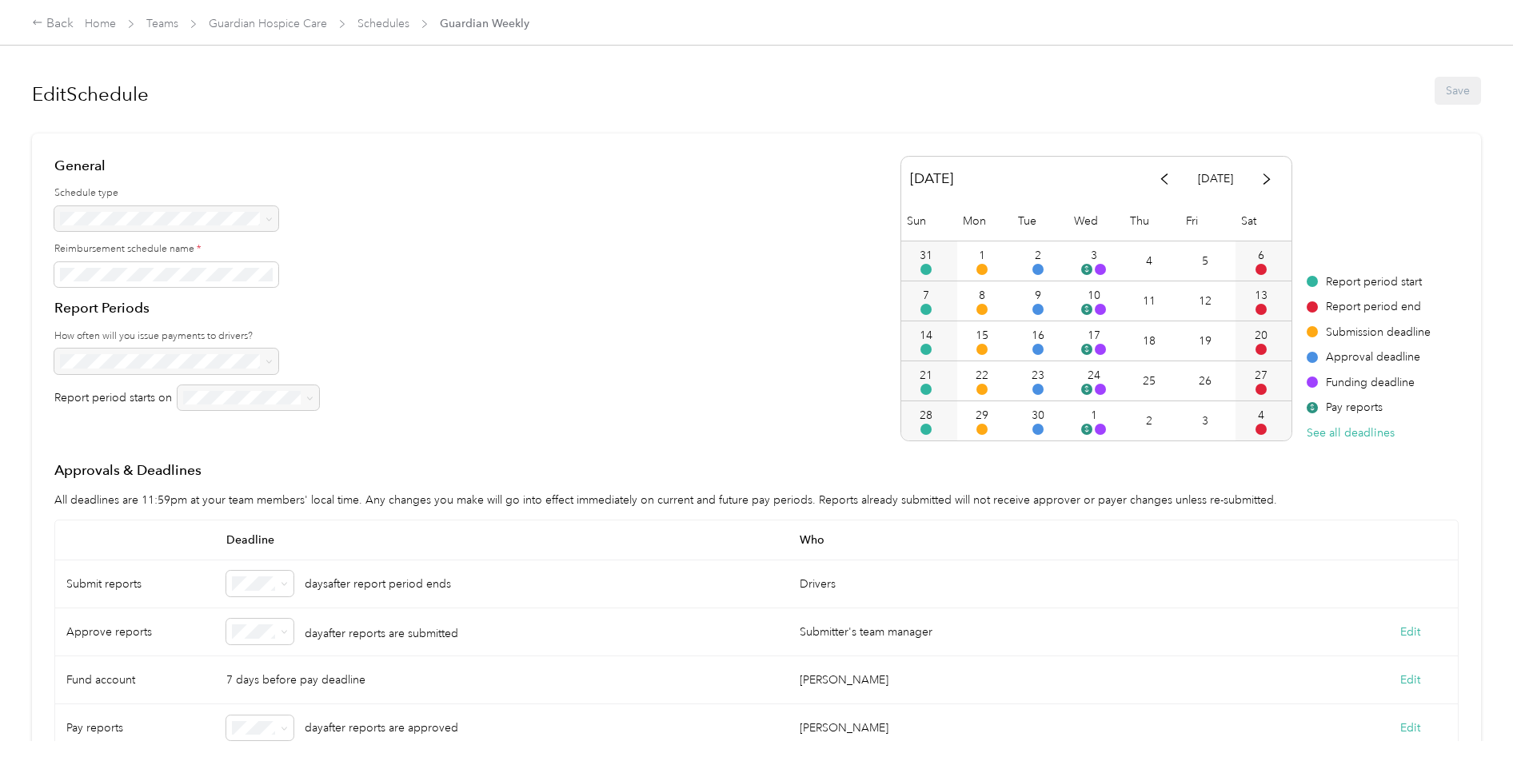
click at [261, 360] on div at bounding box center [186, 362] width 265 height 26
click at [261, 365] on div at bounding box center [186, 362] width 265 height 26
click at [261, 361] on div at bounding box center [186, 362] width 265 height 26
click at [82, 91] on h1 "Edit Schedule" at bounding box center [90, 94] width 117 height 38
click at [119, 225] on div at bounding box center [186, 219] width 265 height 26
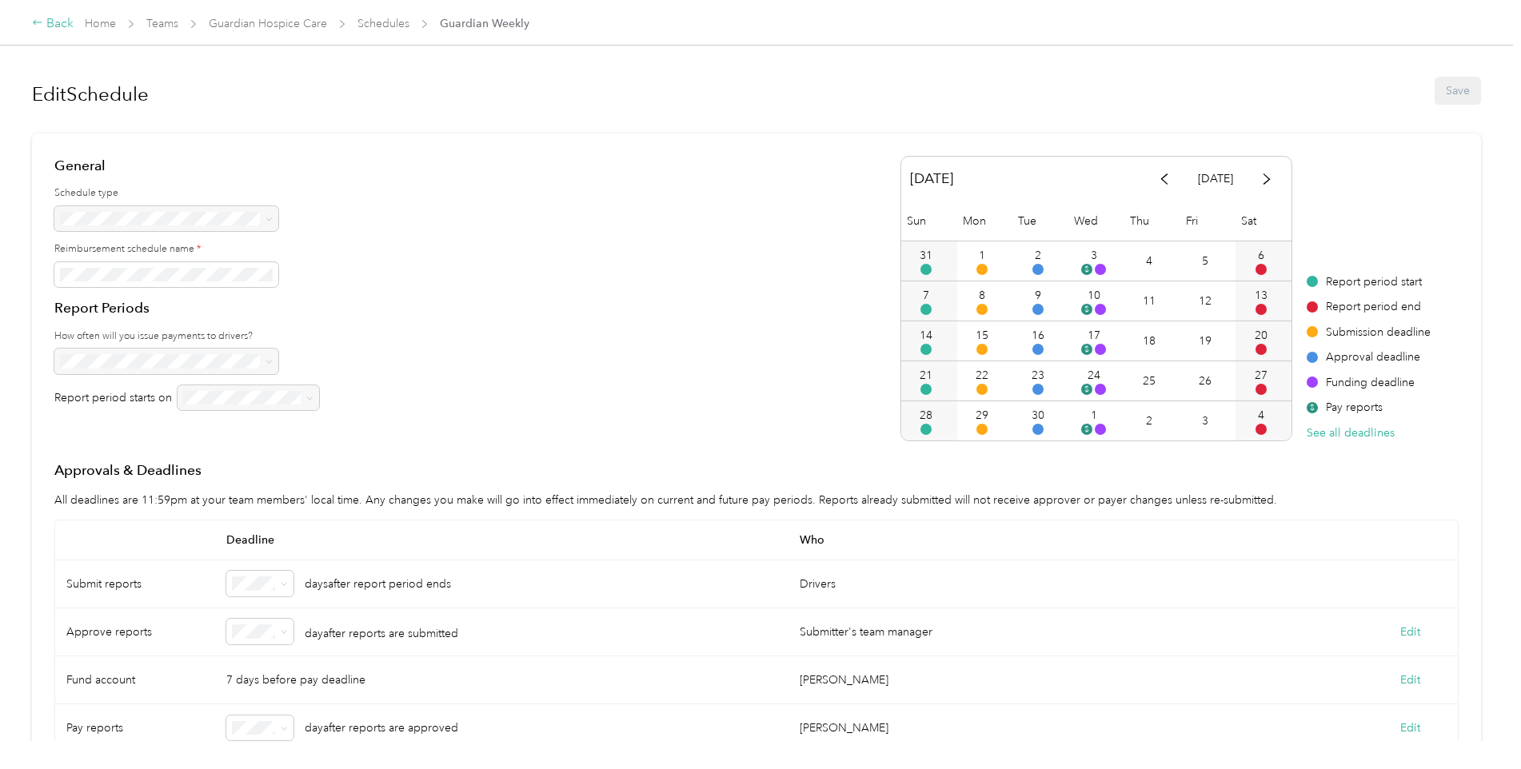
click at [43, 20] on div "Back" at bounding box center [53, 23] width 42 height 19
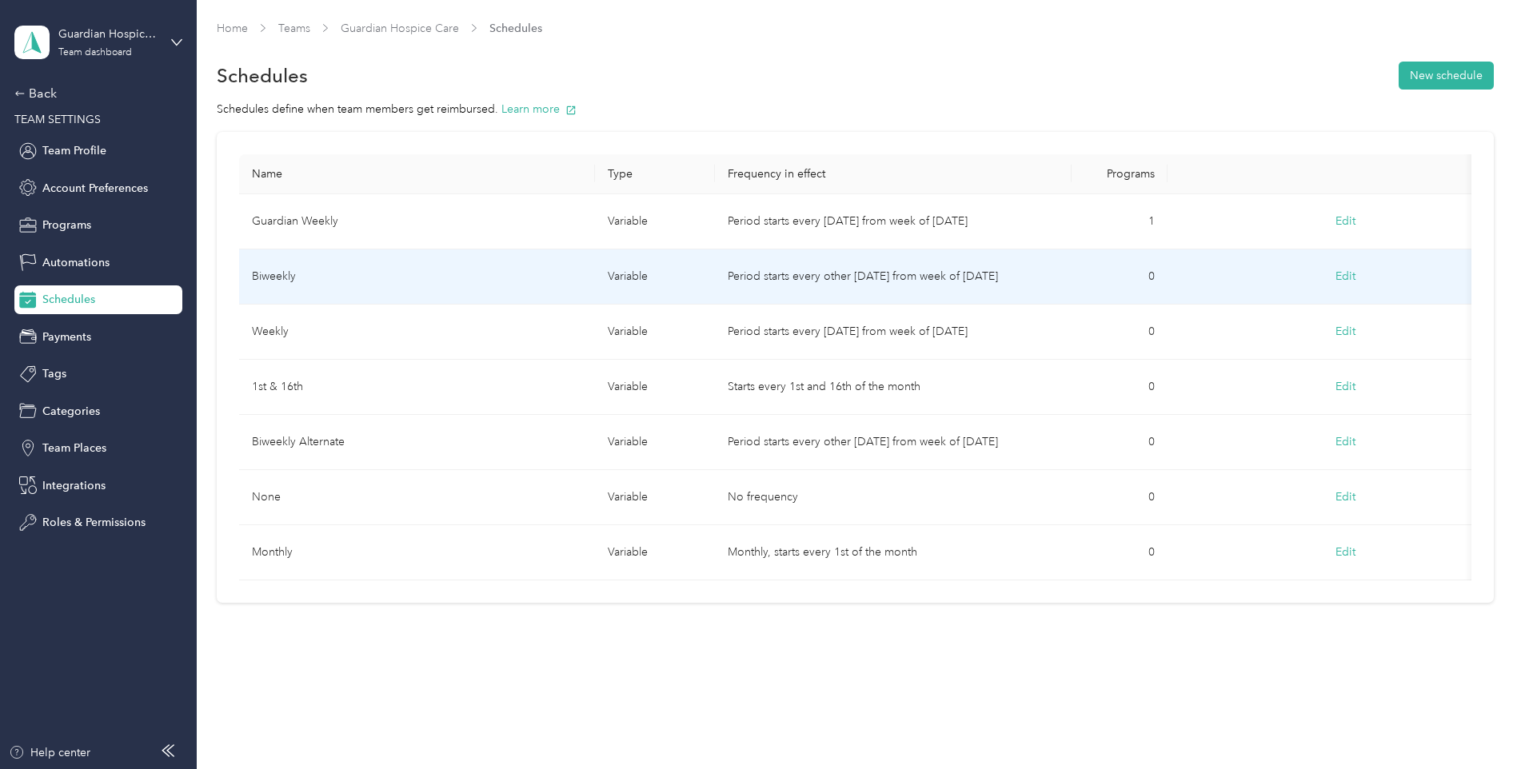
click at [1347, 283] on button "Edit" at bounding box center [1345, 276] width 42 height 29
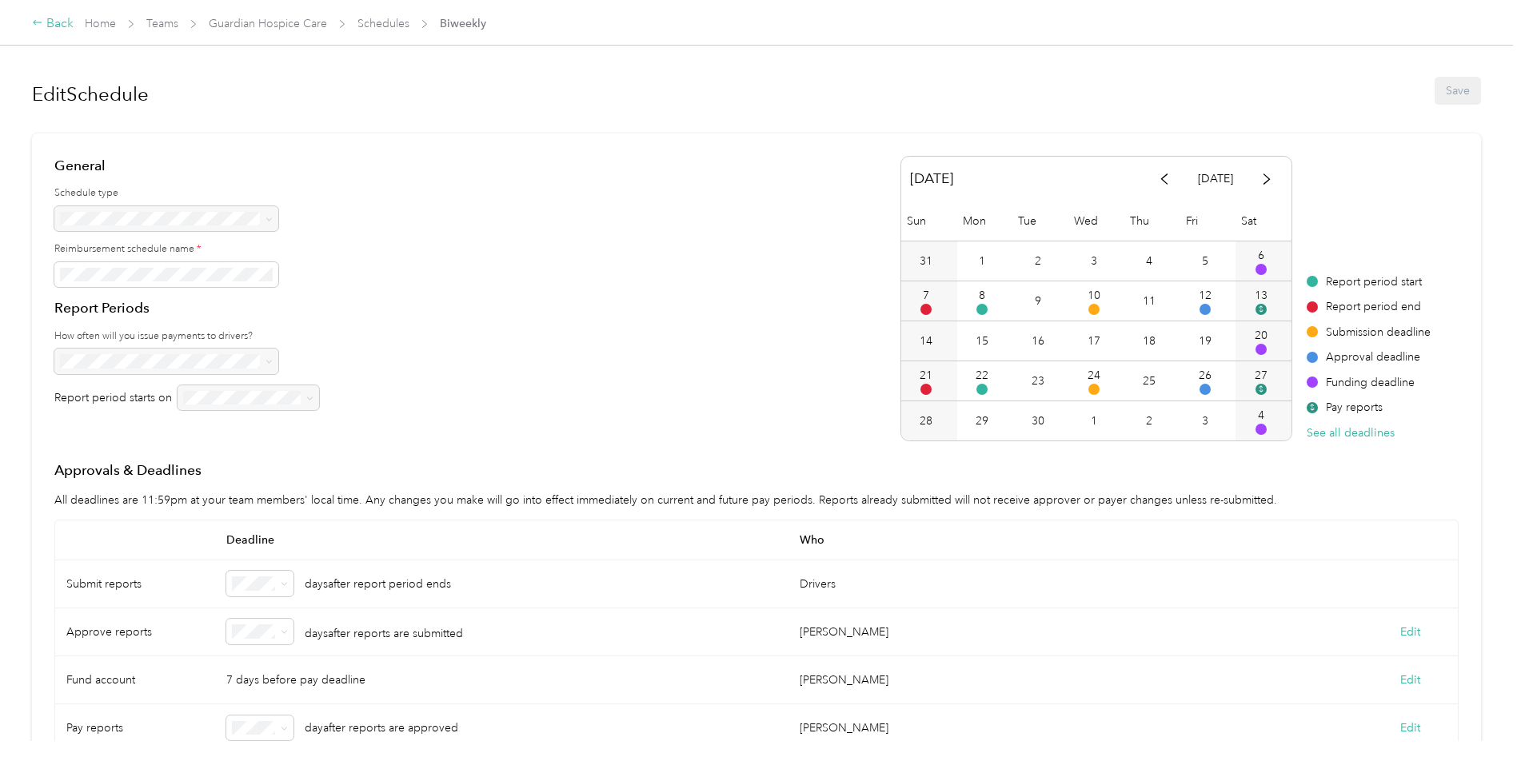
click at [60, 29] on div "Back" at bounding box center [53, 23] width 42 height 19
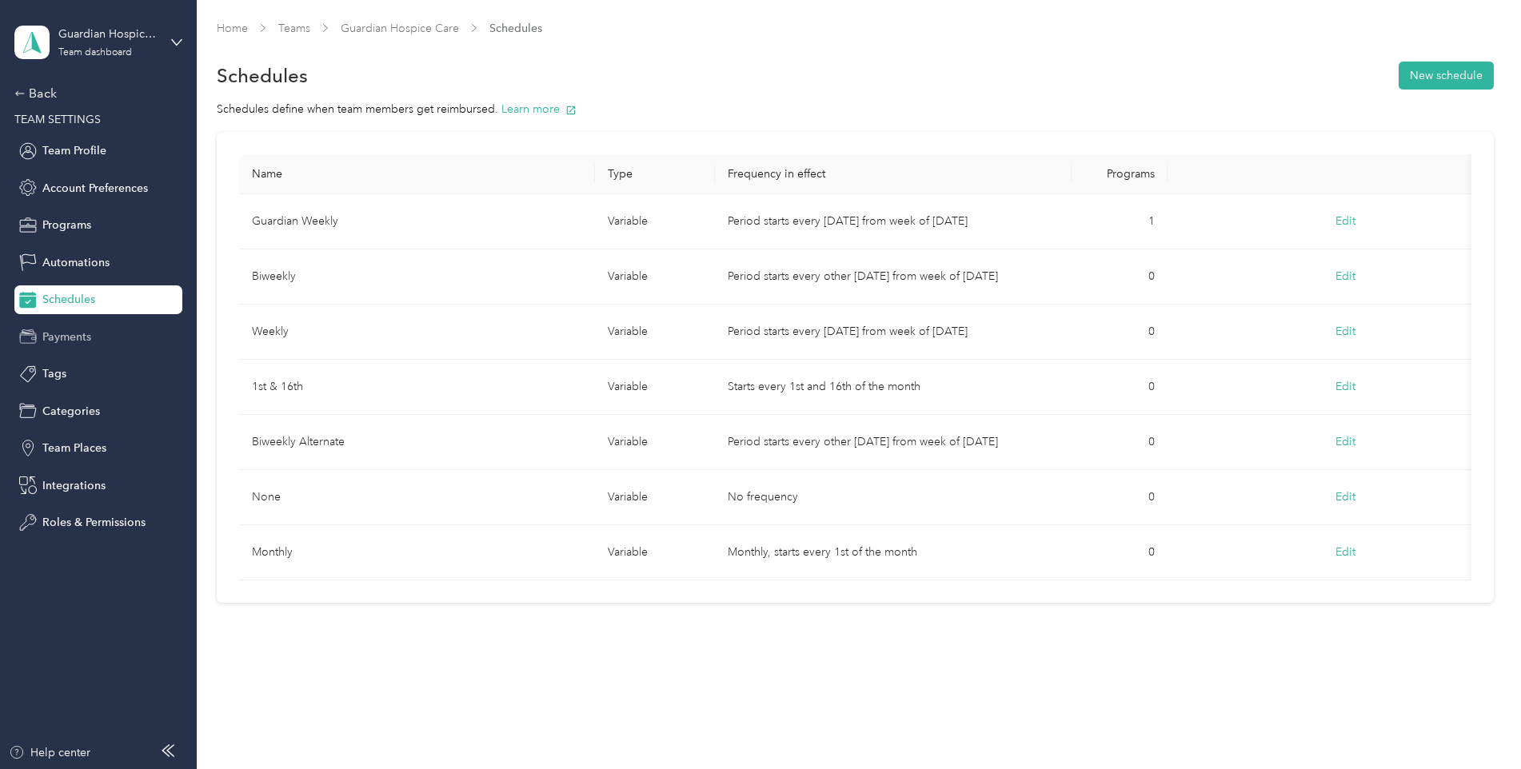
click at [70, 337] on span "Payments" at bounding box center [66, 337] width 49 height 17
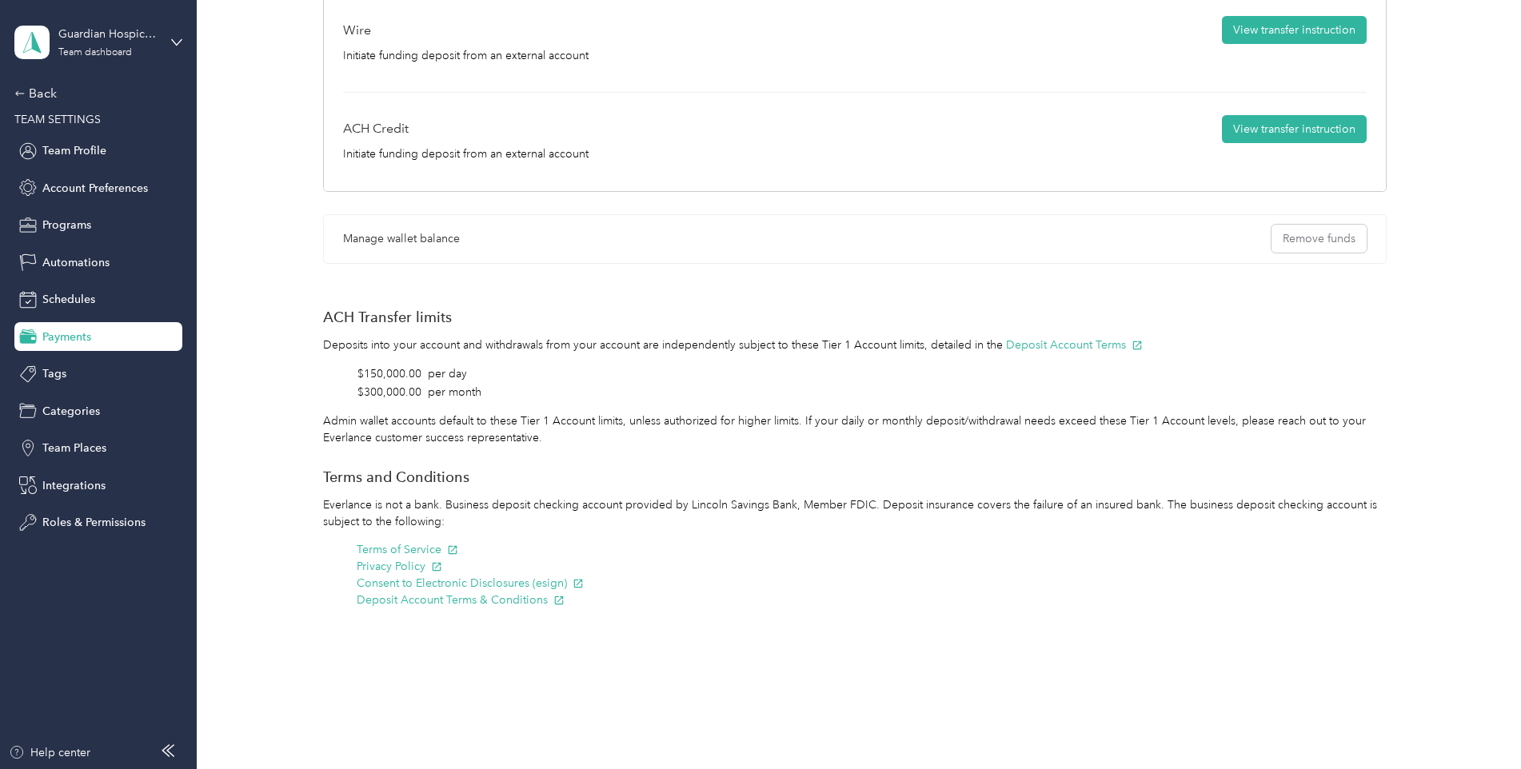
scroll to position [253, 0]
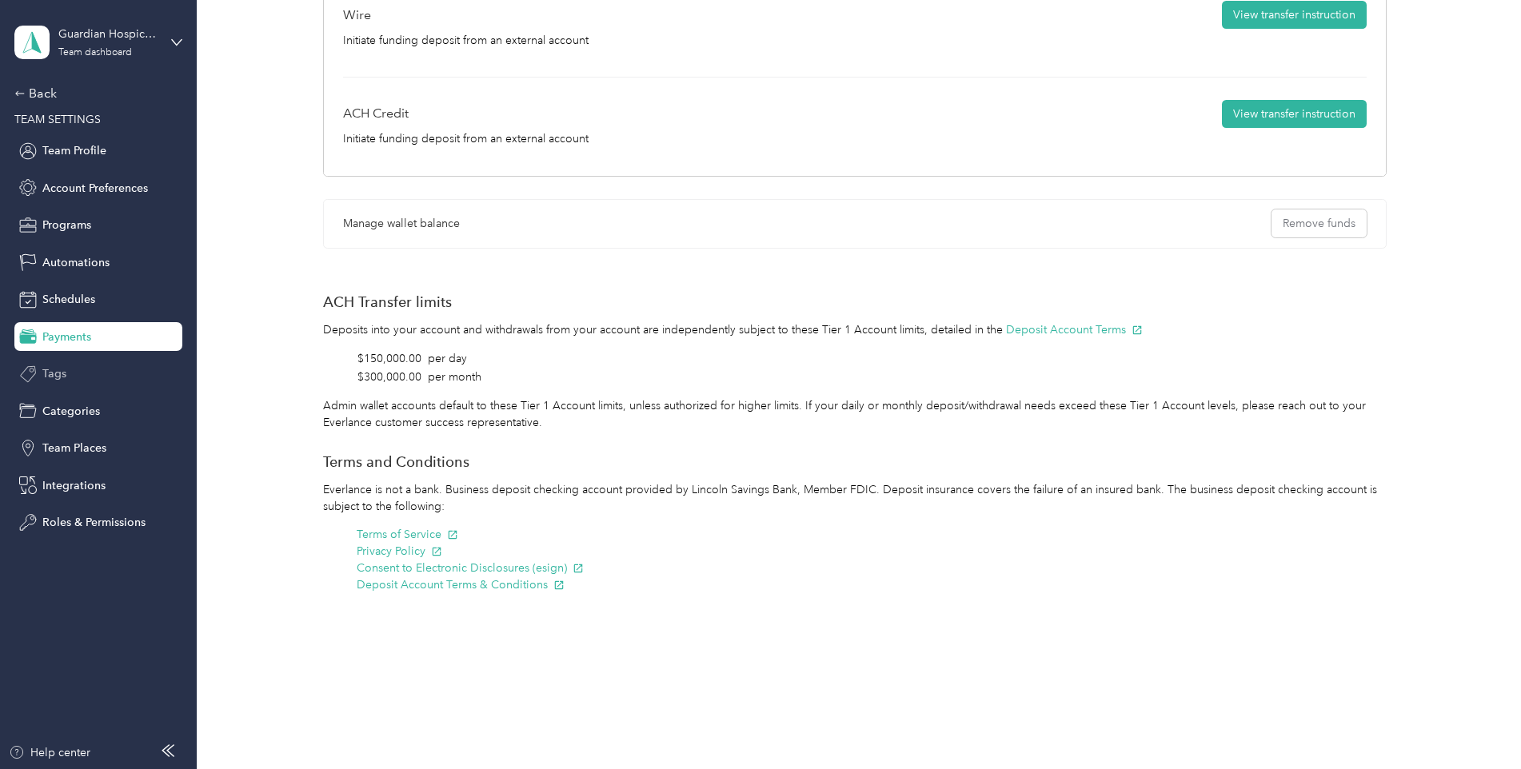
click at [86, 383] on div "Tags" at bounding box center [98, 374] width 168 height 29
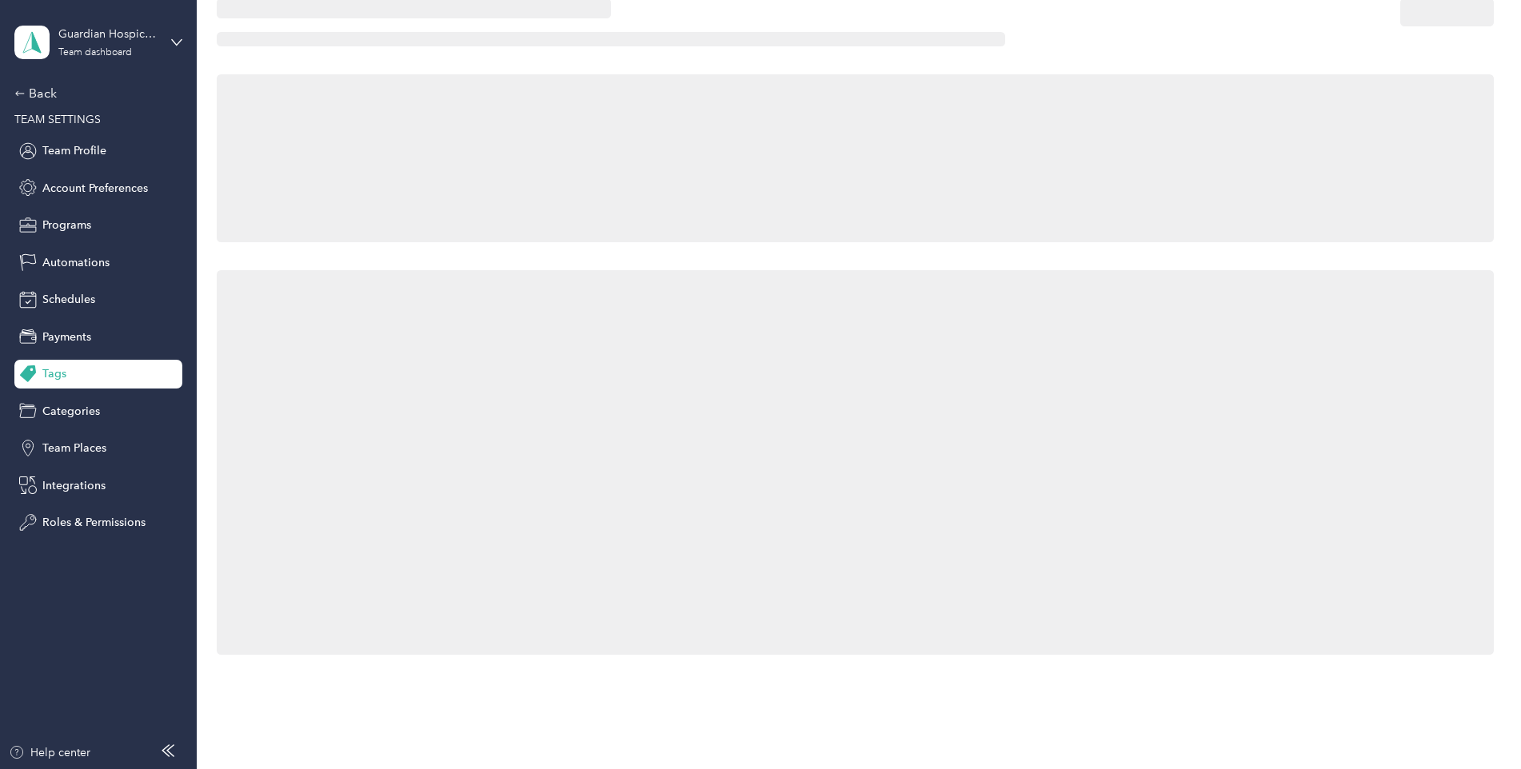
scroll to position [253, 0]
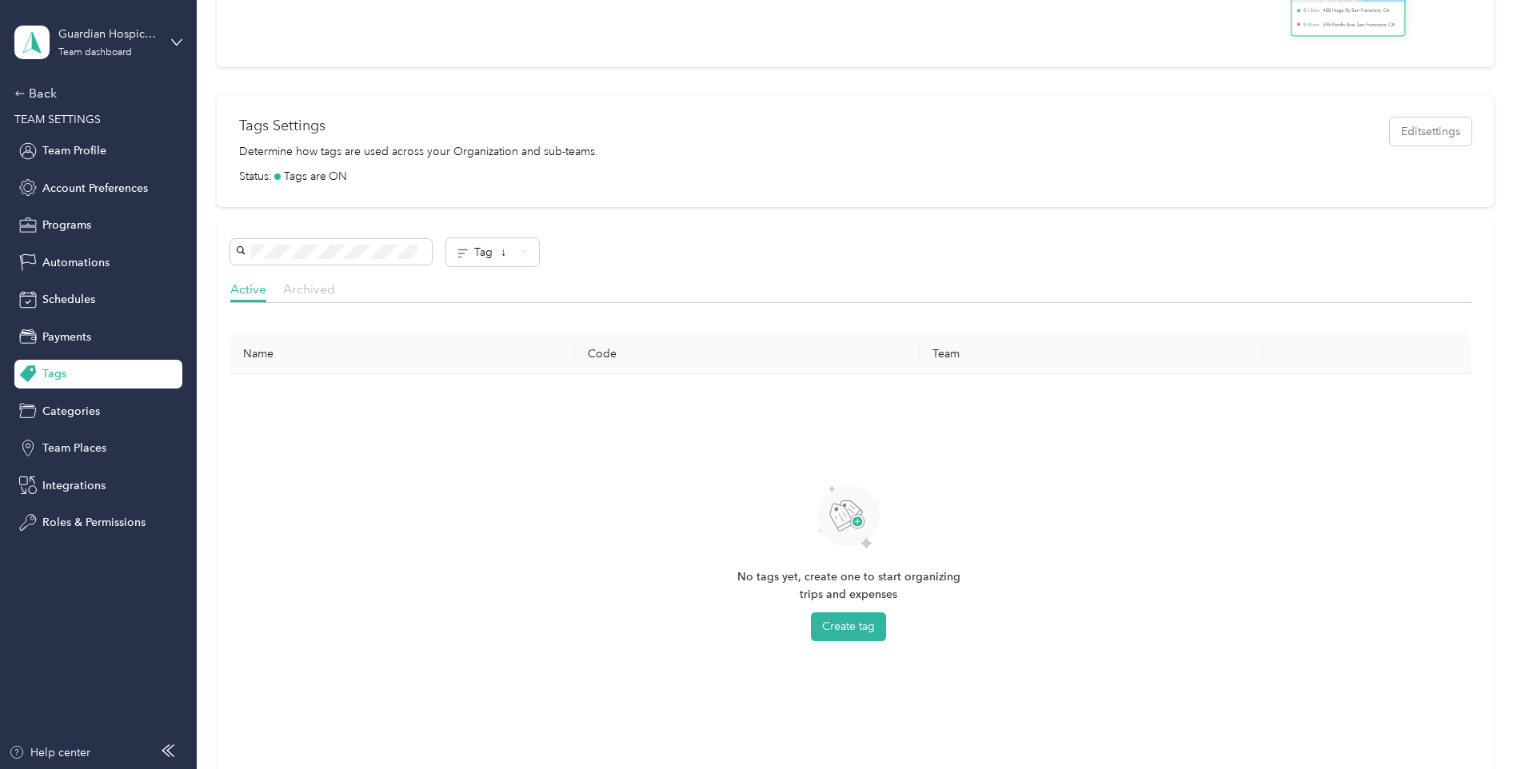
click at [294, 292] on span "Archived" at bounding box center [309, 288] width 52 height 15
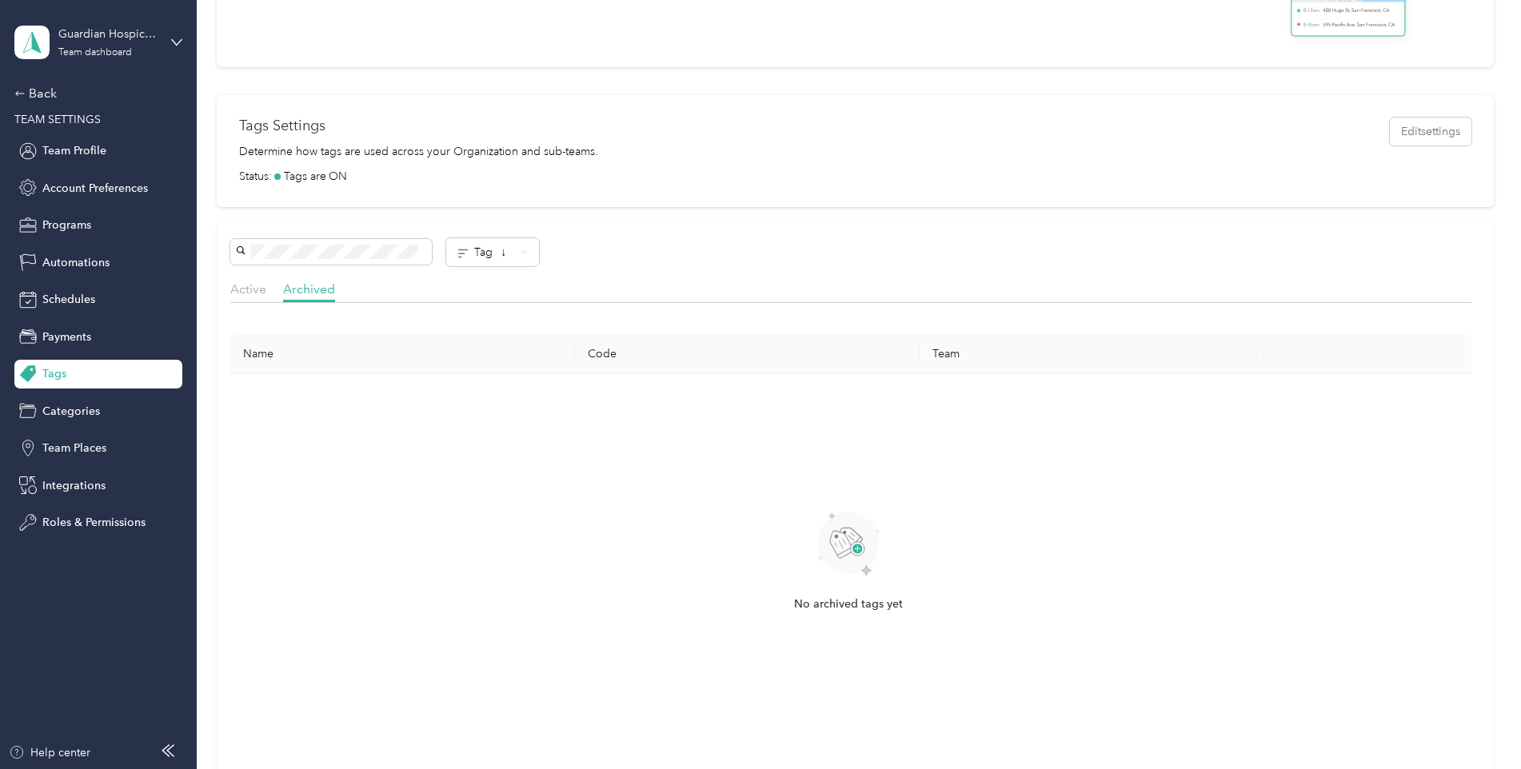
click at [271, 291] on div "Active Archived" at bounding box center [850, 291] width 1240 height 23
click at [253, 289] on span "Active" at bounding box center [248, 288] width 36 height 15
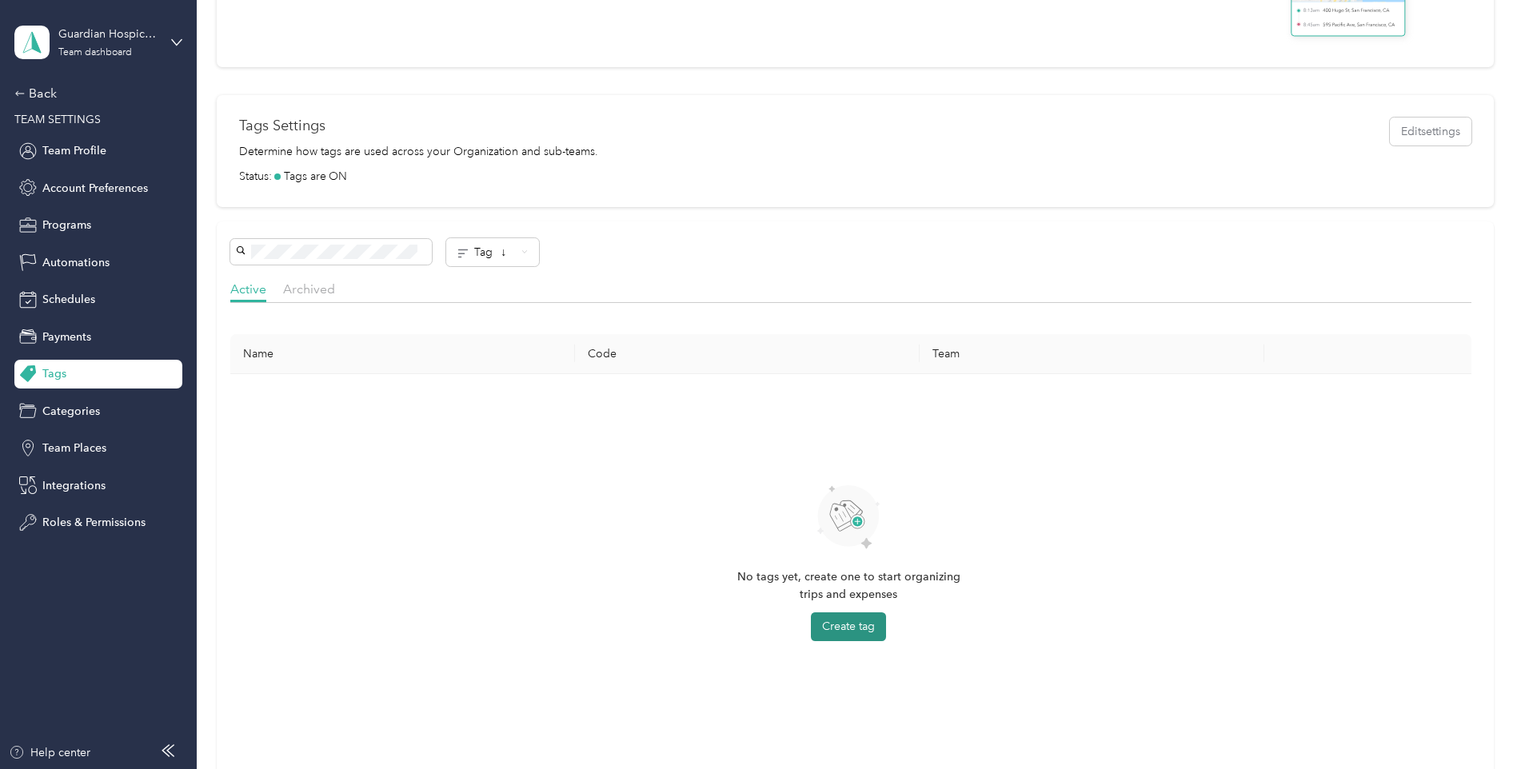
click at [844, 623] on button "Create tag" at bounding box center [848, 627] width 75 height 29
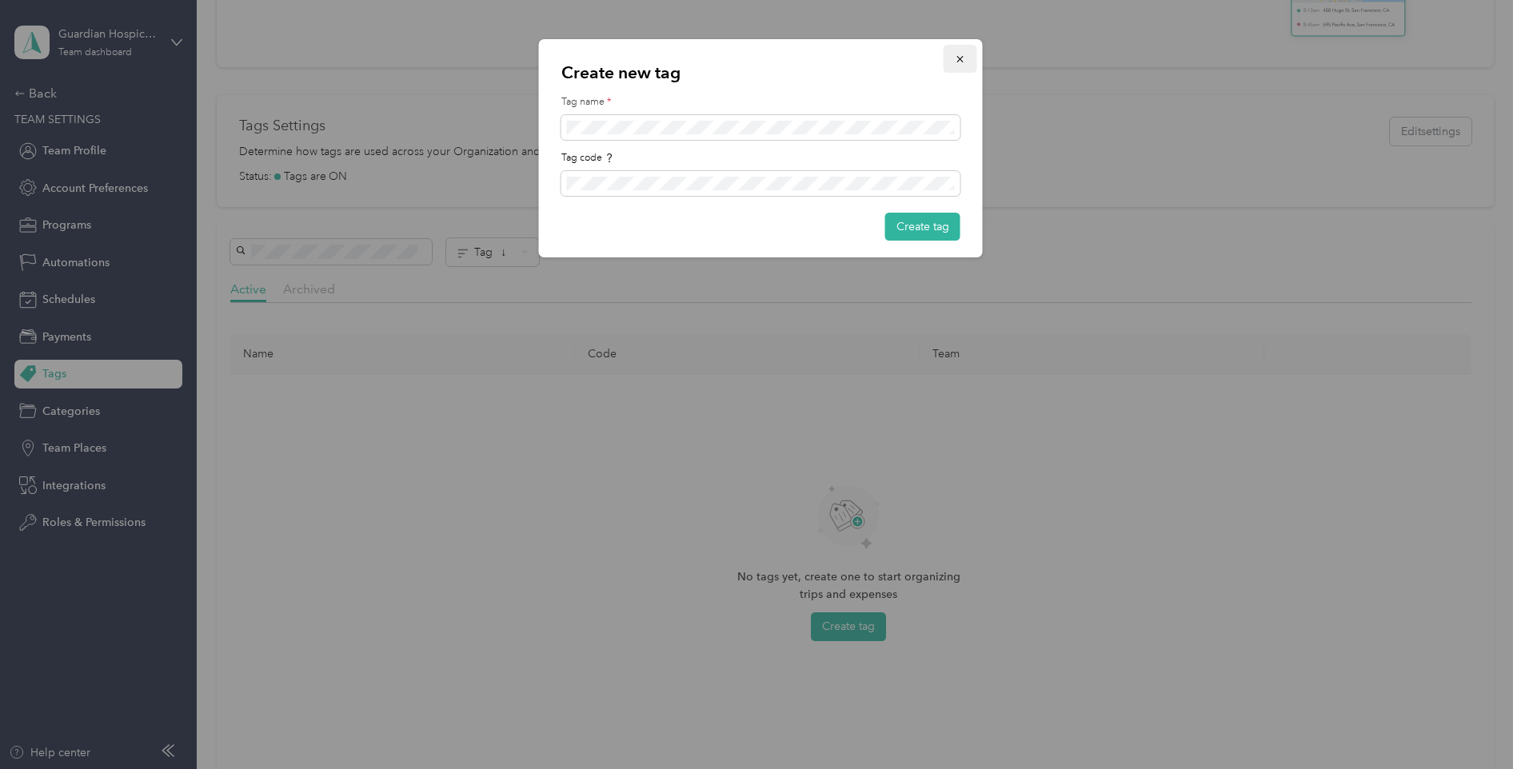
click at [966, 55] on button "button" at bounding box center [961, 59] width 34 height 28
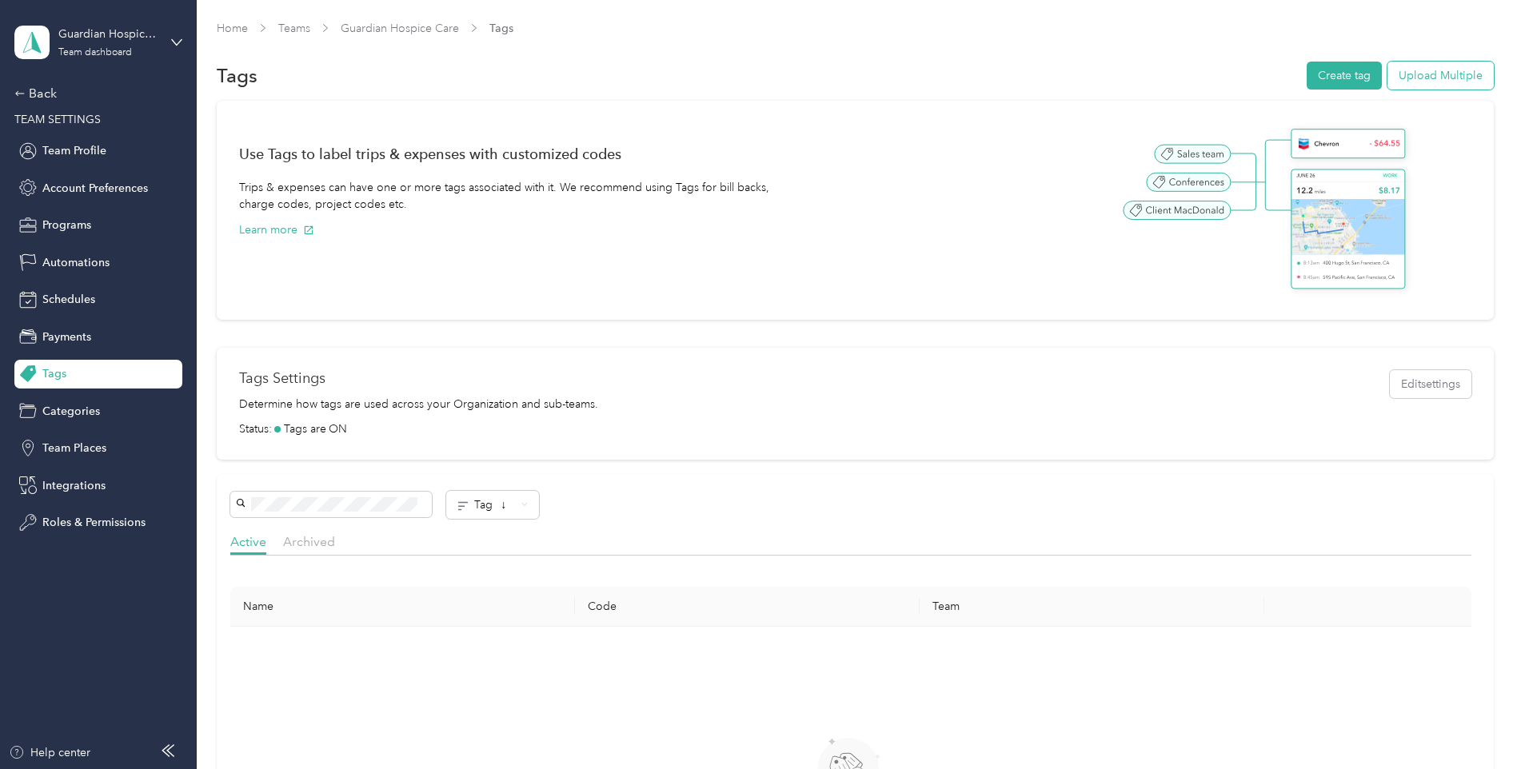
click at [1414, 82] on button "Upload Multiple" at bounding box center [1440, 76] width 106 height 28
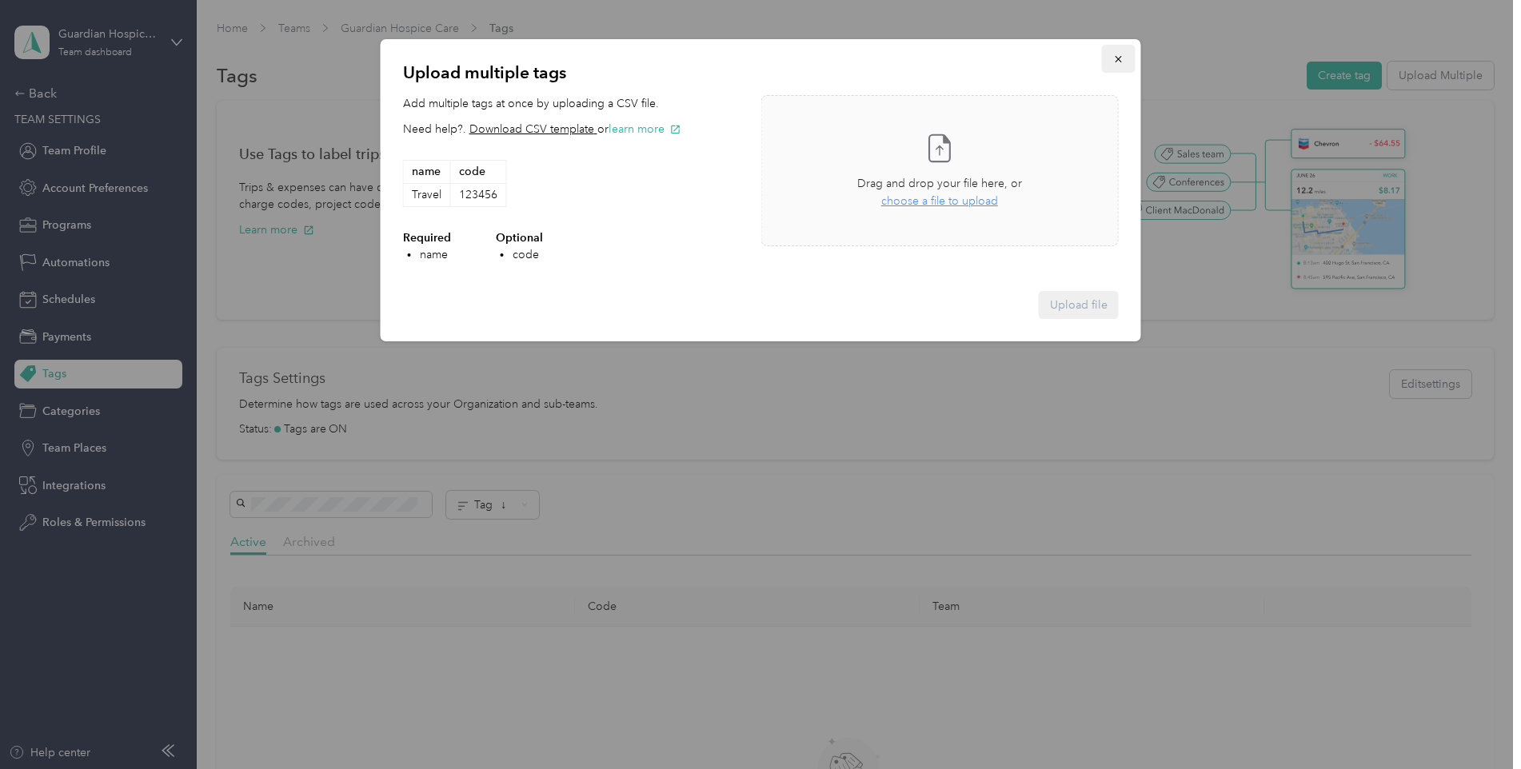
click at [1115, 58] on button "button" at bounding box center [1119, 59] width 34 height 28
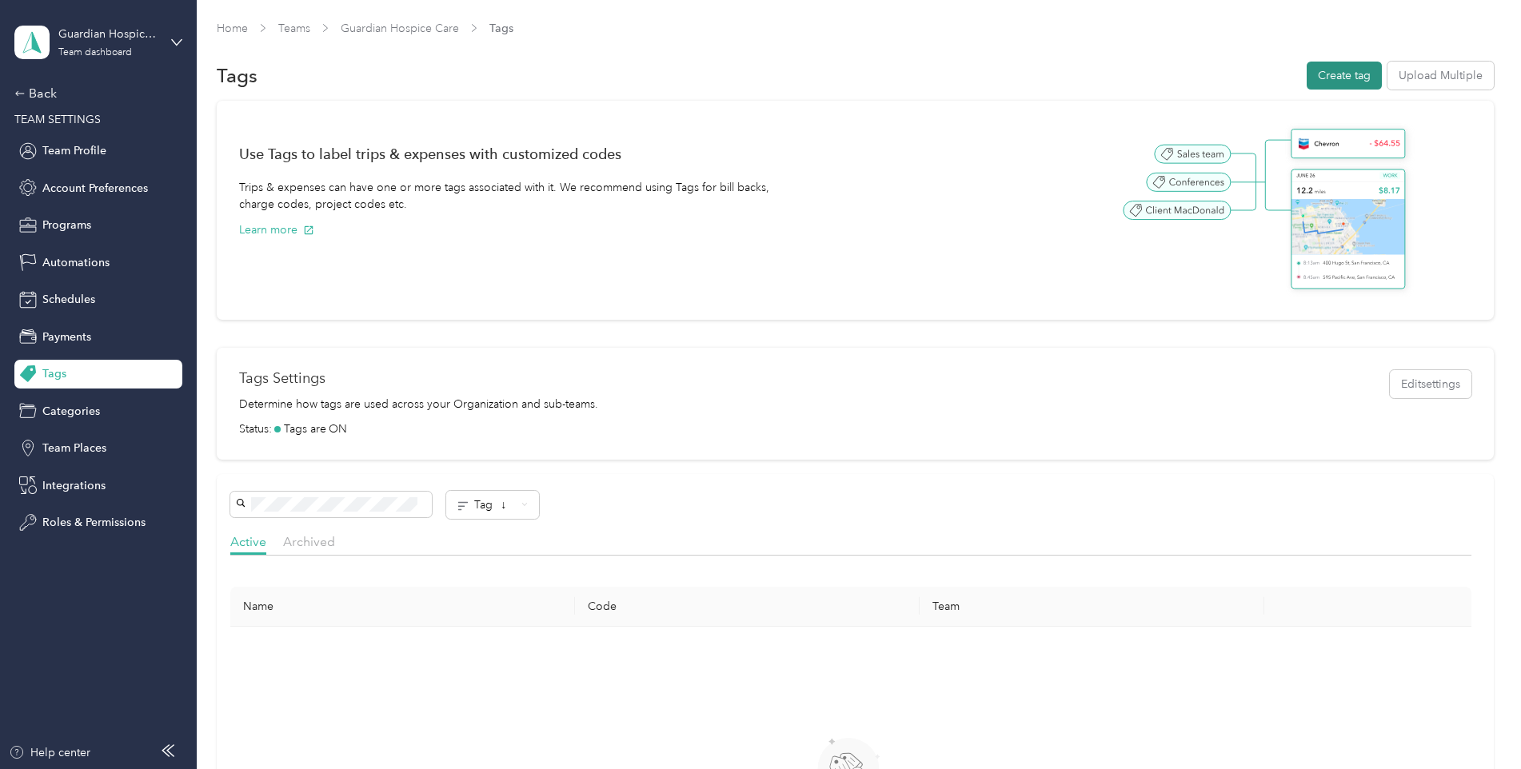
click at [1330, 73] on button "Create tag" at bounding box center [1344, 76] width 75 height 28
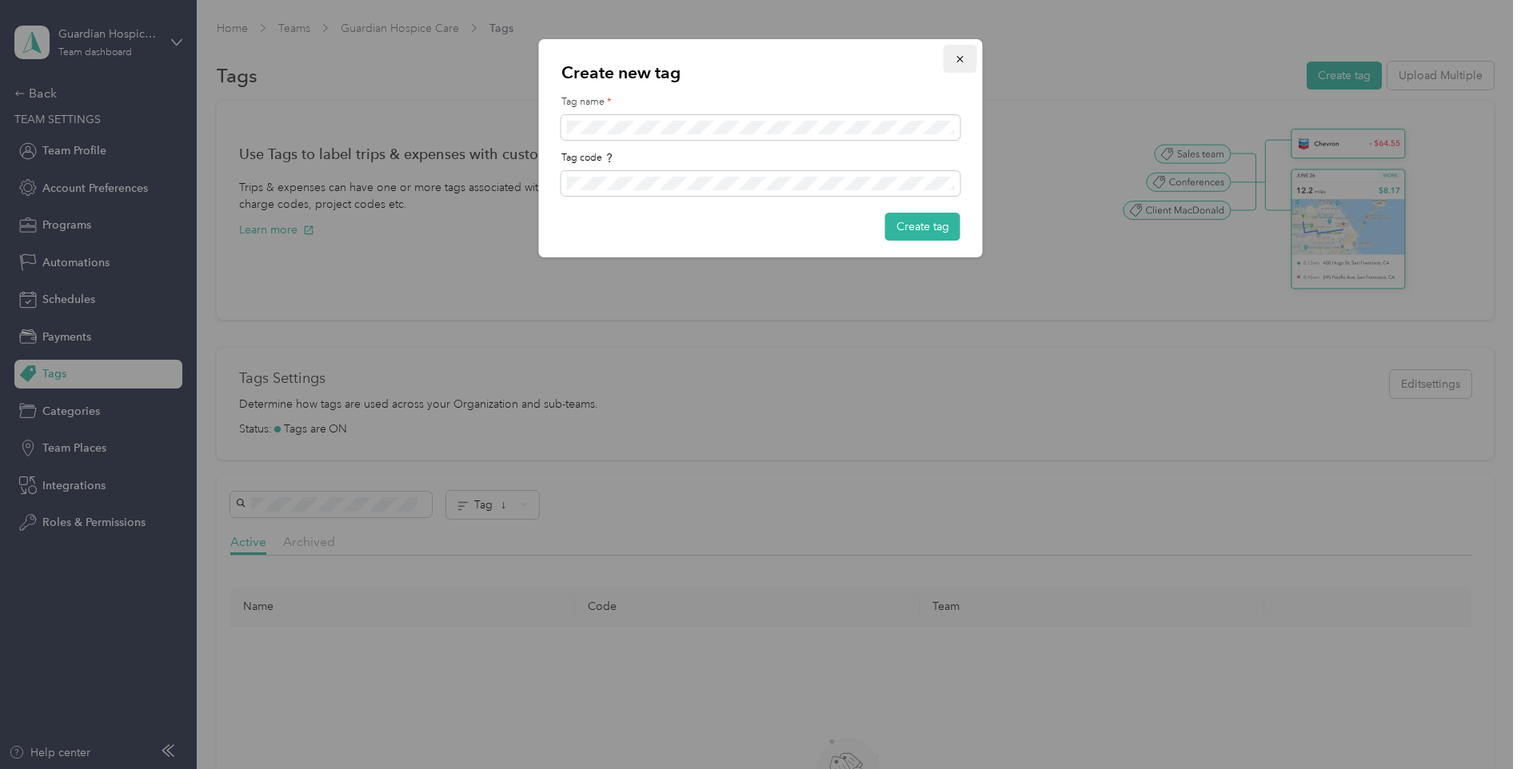
click at [960, 63] on icon "button" at bounding box center [960, 59] width 11 height 11
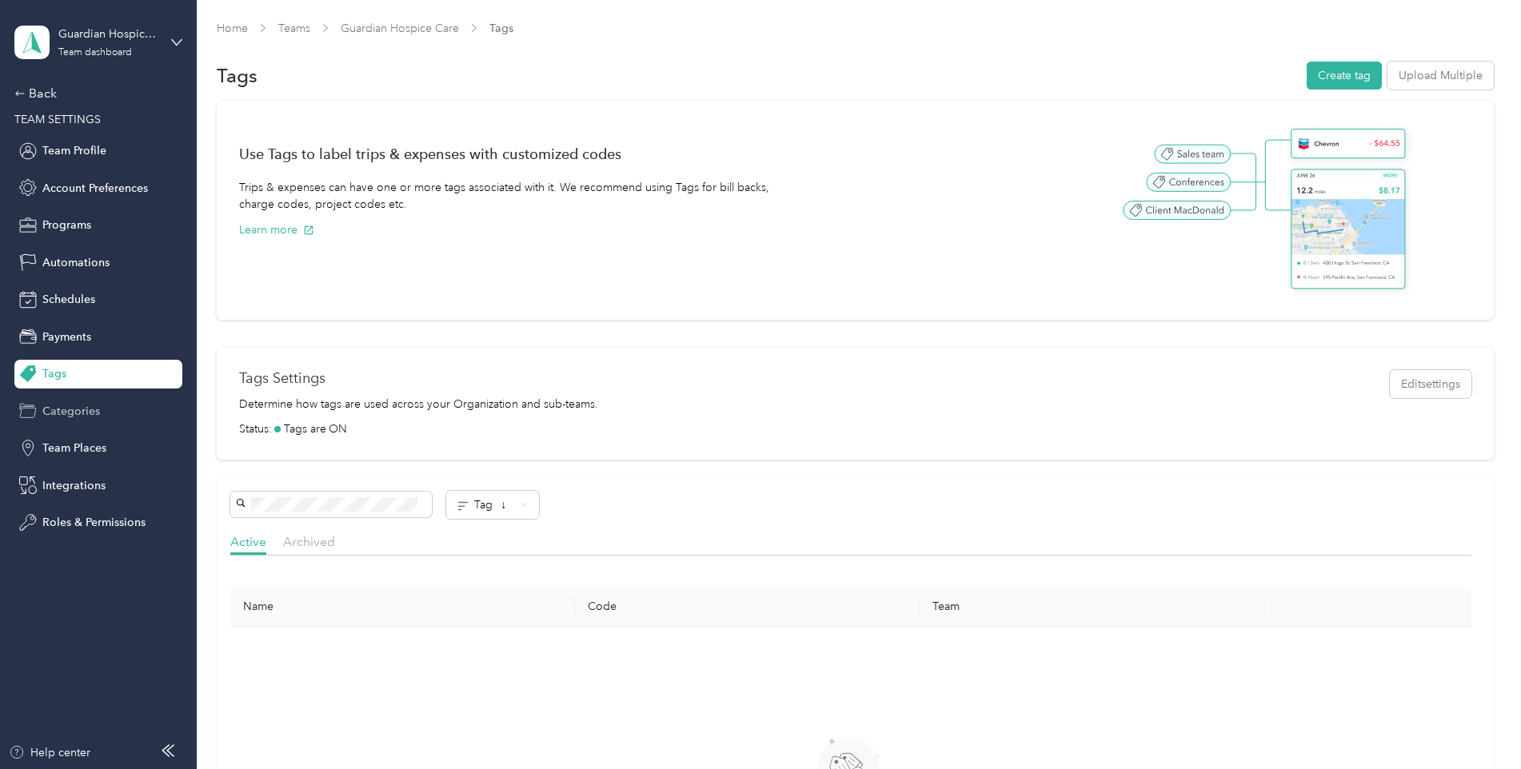
click at [97, 417] on span "Categories" at bounding box center [71, 411] width 58 height 17
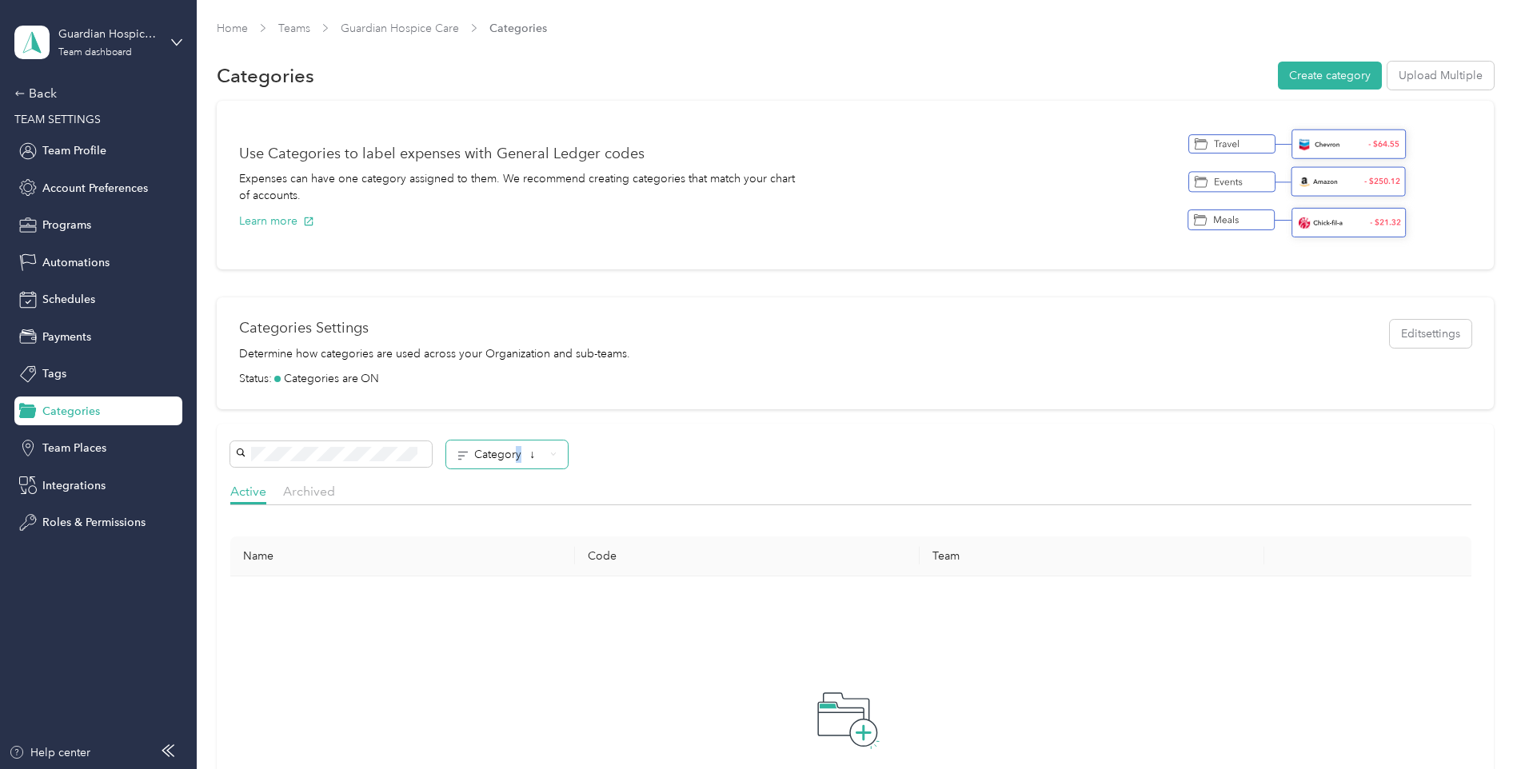
click at [518, 461] on span "Category ↓" at bounding box center [500, 454] width 87 height 17
drag, startPoint x: 518, startPoint y: 461, endPoint x: 714, endPoint y: 460, distance: 195.9
click at [714, 460] on div "Category ↓" at bounding box center [850, 455] width 1240 height 28
click at [122, 443] on div "Team Places" at bounding box center [98, 448] width 168 height 29
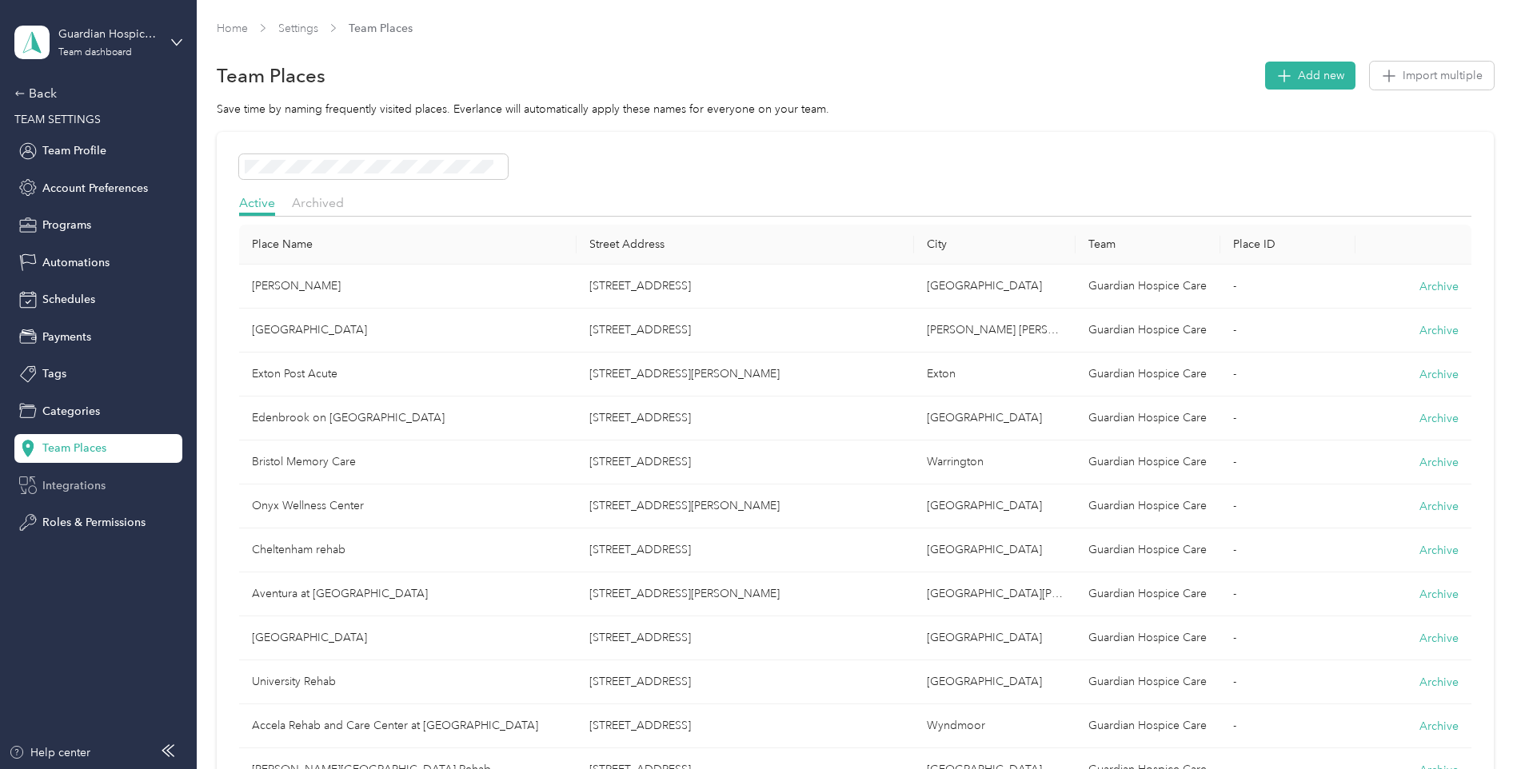
click at [98, 477] on span "Integrations" at bounding box center [73, 485] width 63 height 17
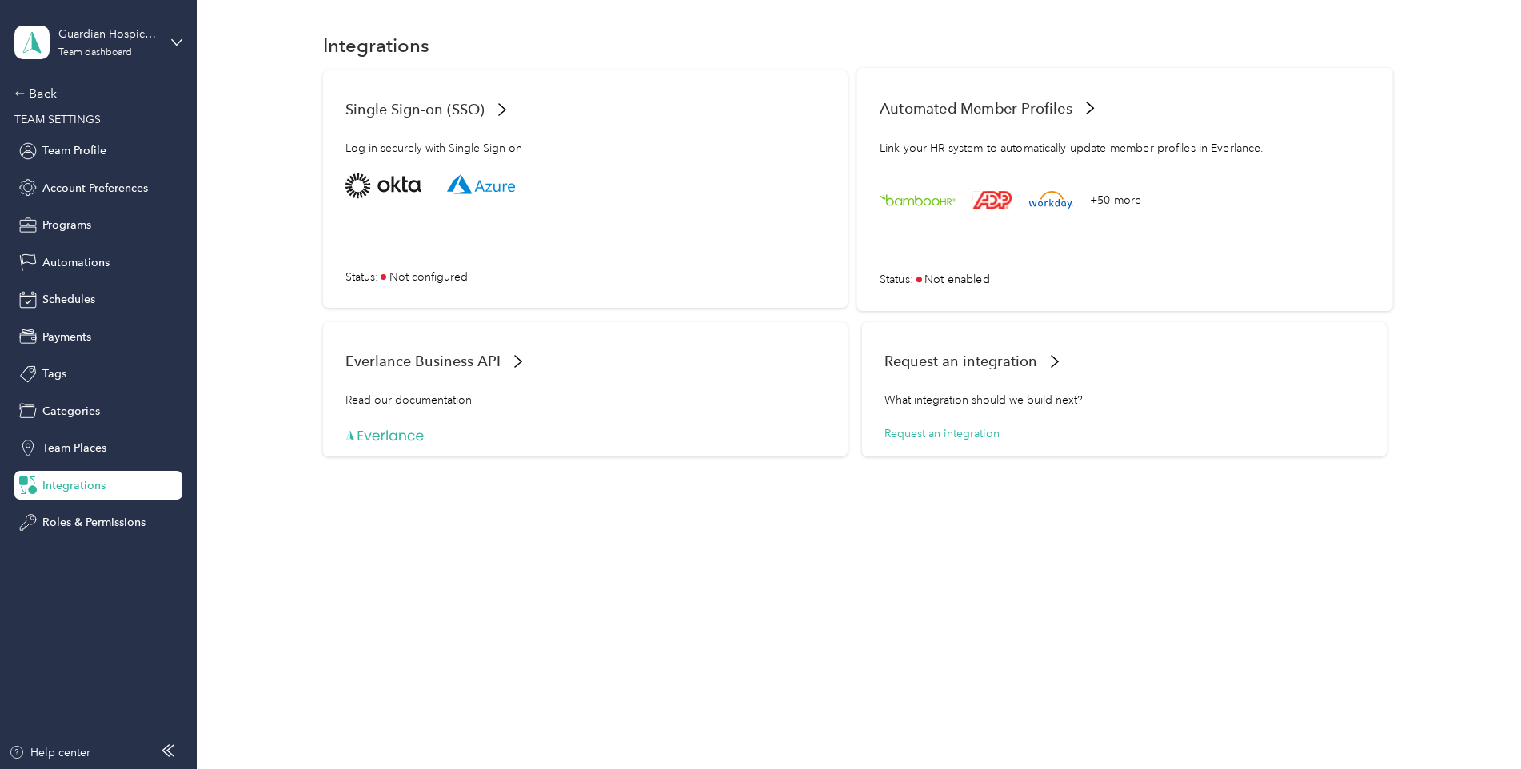
click at [1097, 200] on div "+50 more" at bounding box center [1115, 199] width 51 height 17
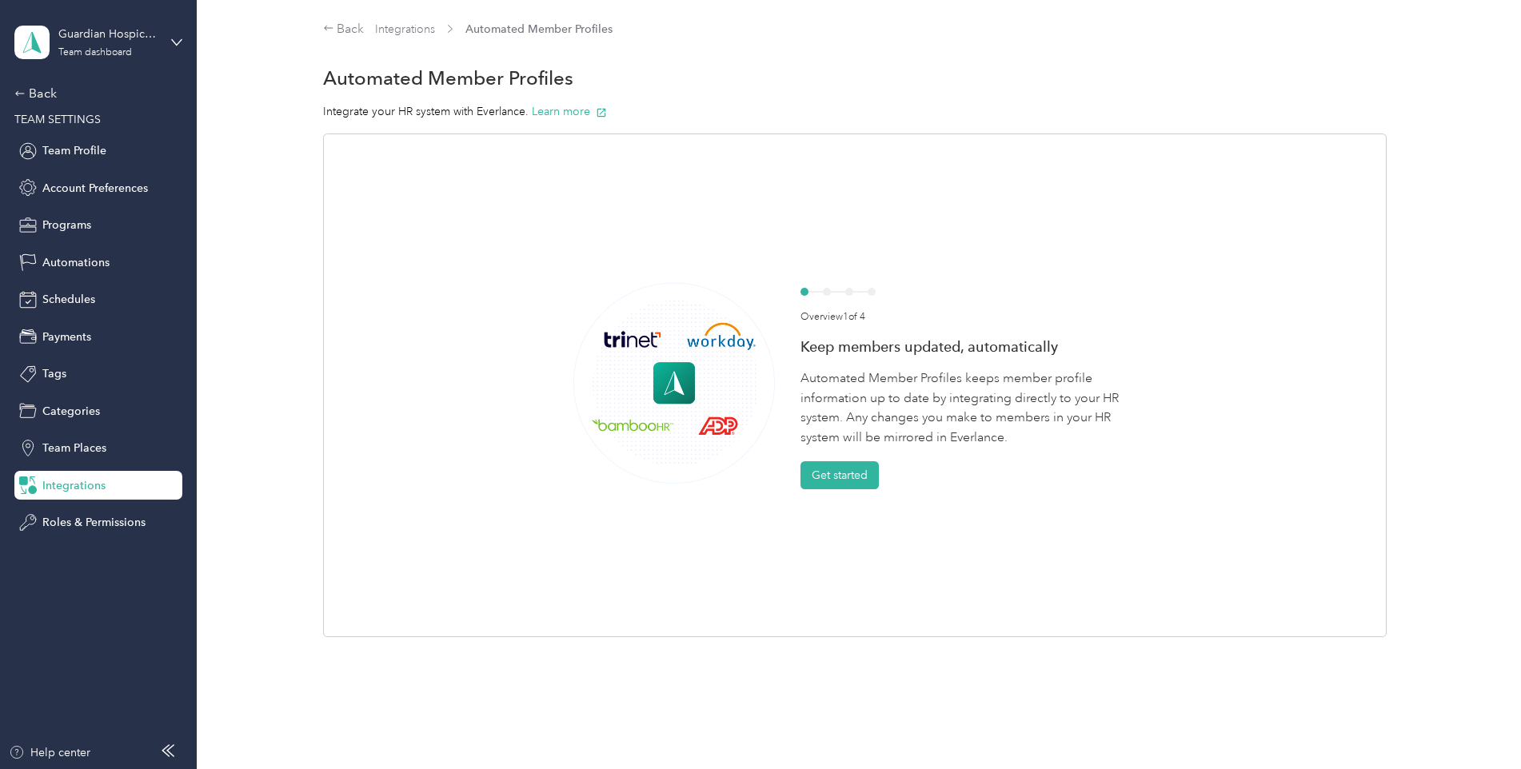
click at [862, 459] on div "Overview 1 of 4 Keep members updated, automatically Automated Member Profiles k…" at bounding box center [968, 385] width 336 height 207
click at [848, 473] on button "Get started" at bounding box center [839, 475] width 78 height 28
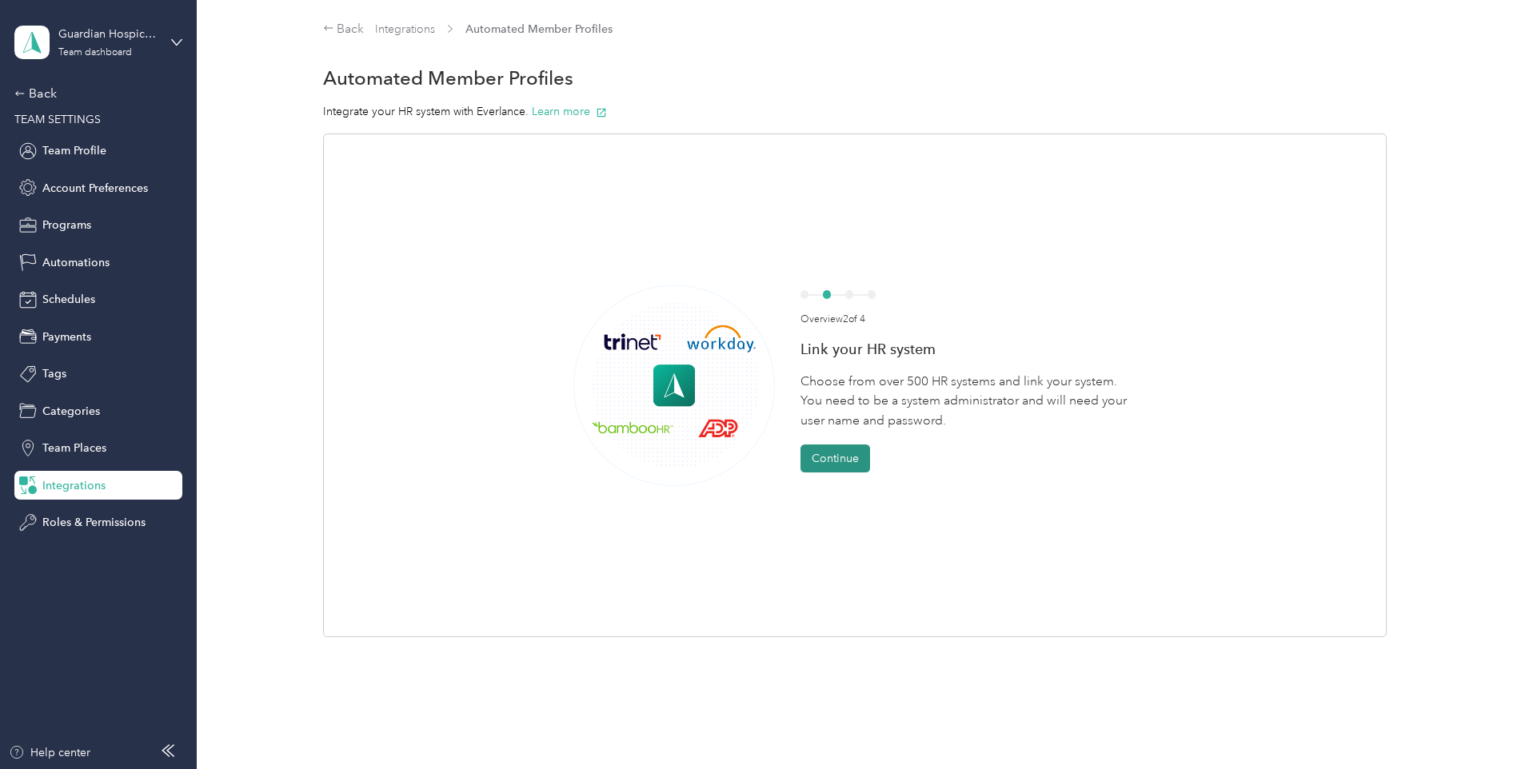
click at [845, 464] on button "Continue" at bounding box center [835, 459] width 70 height 28
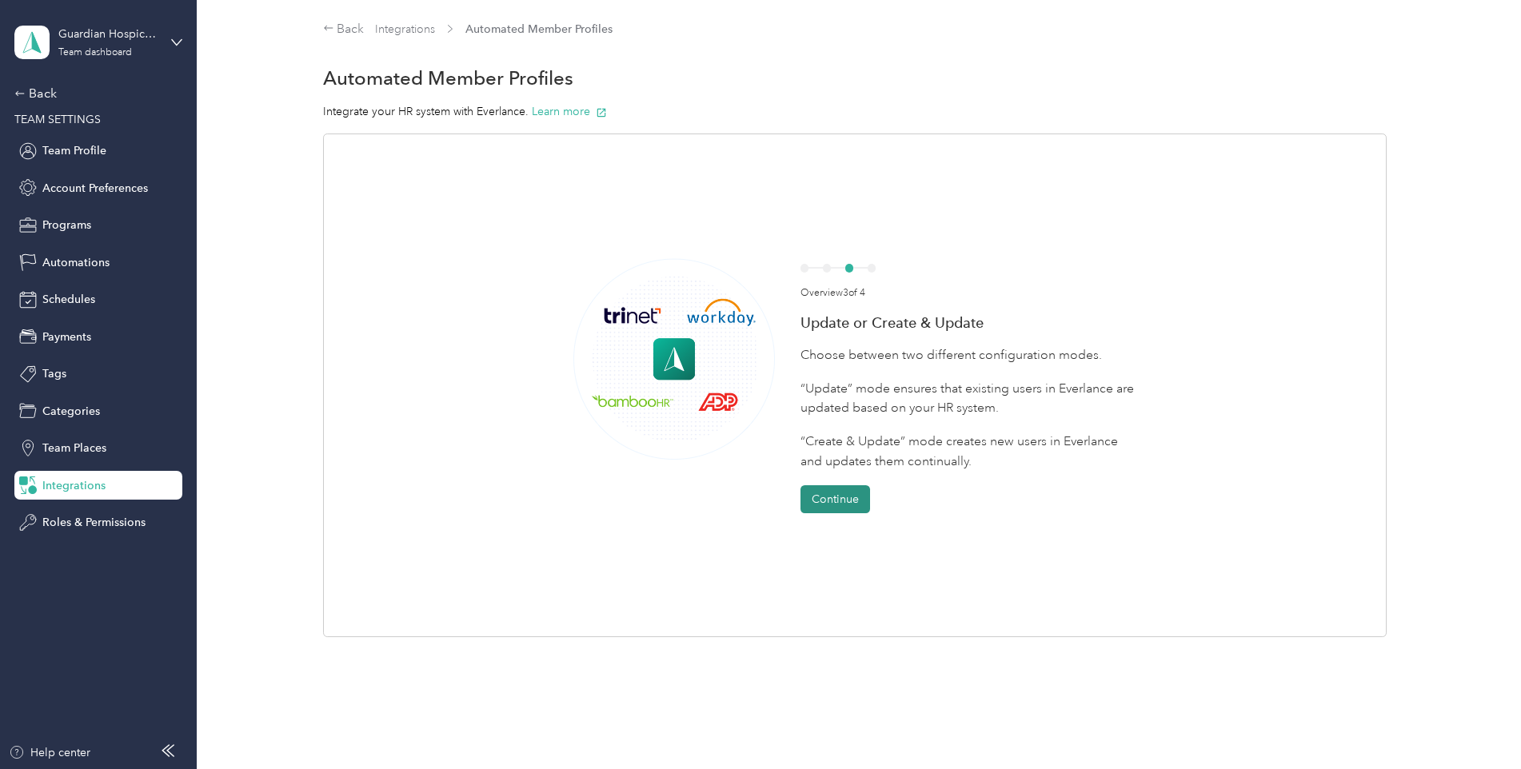
click at [829, 494] on button "Continue" at bounding box center [835, 499] width 70 height 28
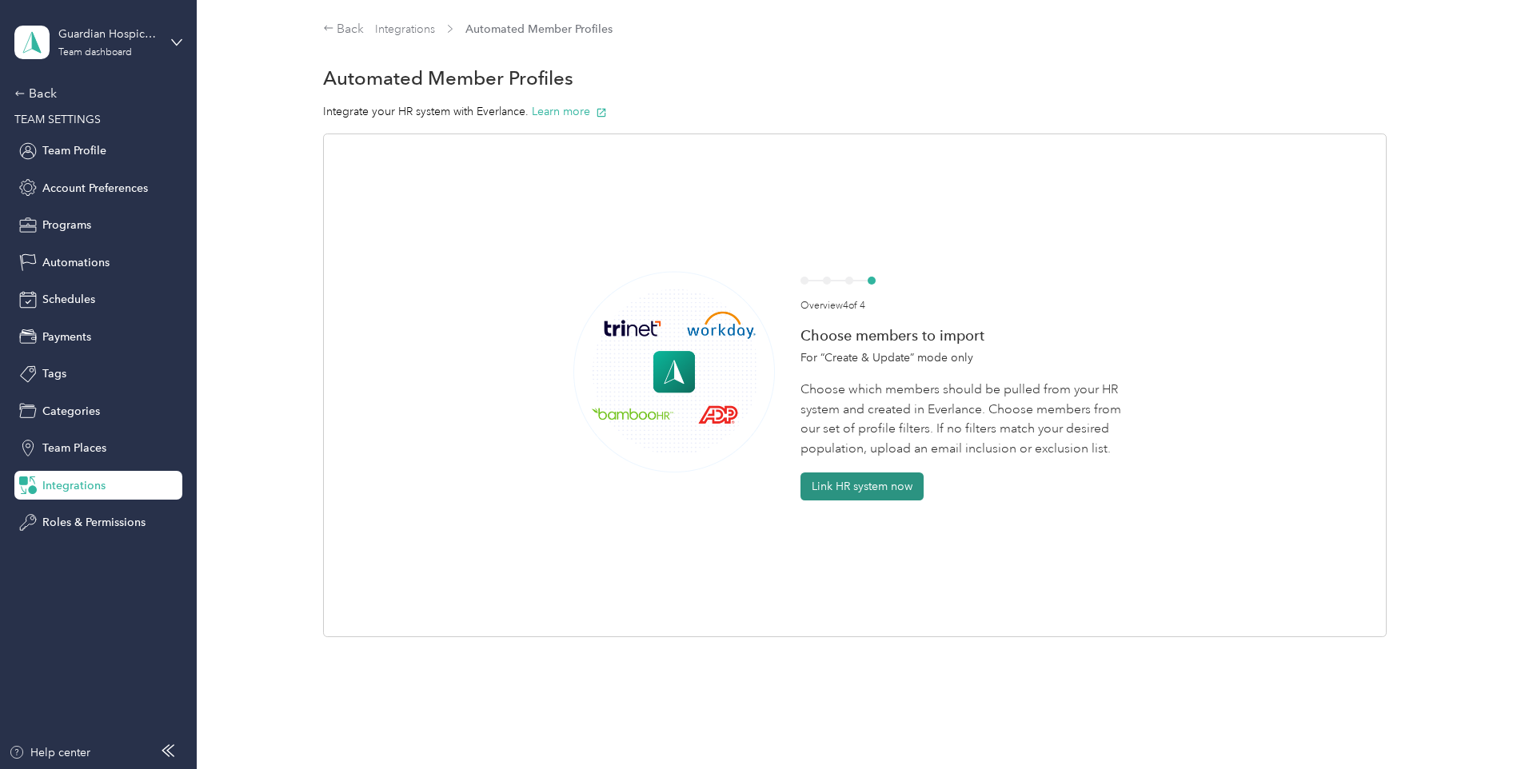
click at [856, 490] on button "Link HR system now" at bounding box center [861, 487] width 123 height 28
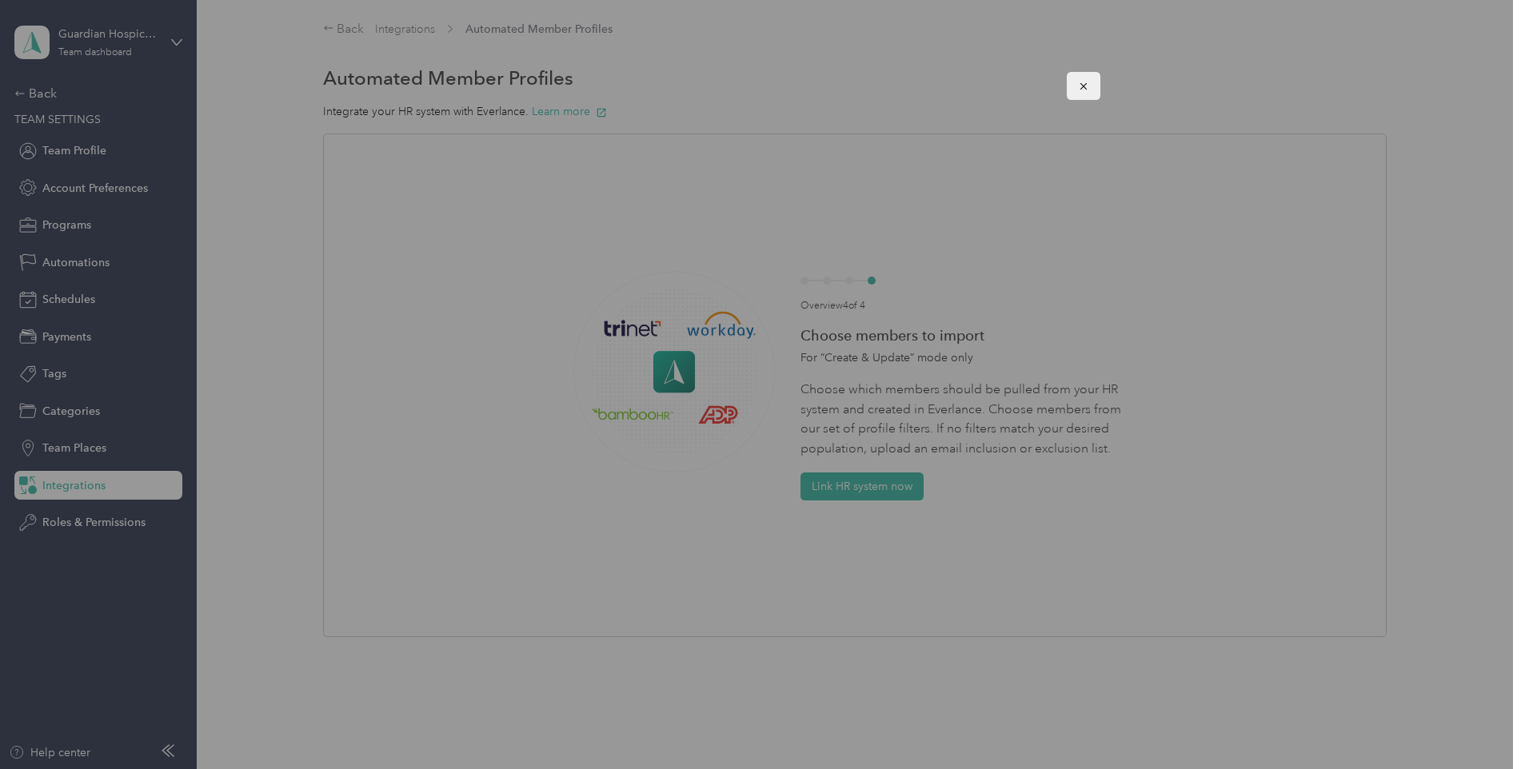
click at [1079, 88] on icon "button" at bounding box center [1083, 86] width 11 height 11
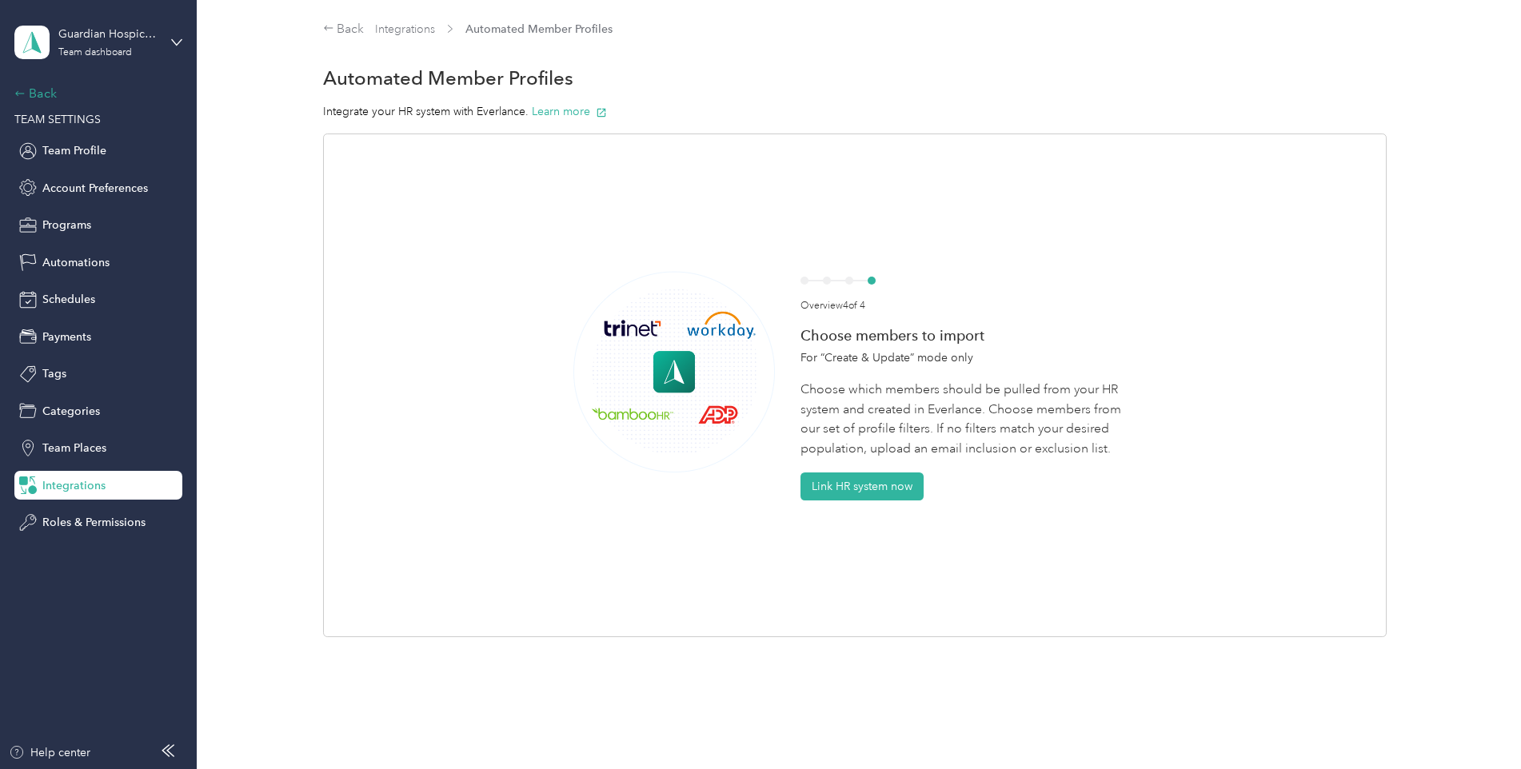
click at [57, 86] on div "Back" at bounding box center [94, 93] width 160 height 19
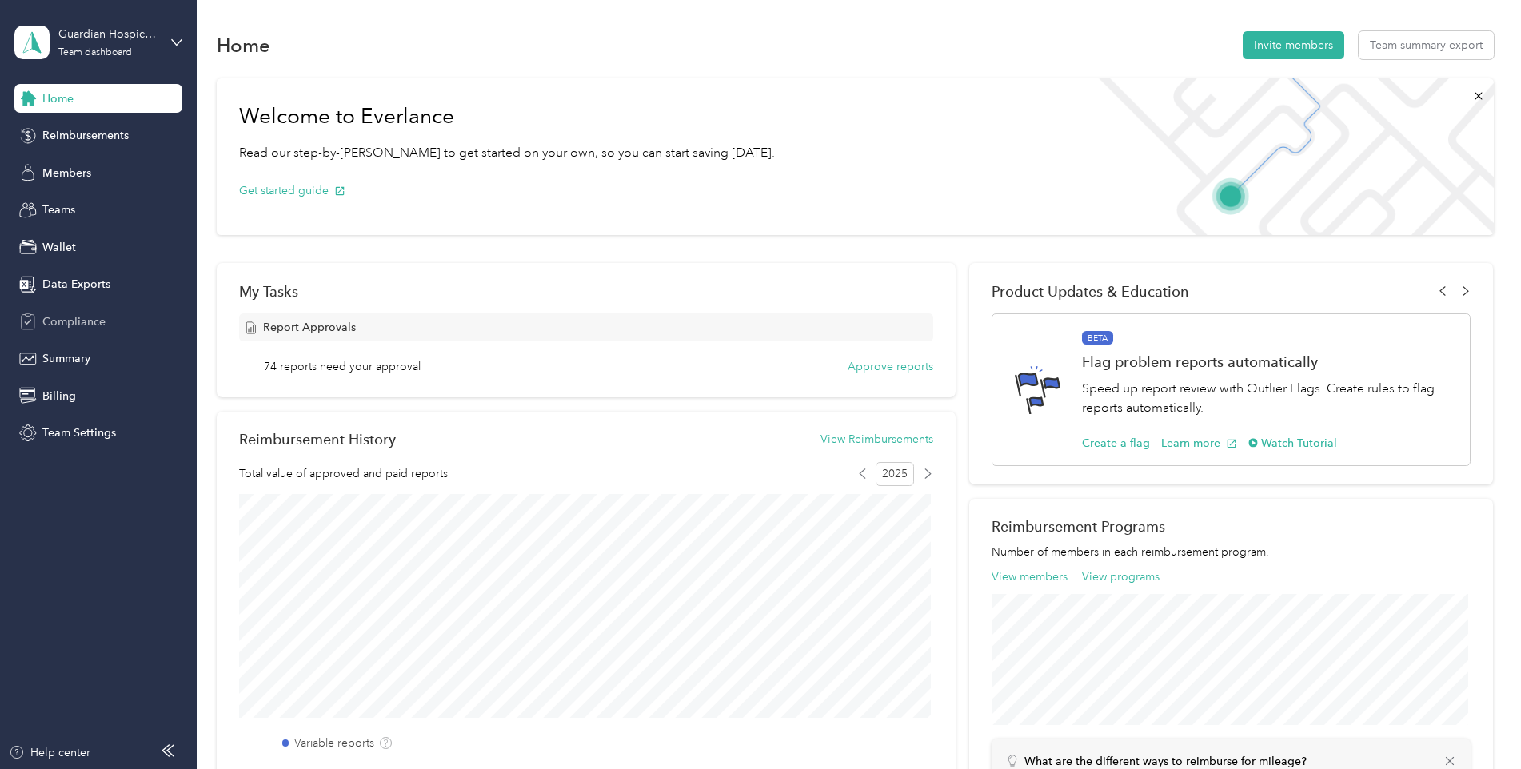
click at [86, 314] on span "Compliance" at bounding box center [73, 321] width 63 height 17
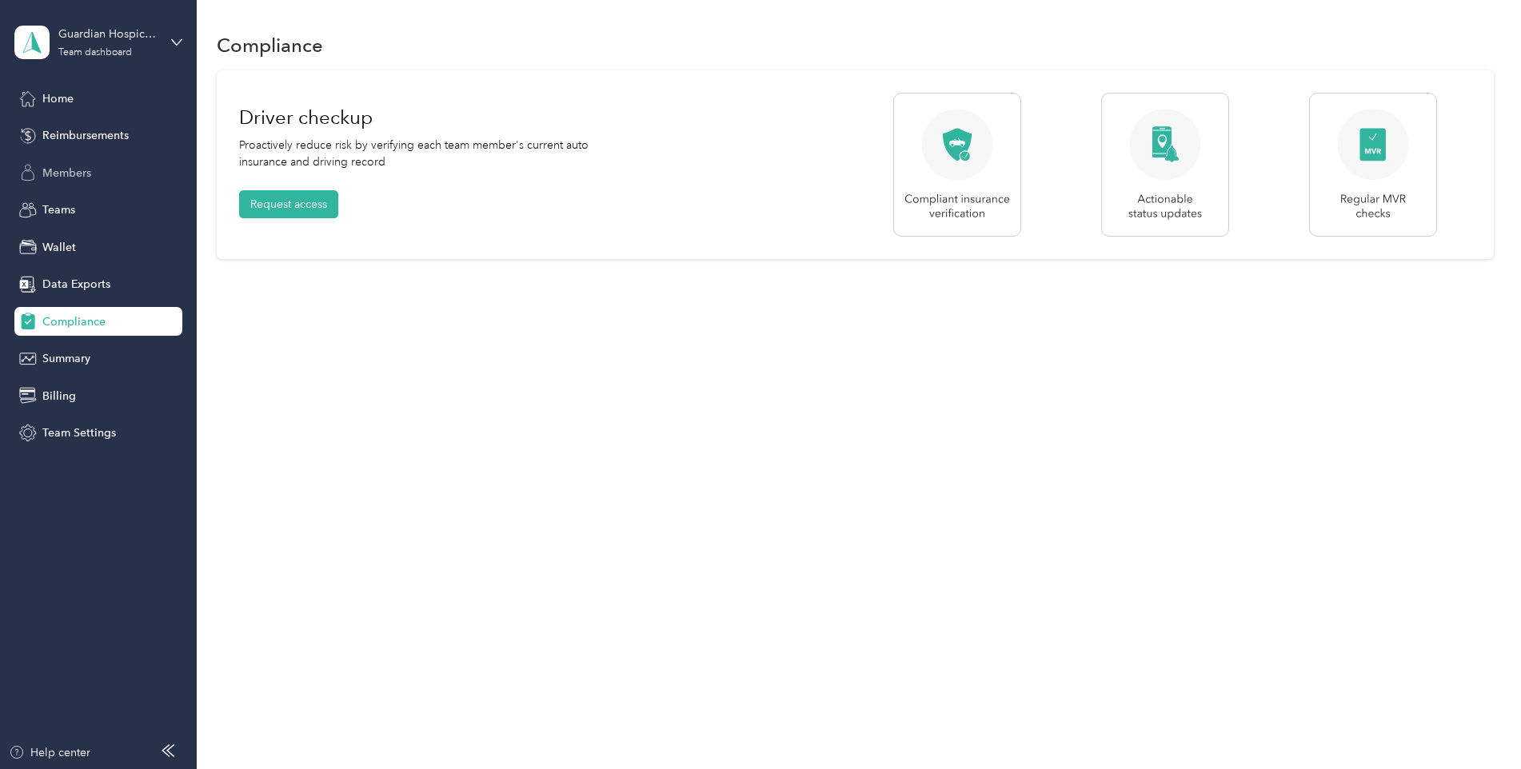
click at [80, 172] on span "Members" at bounding box center [66, 173] width 49 height 17
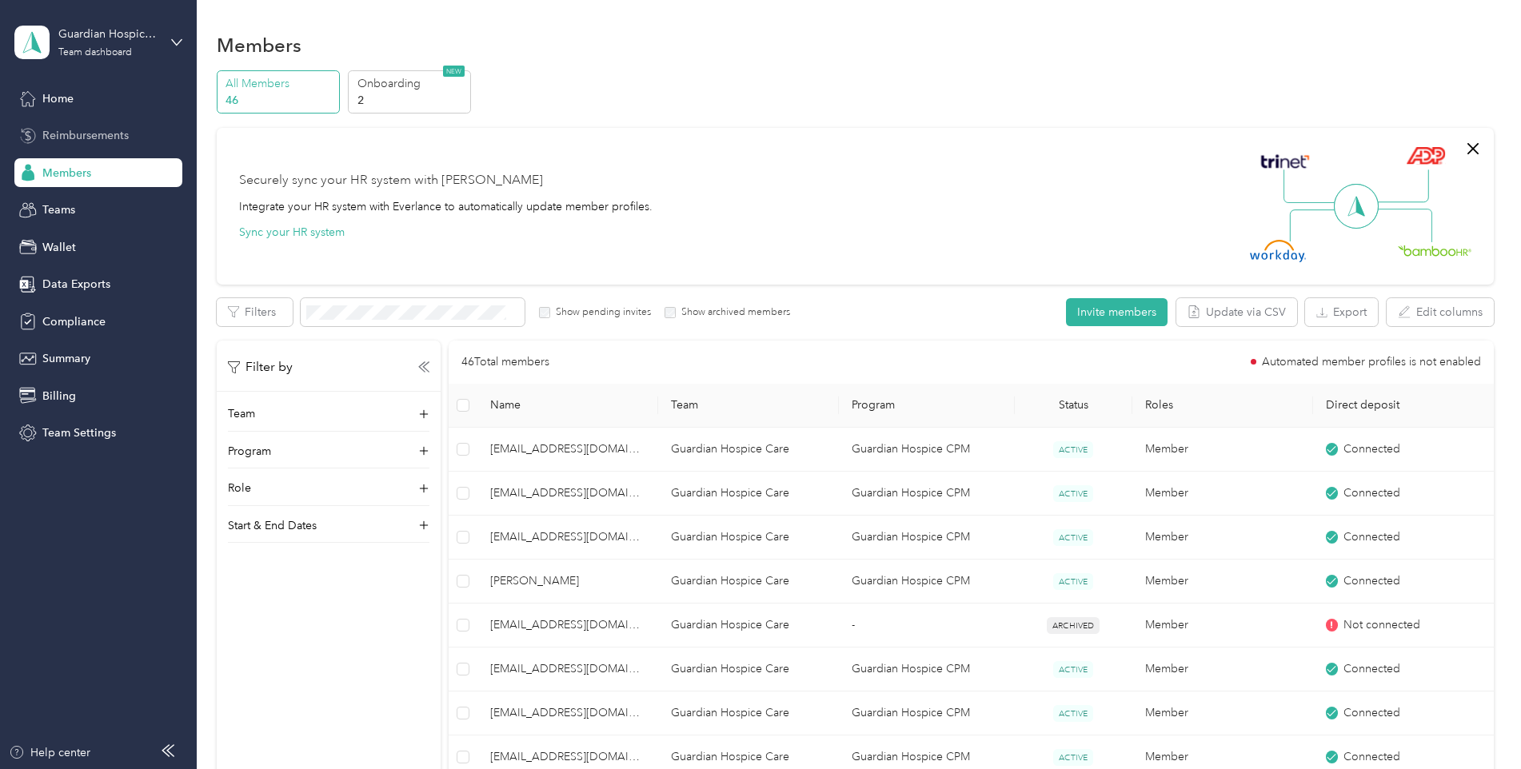
click at [86, 139] on span "Reimbursements" at bounding box center [85, 135] width 86 height 17
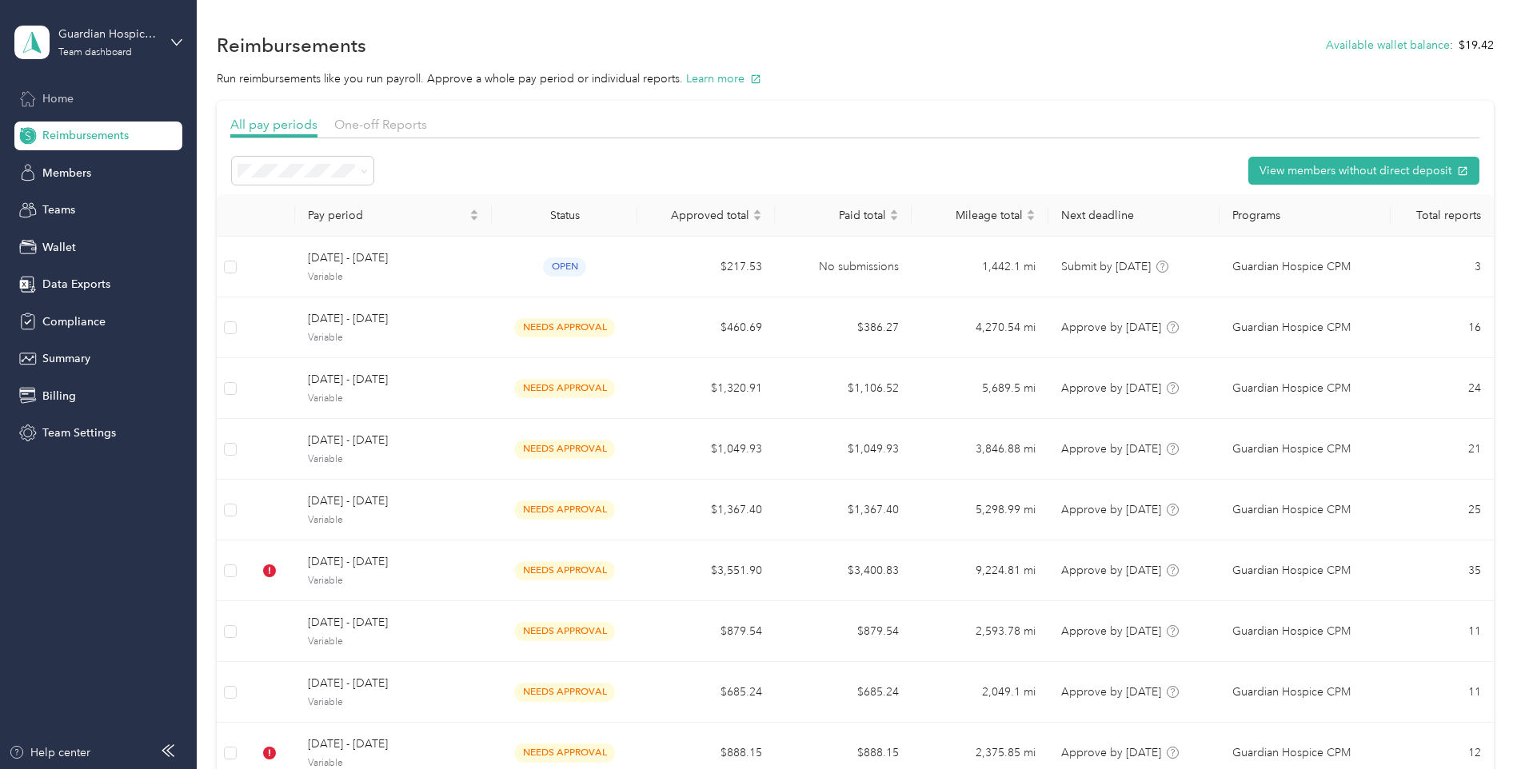
click at [70, 97] on span "Home" at bounding box center [57, 98] width 31 height 17
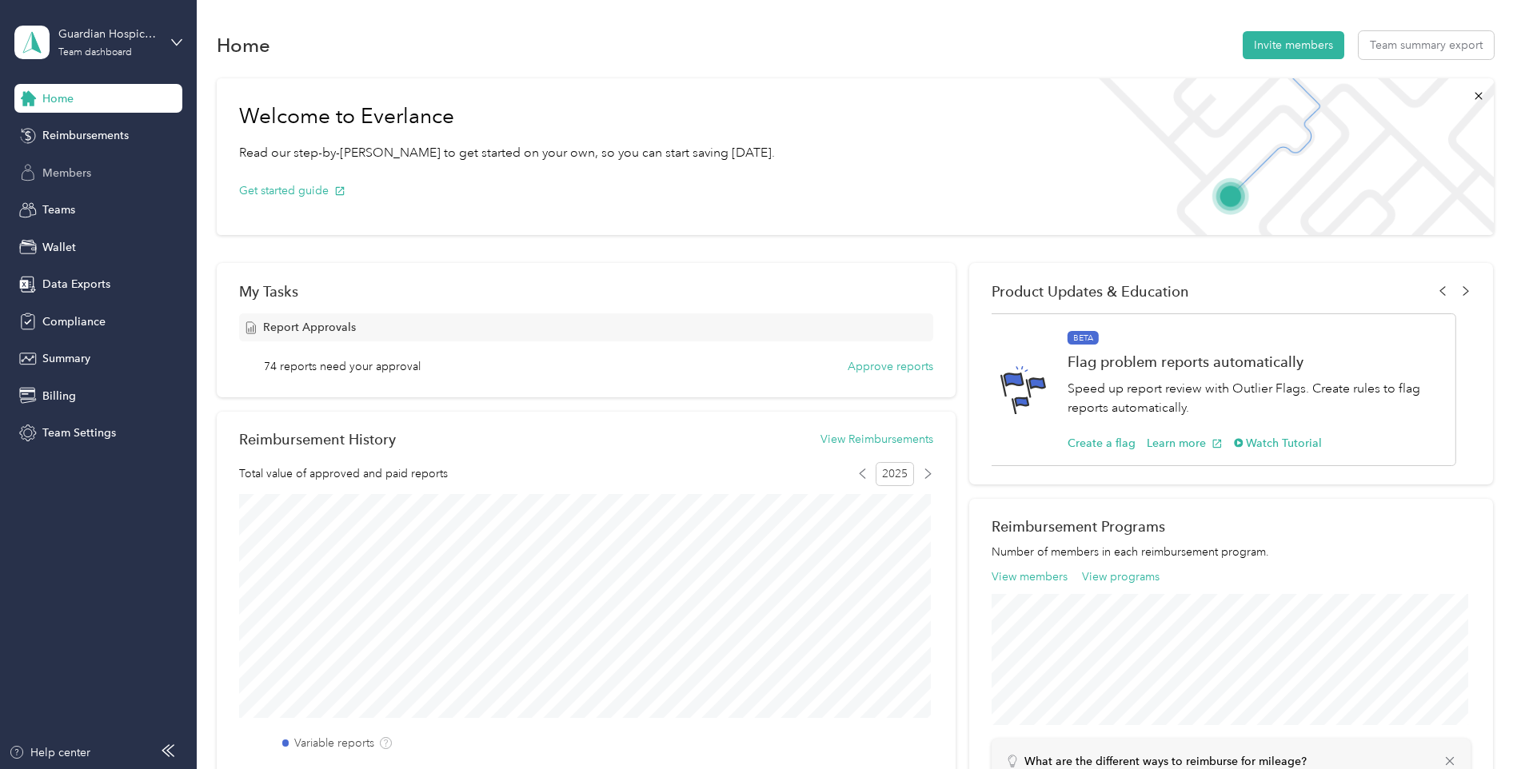
click at [72, 178] on span "Members" at bounding box center [66, 173] width 49 height 17
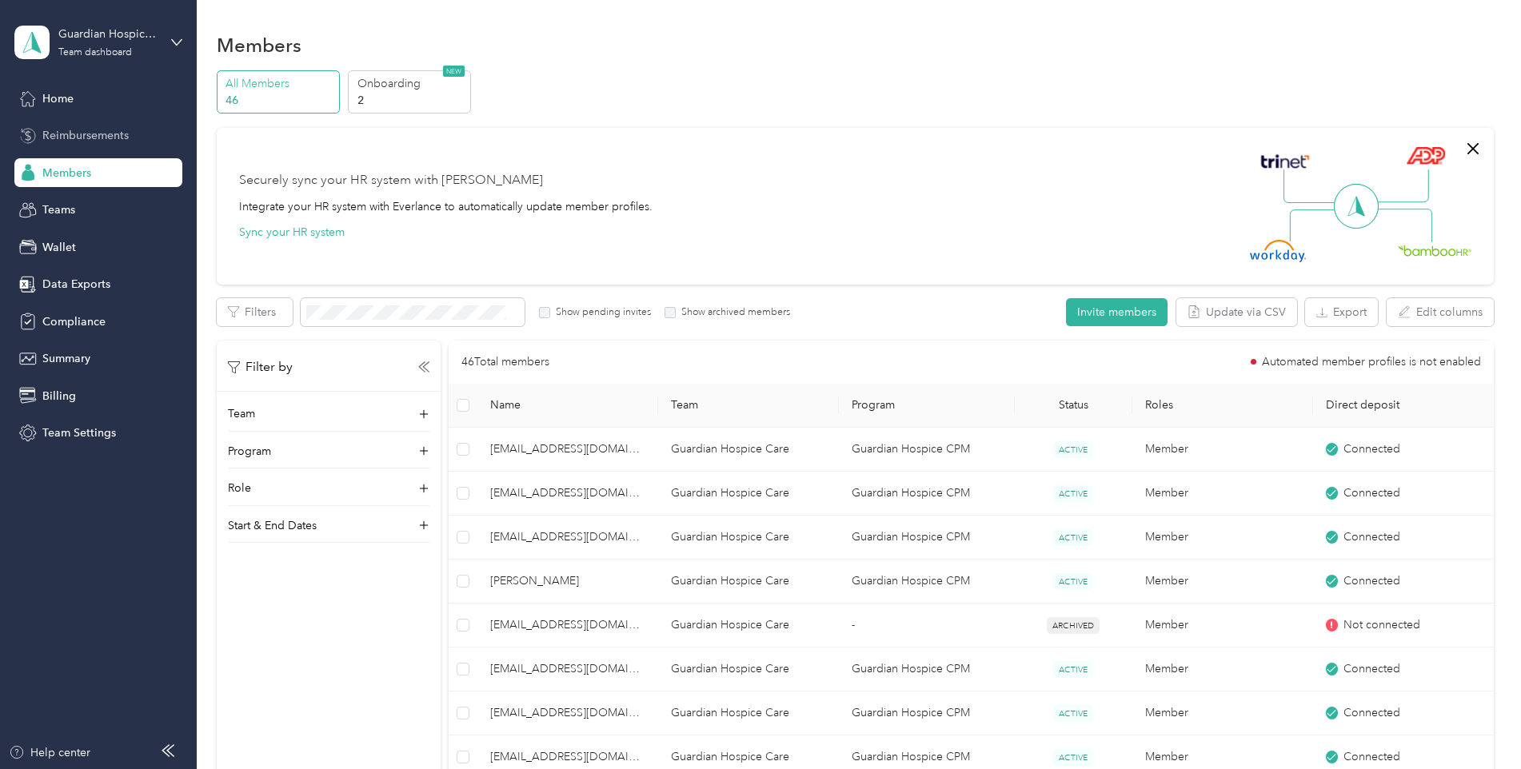
click at [101, 125] on div "Reimbursements" at bounding box center [98, 136] width 168 height 29
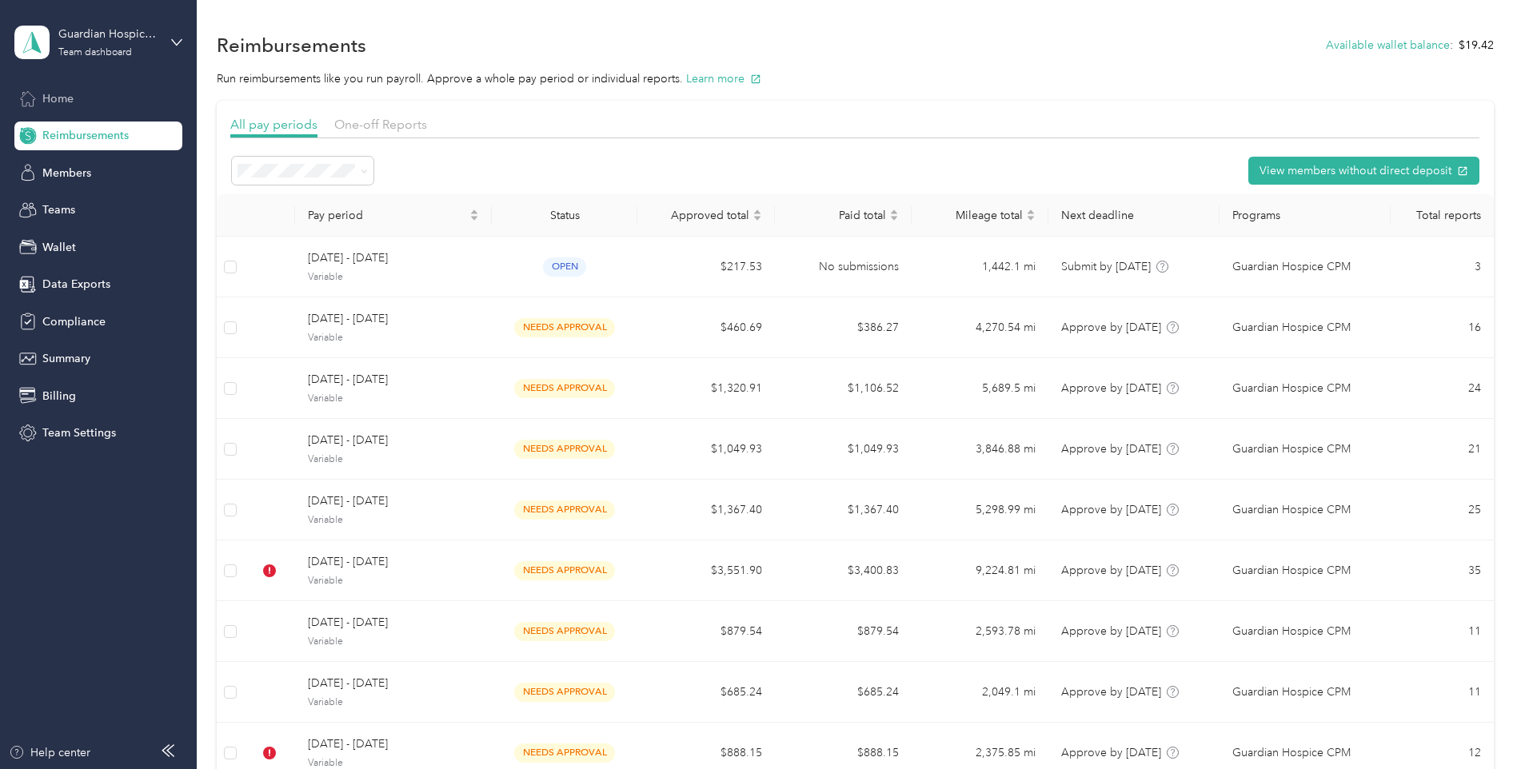
click at [59, 102] on span "Home" at bounding box center [57, 98] width 31 height 17
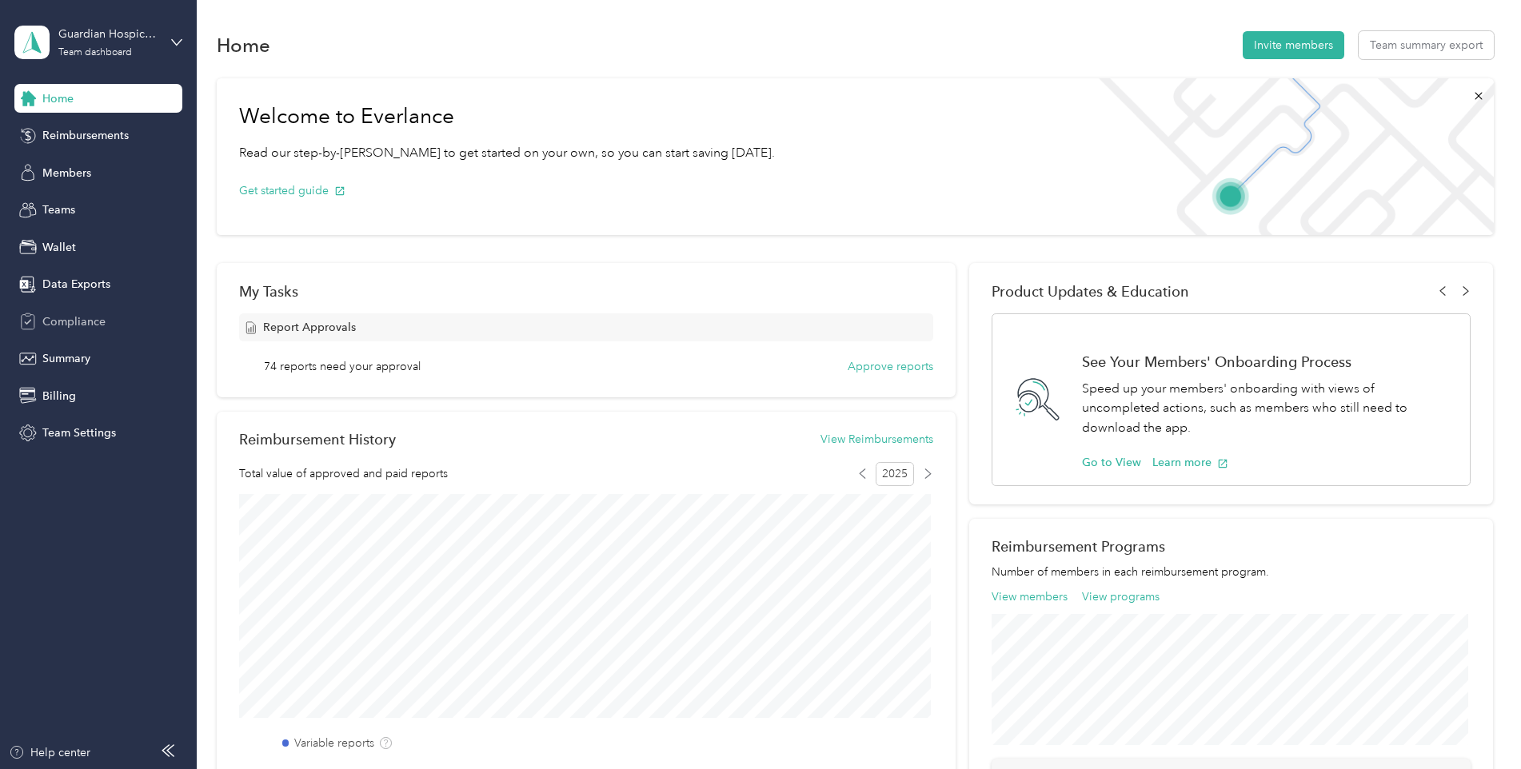
click at [93, 316] on span "Compliance" at bounding box center [73, 321] width 63 height 17
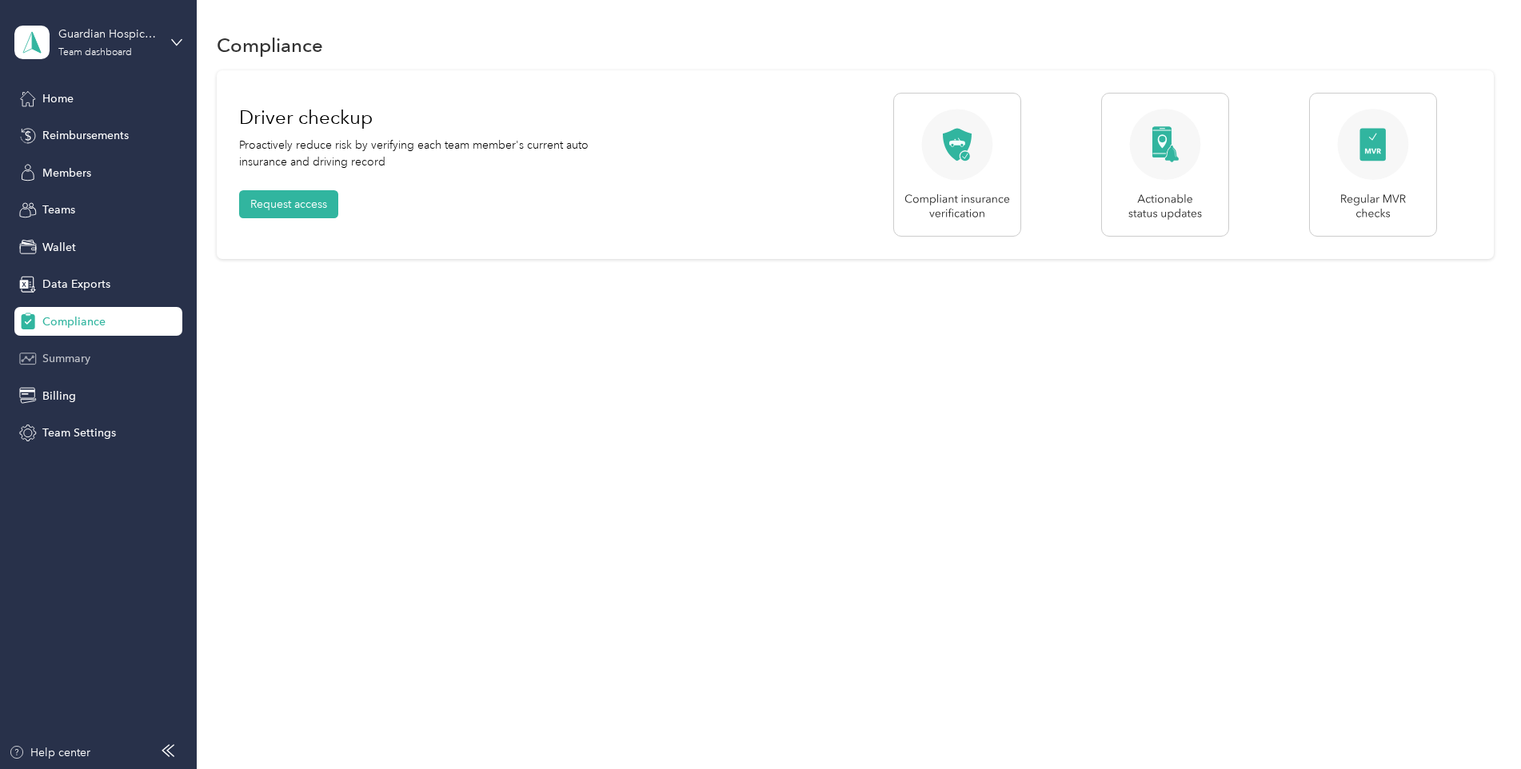
click at [71, 359] on span "Summary" at bounding box center [66, 358] width 48 height 17
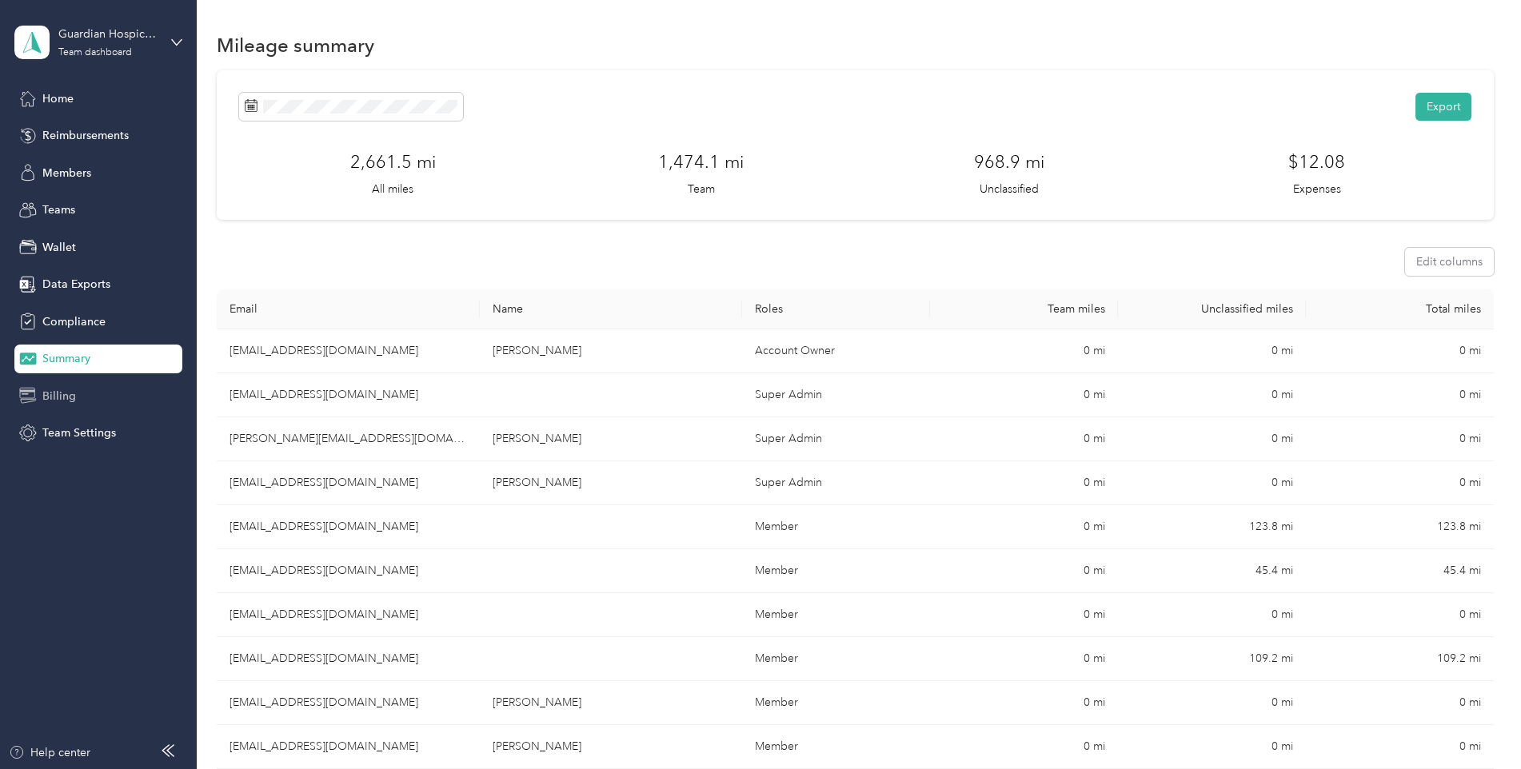
click at [62, 401] on span "Billing" at bounding box center [59, 396] width 34 height 17
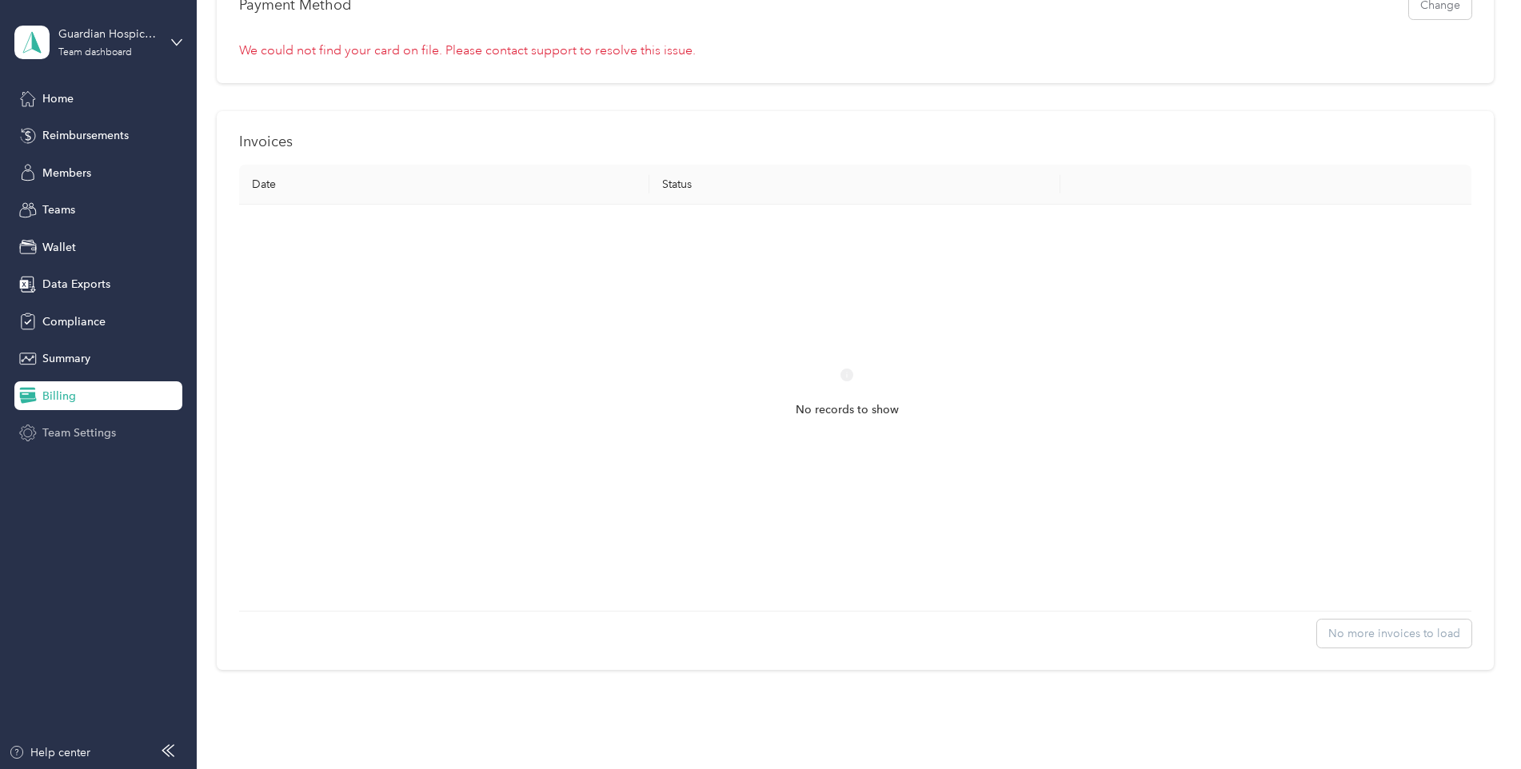
click at [49, 432] on span "Team Settings" at bounding box center [79, 433] width 74 height 17
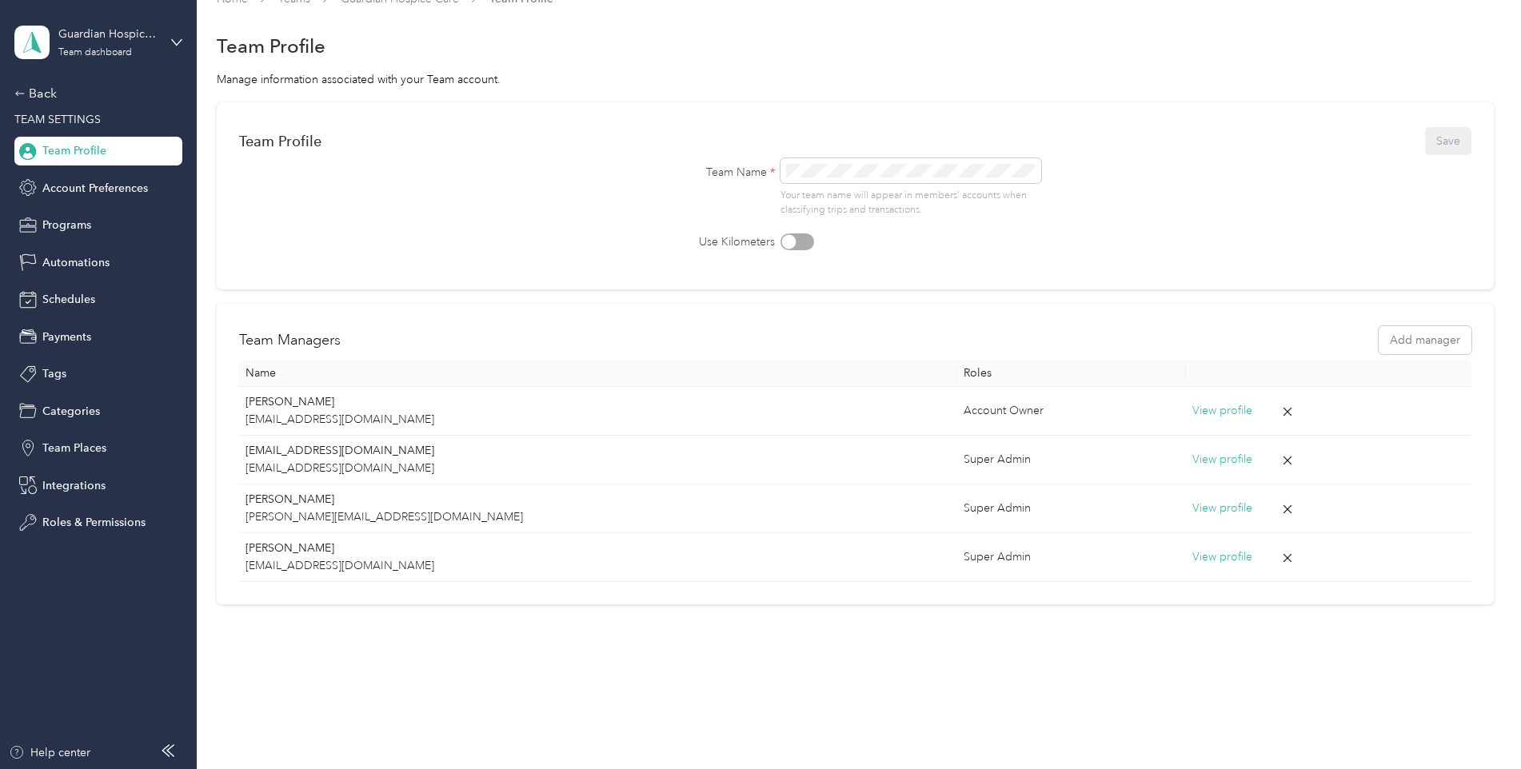
scroll to position [30, 0]
click at [71, 292] on span "Schedules" at bounding box center [68, 299] width 53 height 17
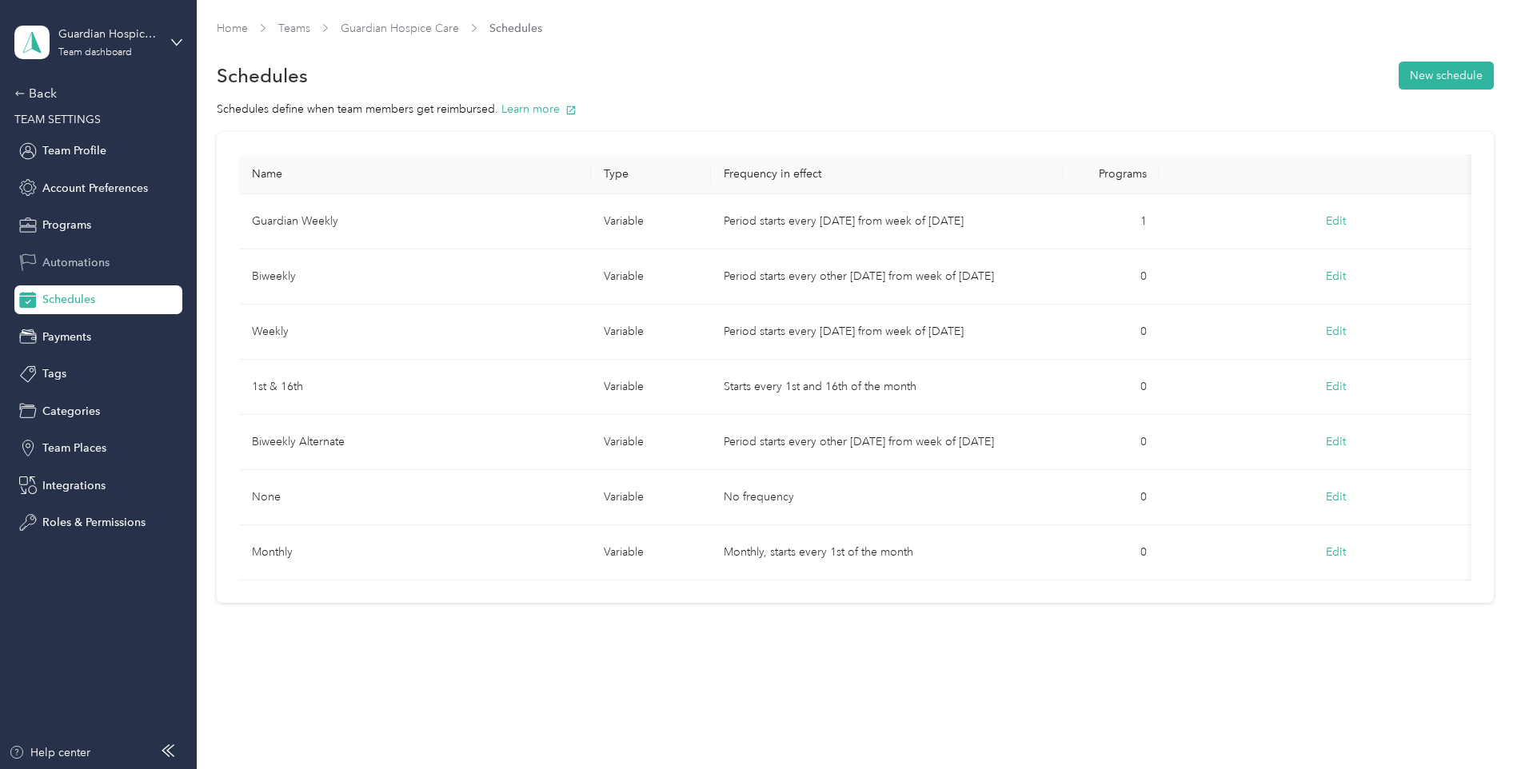
click at [86, 259] on span "Automations" at bounding box center [75, 262] width 67 height 17
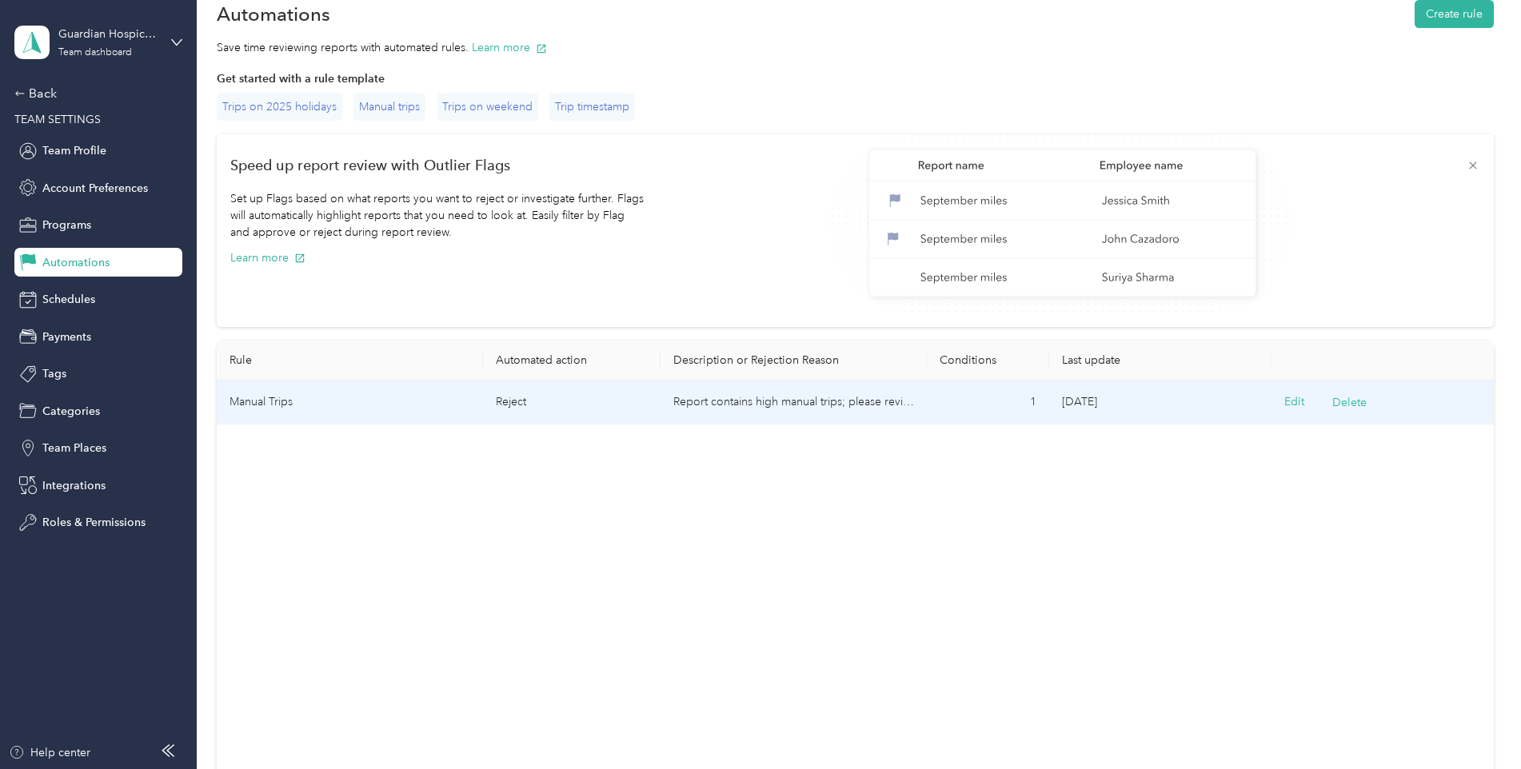
scroll to position [17, 0]
